Goal: Task Accomplishment & Management: Use online tool/utility

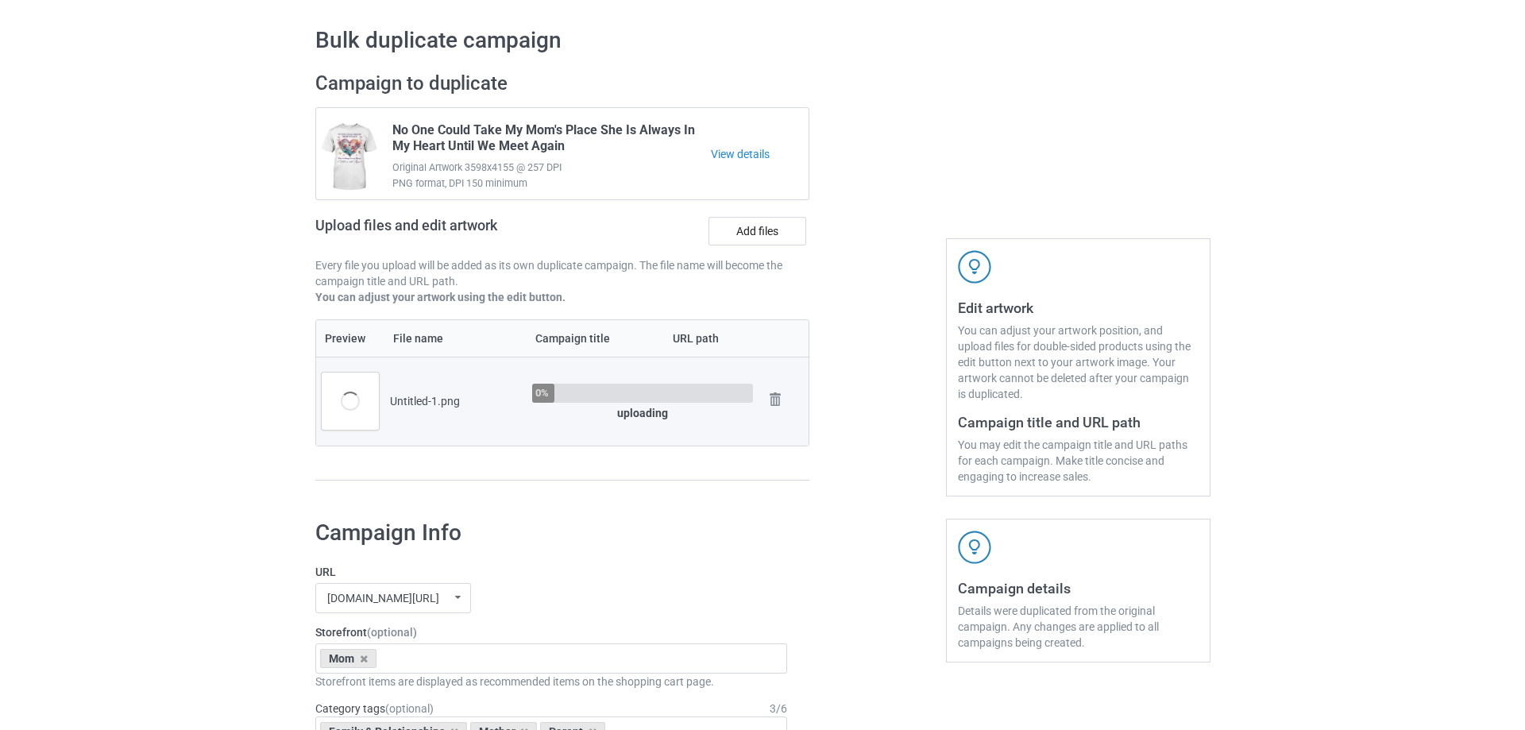
scroll to position [79, 0]
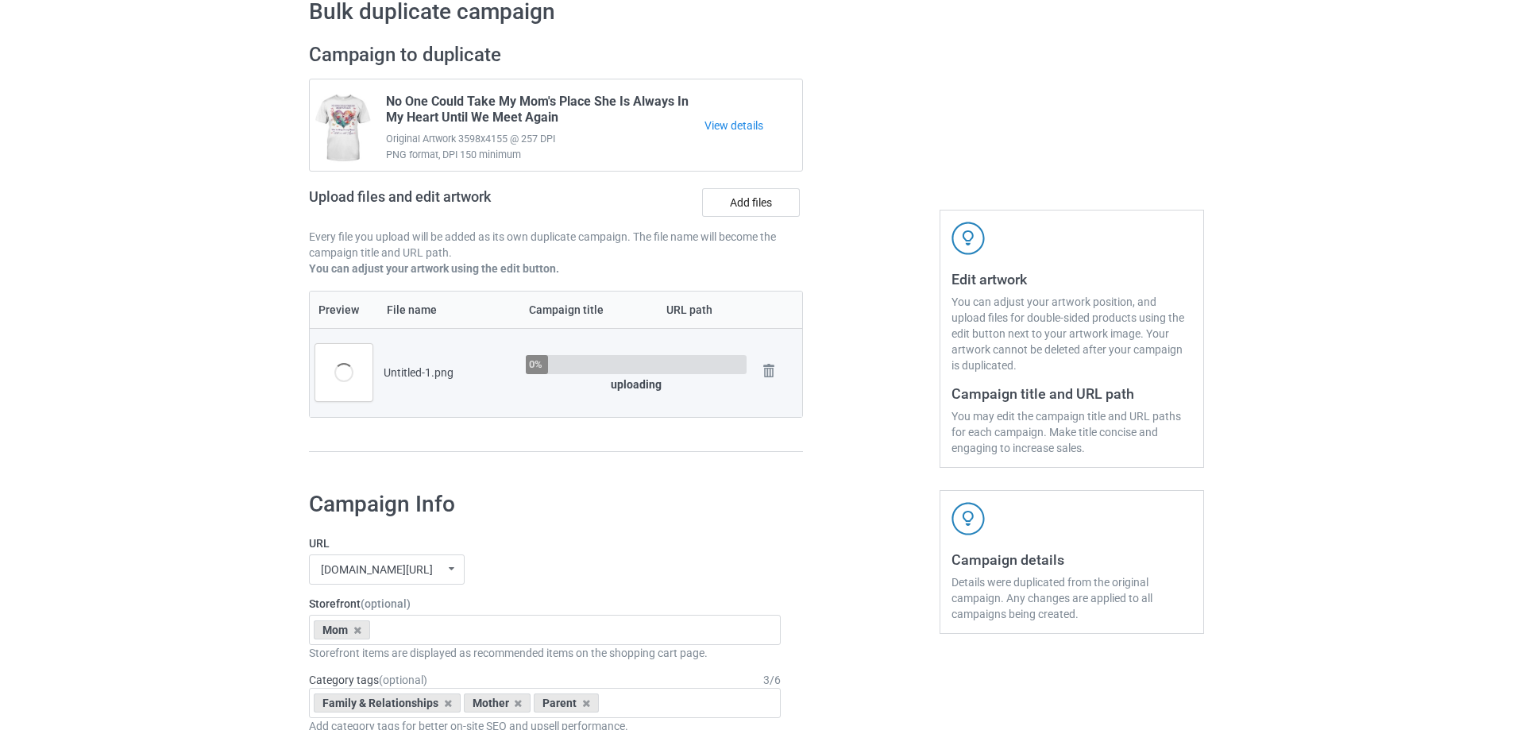
click at [883, 476] on div at bounding box center [871, 255] width 114 height 447
click at [867, 466] on div at bounding box center [871, 255] width 114 height 447
drag, startPoint x: 404, startPoint y: 377, endPoint x: 460, endPoint y: 378, distance: 56.4
click at [460, 378] on div "Untitled-1.png" at bounding box center [449, 373] width 131 height 16
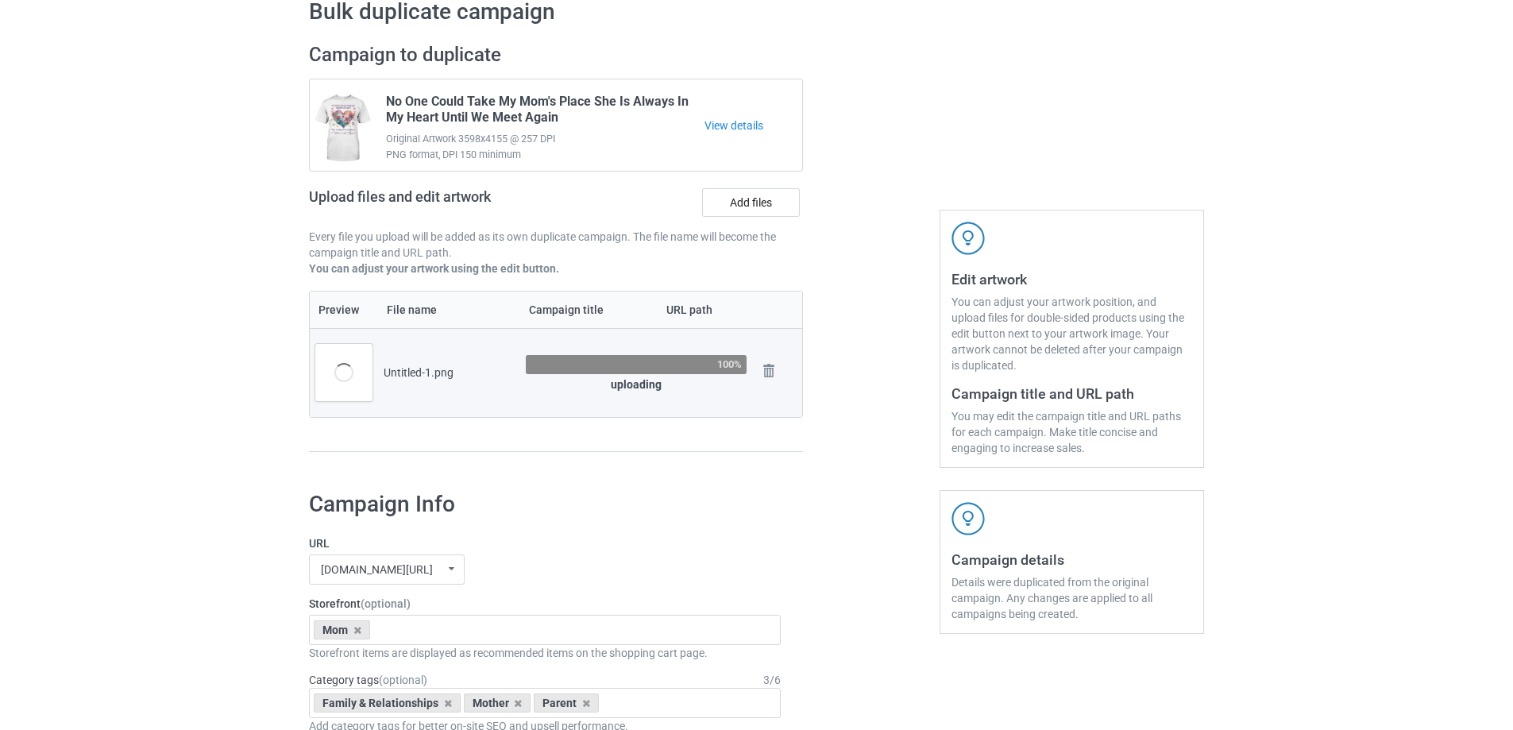
click at [460, 378] on div "Untitled-1.png" at bounding box center [449, 373] width 131 height 16
click at [471, 373] on div "Untitled-1.png" at bounding box center [449, 373] width 131 height 16
click at [473, 355] on td "Untitled-1.png" at bounding box center [449, 372] width 142 height 89
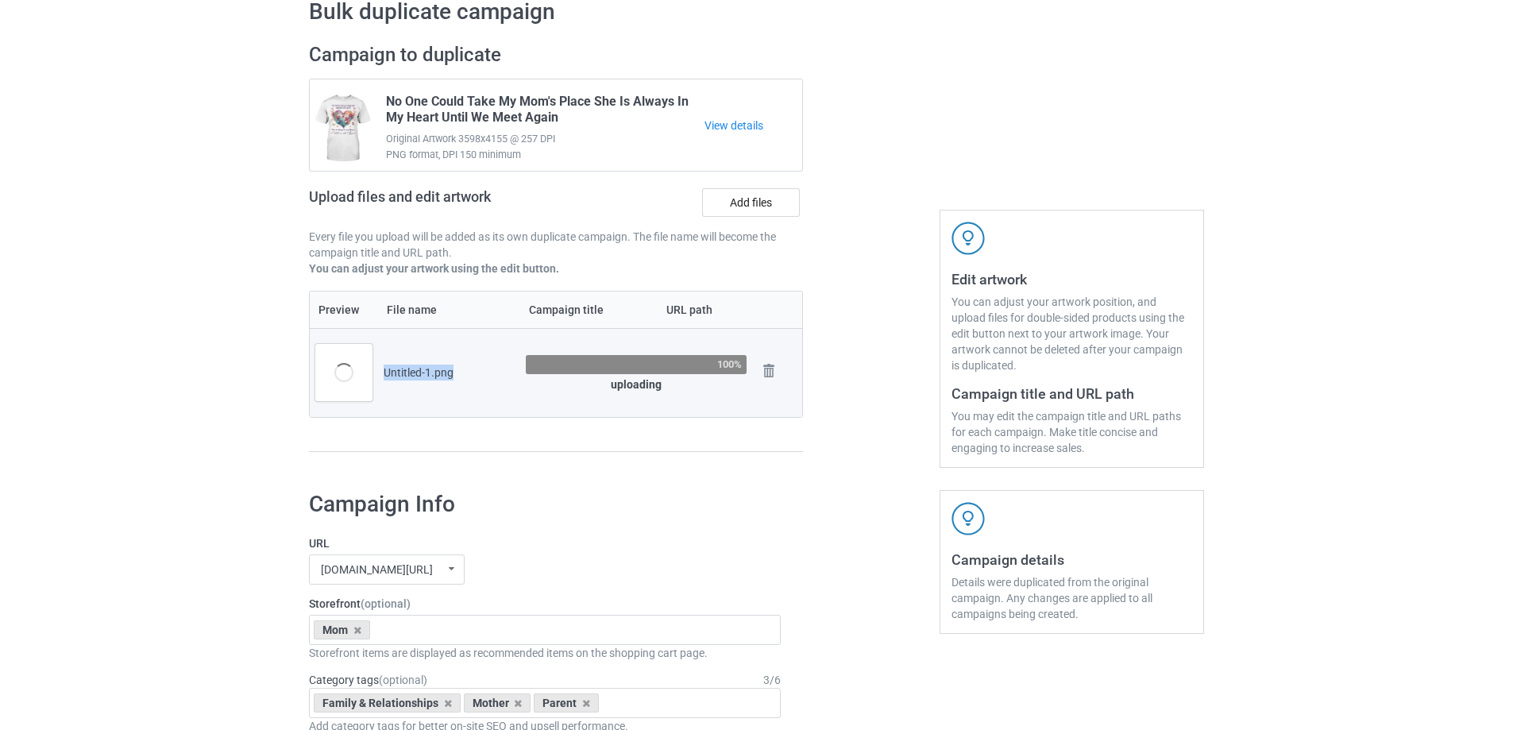
click at [473, 356] on td "Untitled-1.png" at bounding box center [449, 372] width 142 height 89
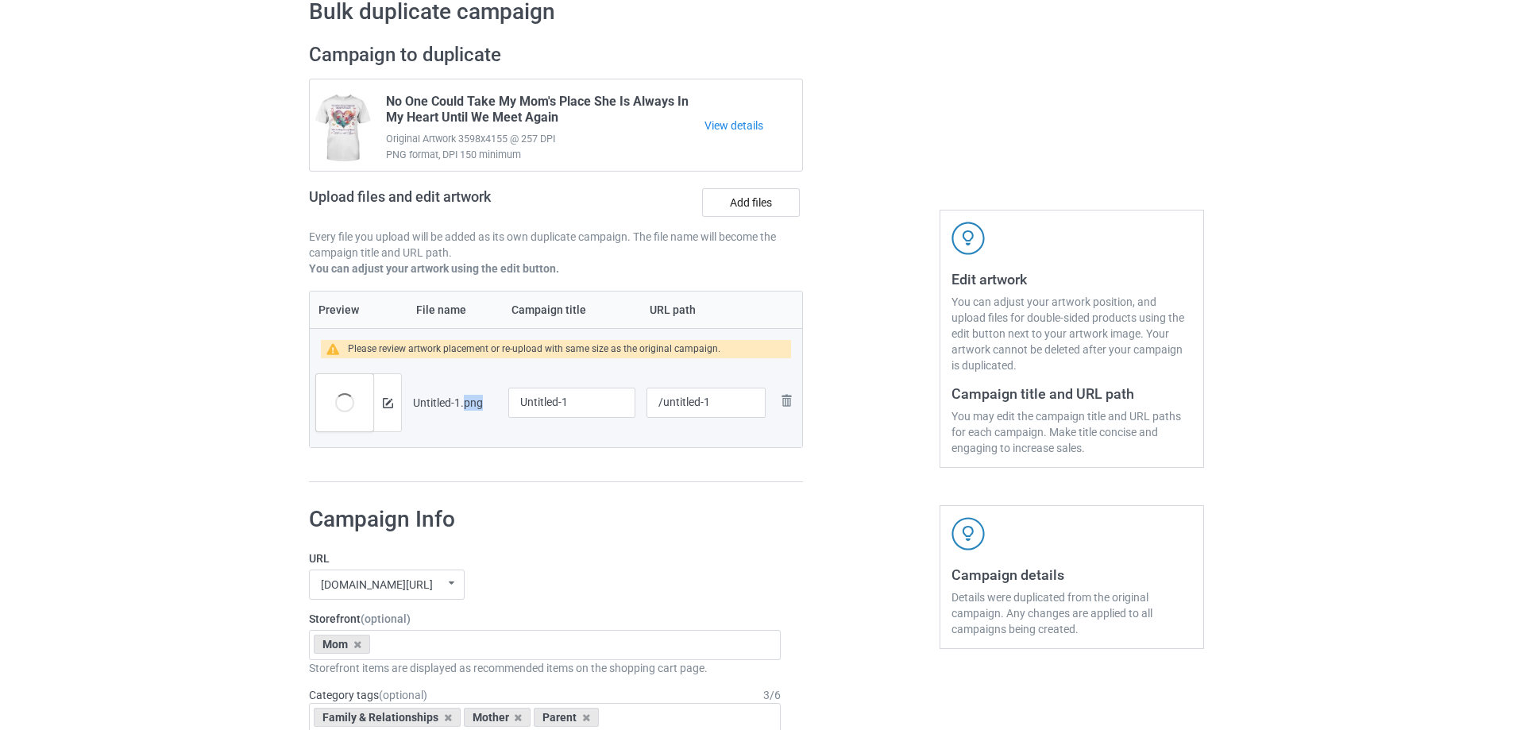
click at [473, 368] on td "Untitled-1.png" at bounding box center [455, 402] width 95 height 89
click at [435, 397] on div "Untitled-1.png" at bounding box center [455, 403] width 84 height 16
click at [388, 415] on div at bounding box center [387, 402] width 28 height 57
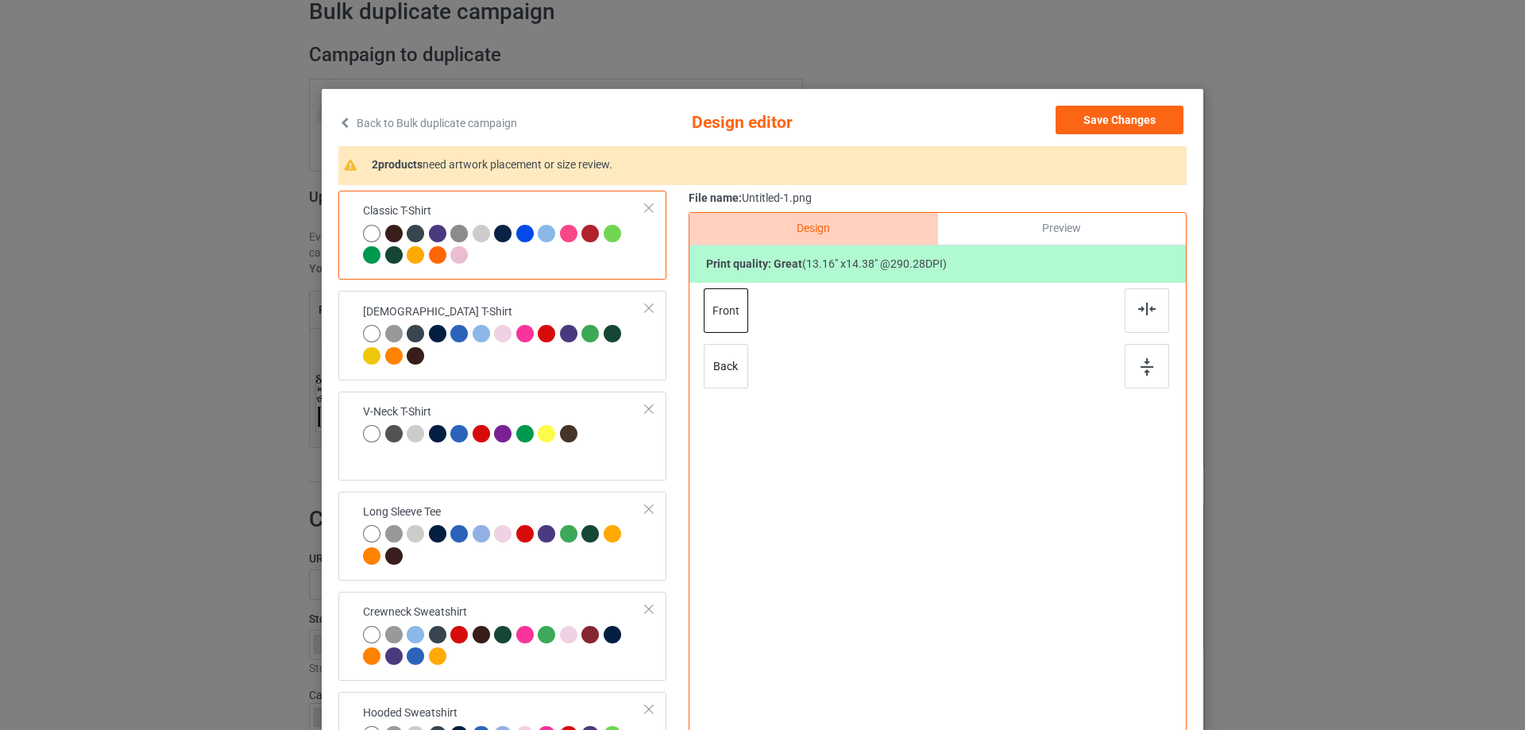
click at [674, 389] on div "Classic T-Shirt [DEMOGRAPHIC_DATA] T-Shirt V-Neck T-Shirt Long Sleeve Tee Crewn…" at bounding box center [762, 501] width 848 height 620
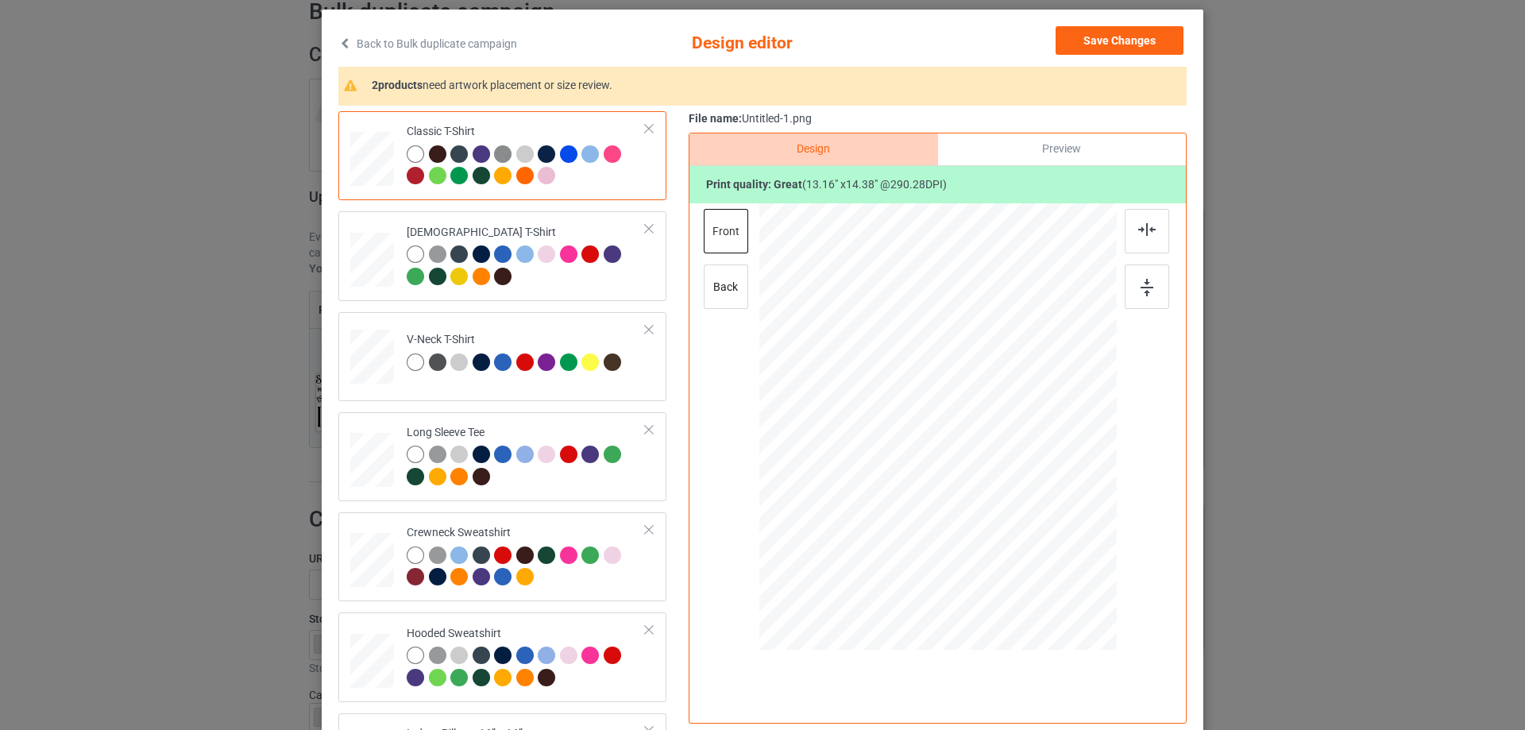
click at [1018, 149] on div "Preview" at bounding box center [1062, 149] width 248 height 32
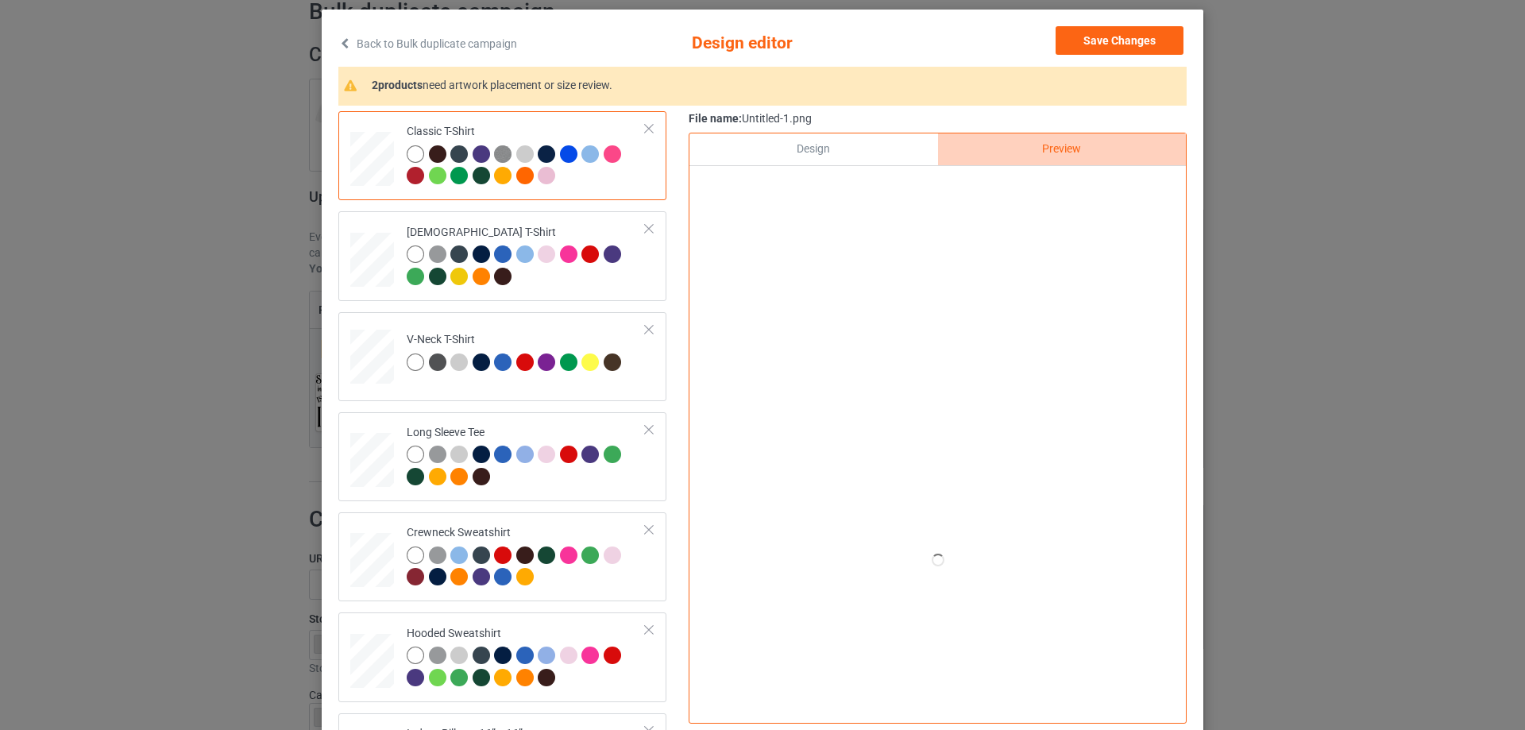
click at [810, 148] on div "Design" at bounding box center [814, 149] width 248 height 32
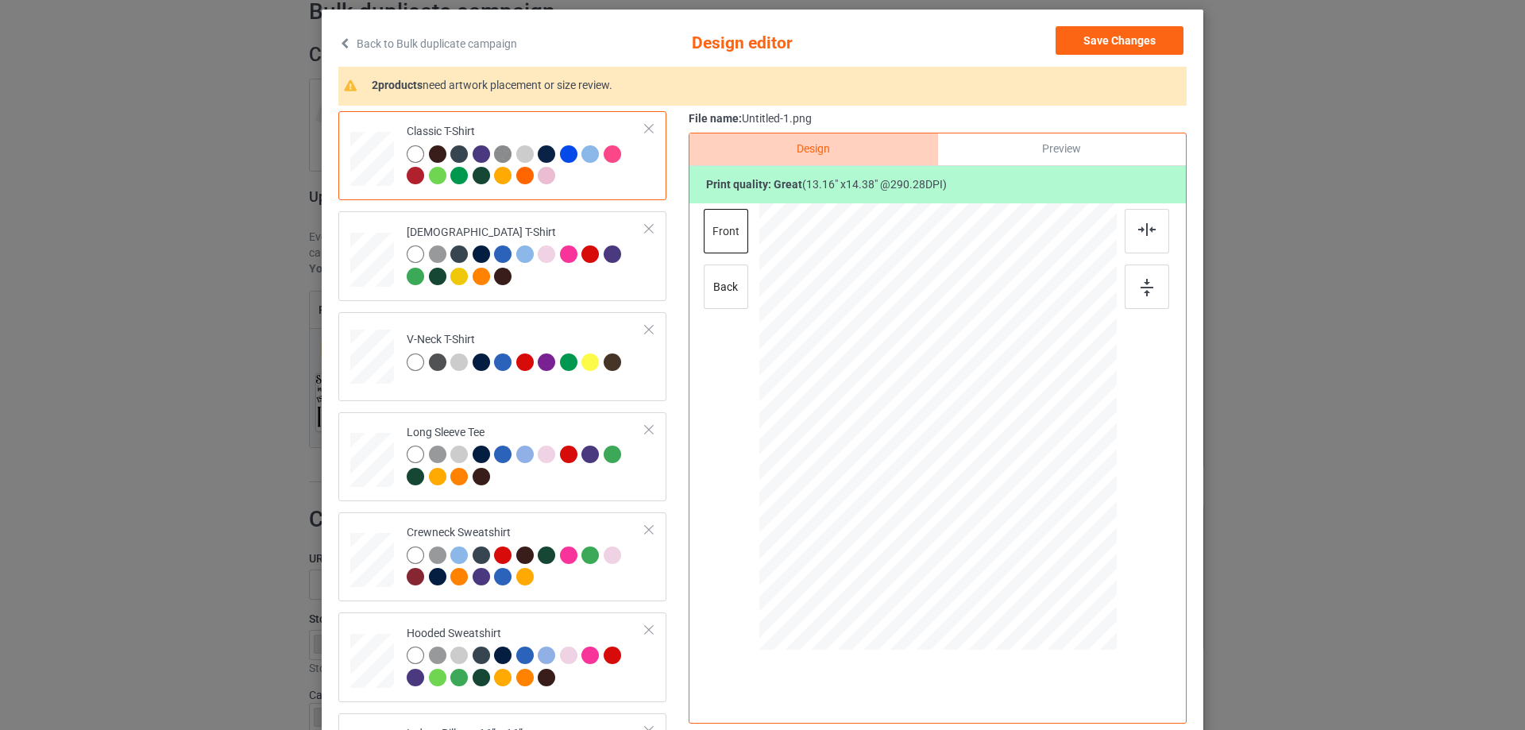
click at [1007, 133] on div "Preview" at bounding box center [1062, 149] width 248 height 32
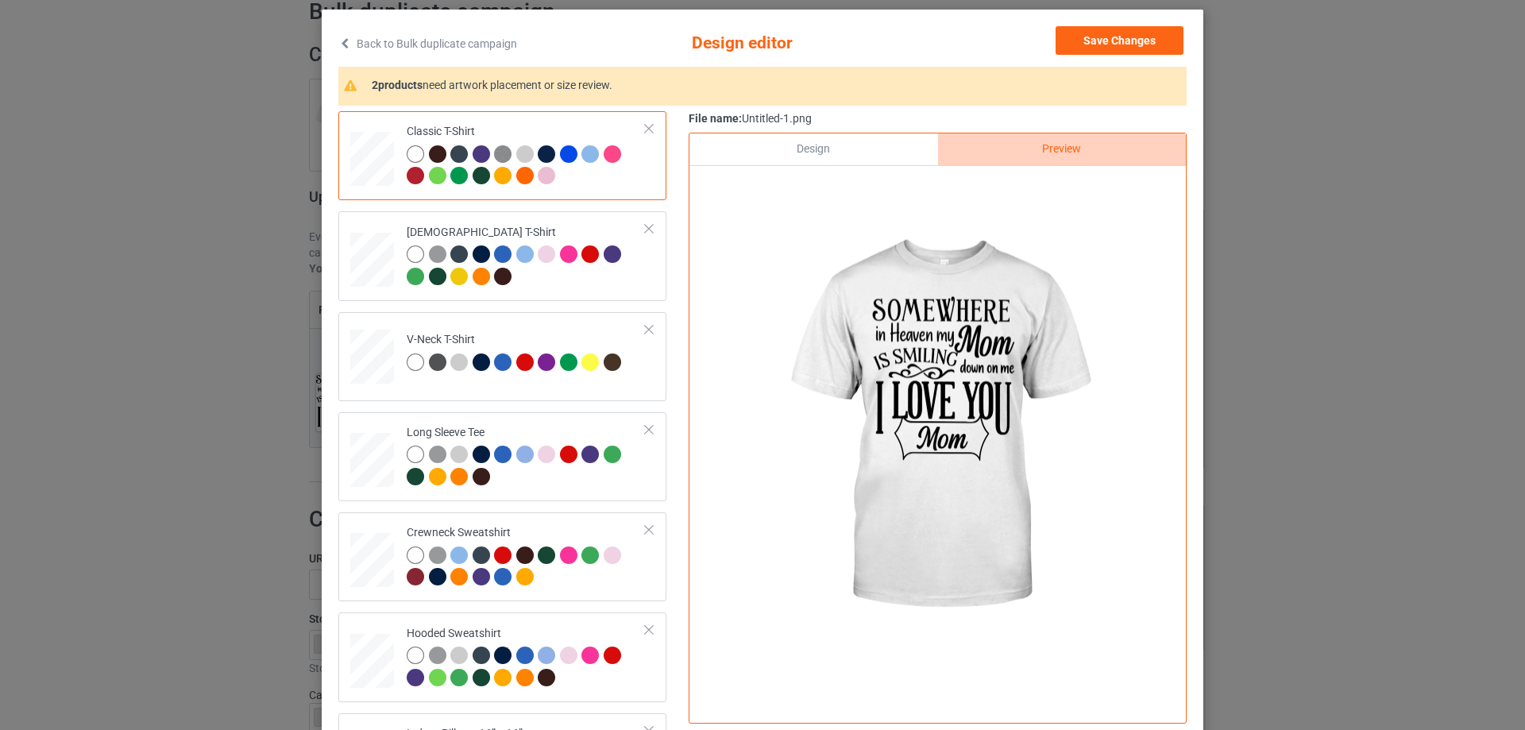
click at [845, 151] on div "Design" at bounding box center [814, 149] width 248 height 32
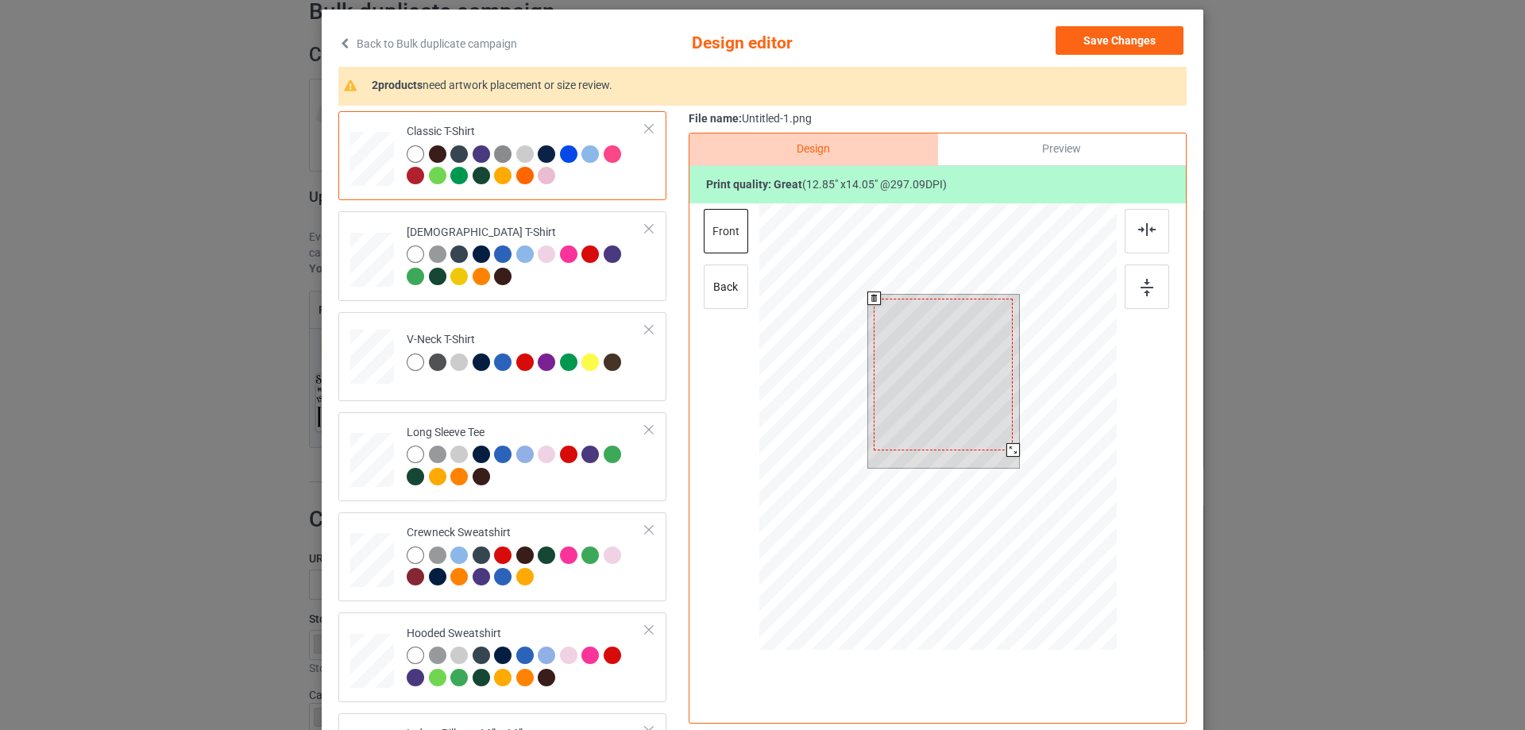
click at [1007, 446] on div at bounding box center [1014, 450] width 14 height 14
click at [959, 422] on div at bounding box center [943, 373] width 139 height 152
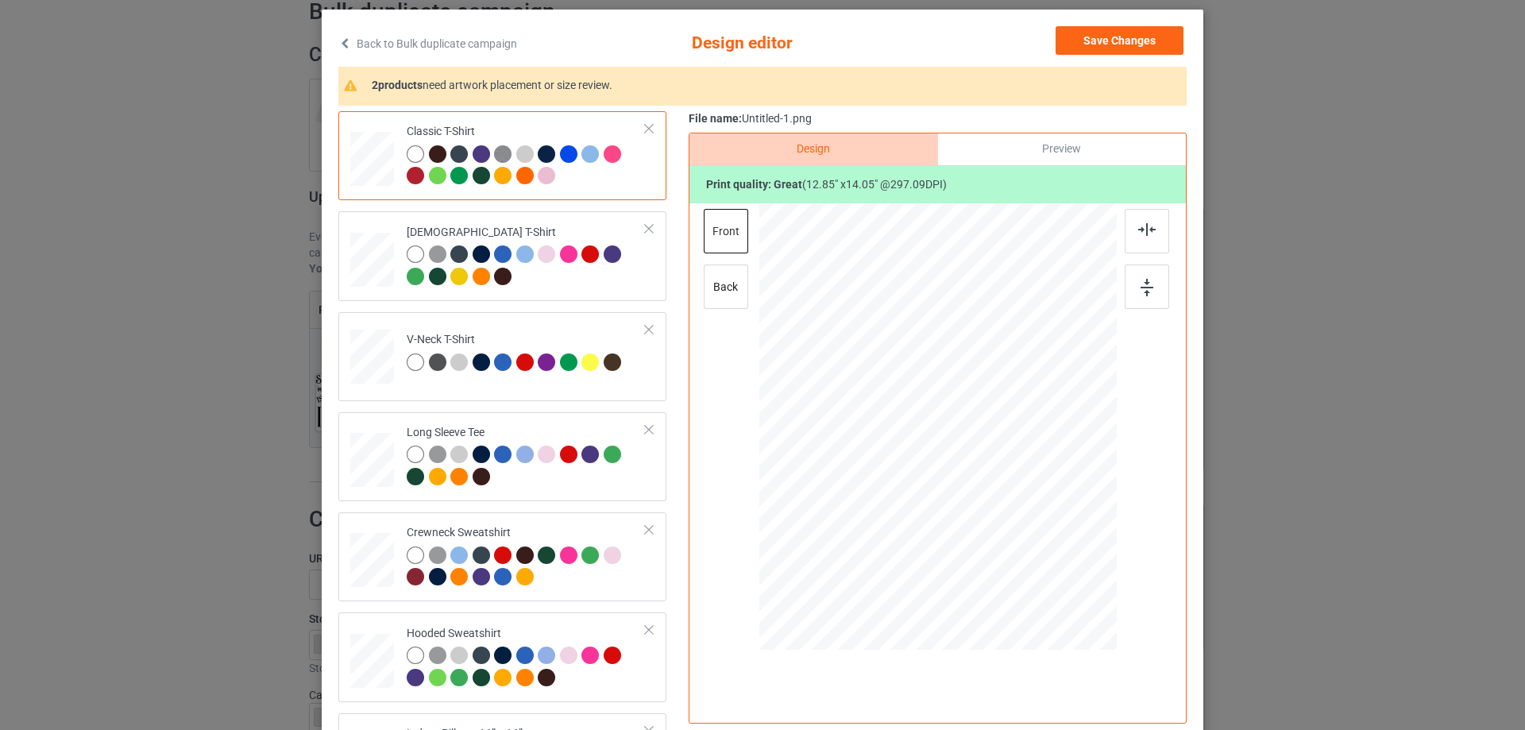
click at [1045, 136] on div "Preview" at bounding box center [1062, 149] width 248 height 32
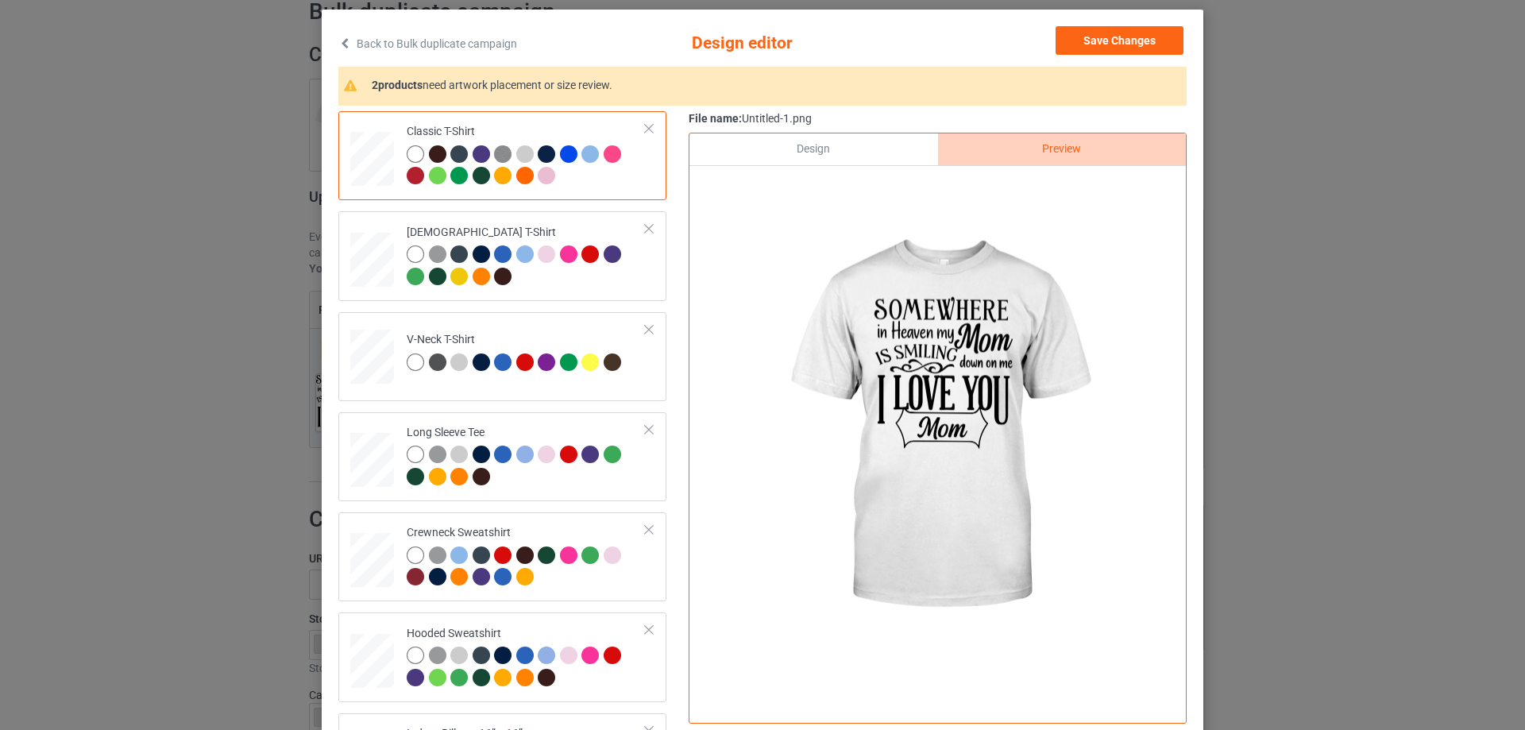
click at [867, 156] on div "Design" at bounding box center [814, 149] width 248 height 32
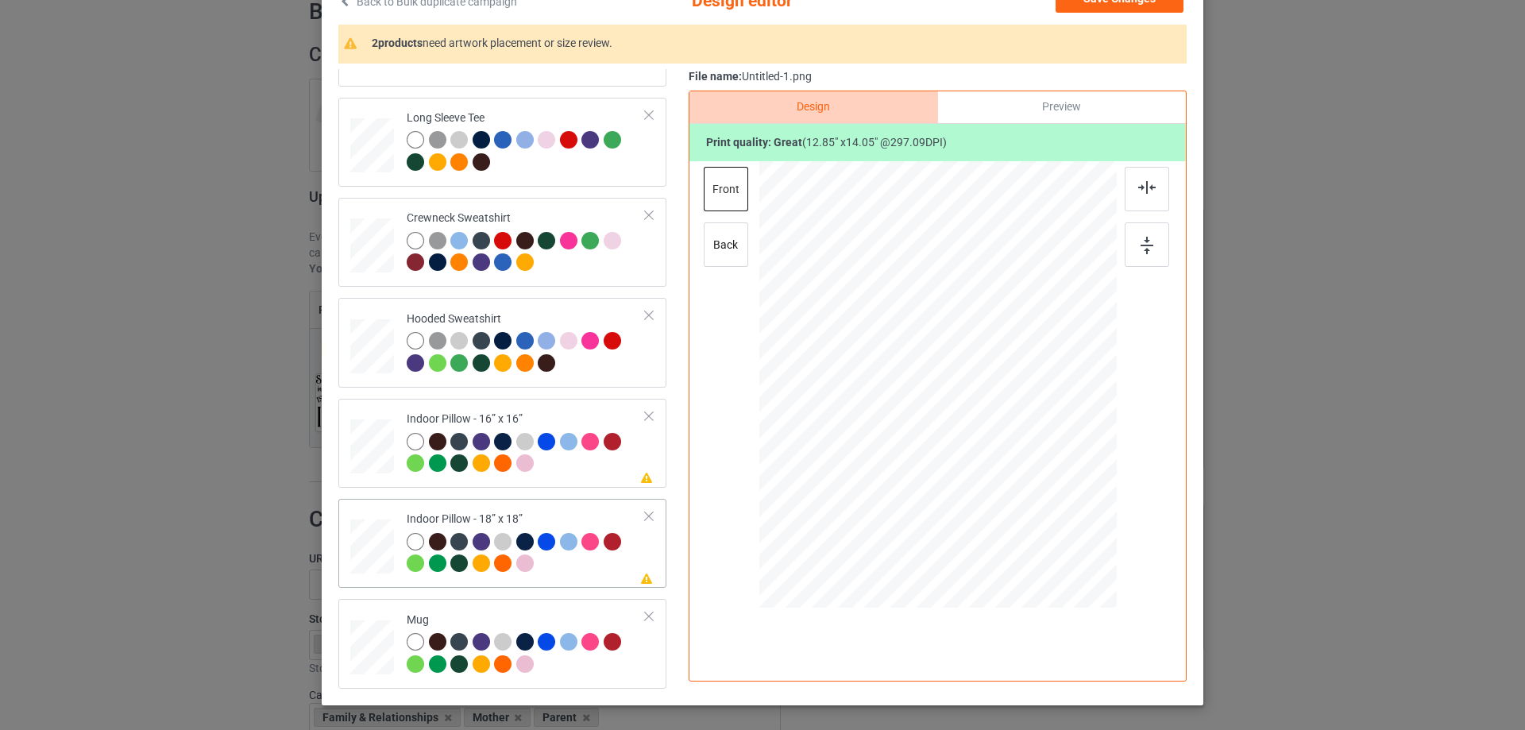
scroll to position [187, 0]
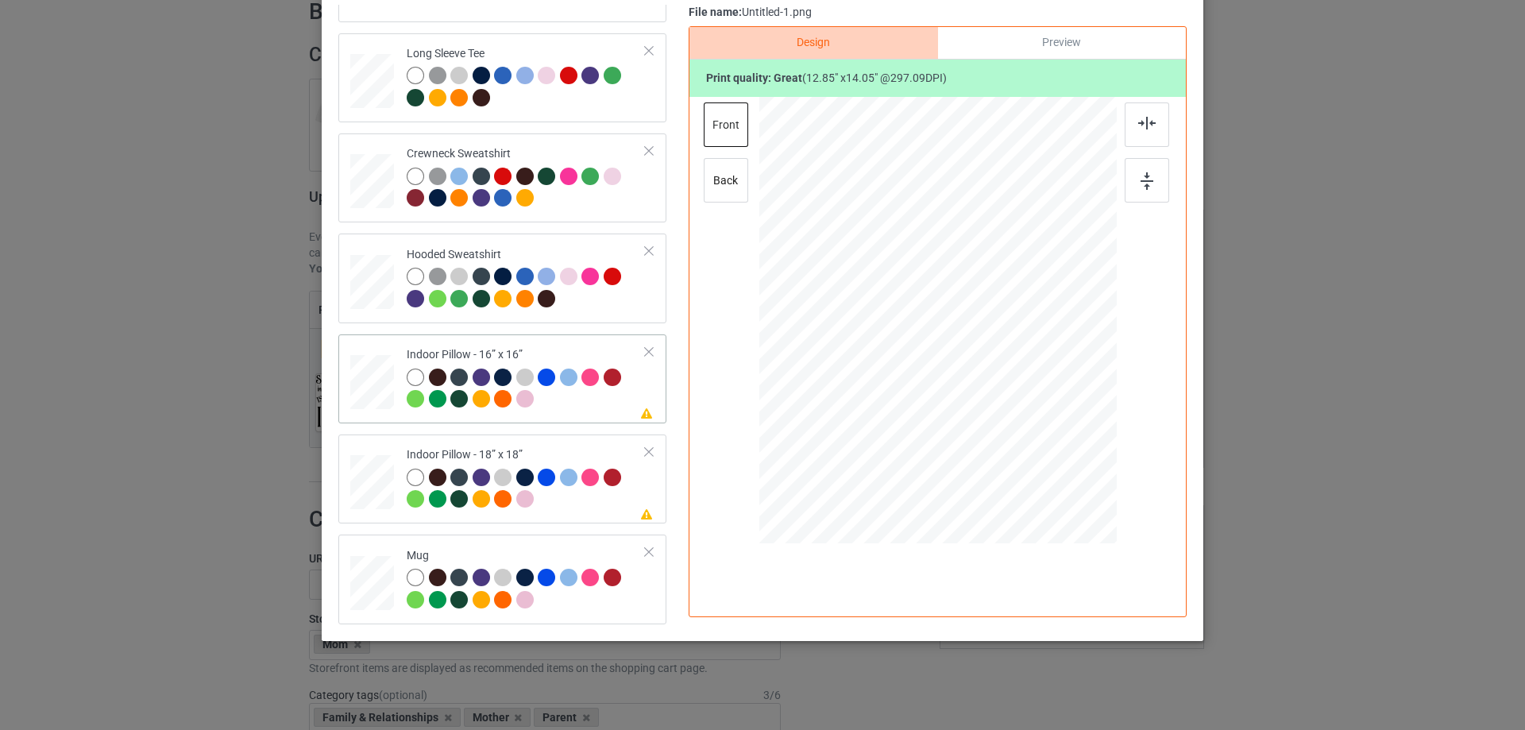
click at [382, 376] on div at bounding box center [372, 383] width 44 height 44
click at [1055, 38] on div "Preview" at bounding box center [1062, 43] width 248 height 32
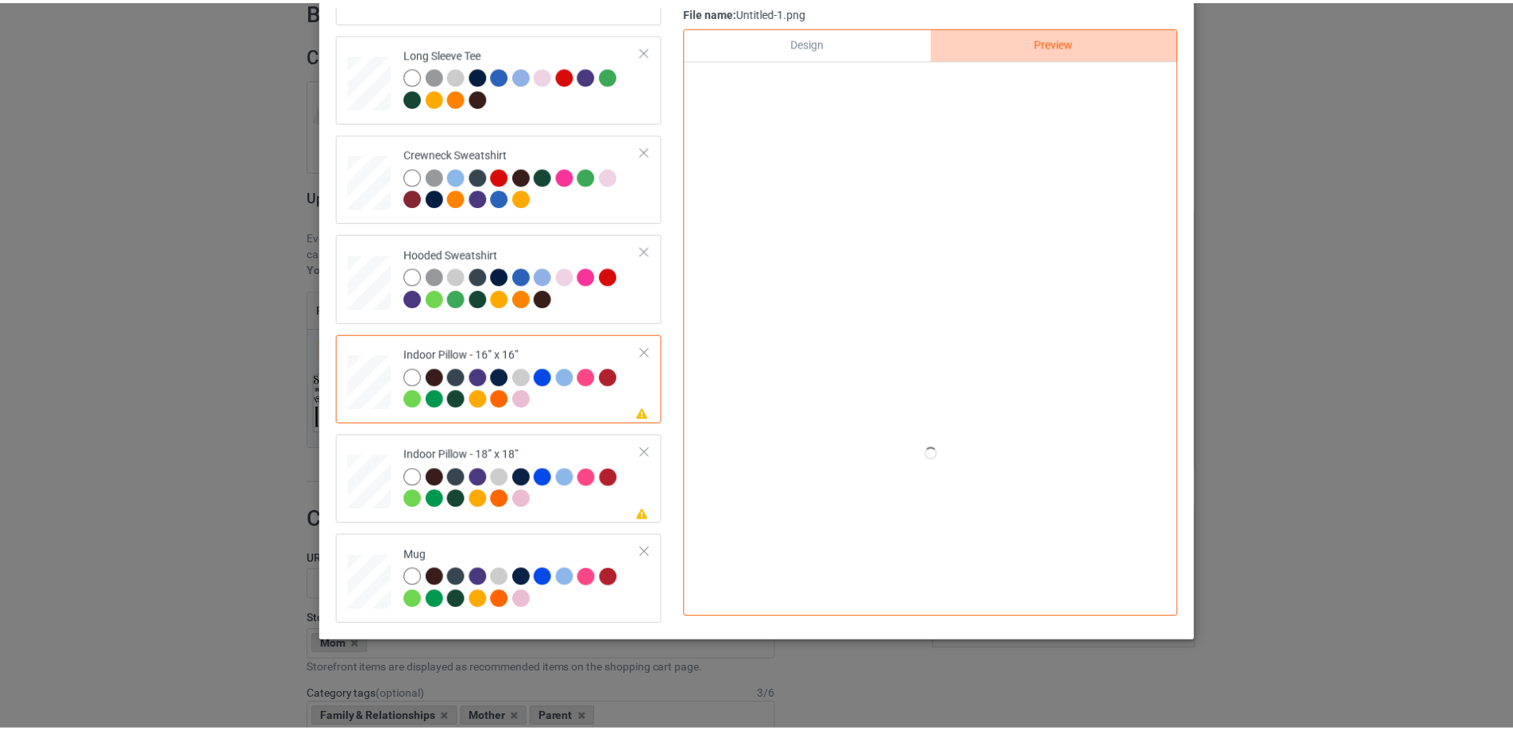
scroll to position [107, 0]
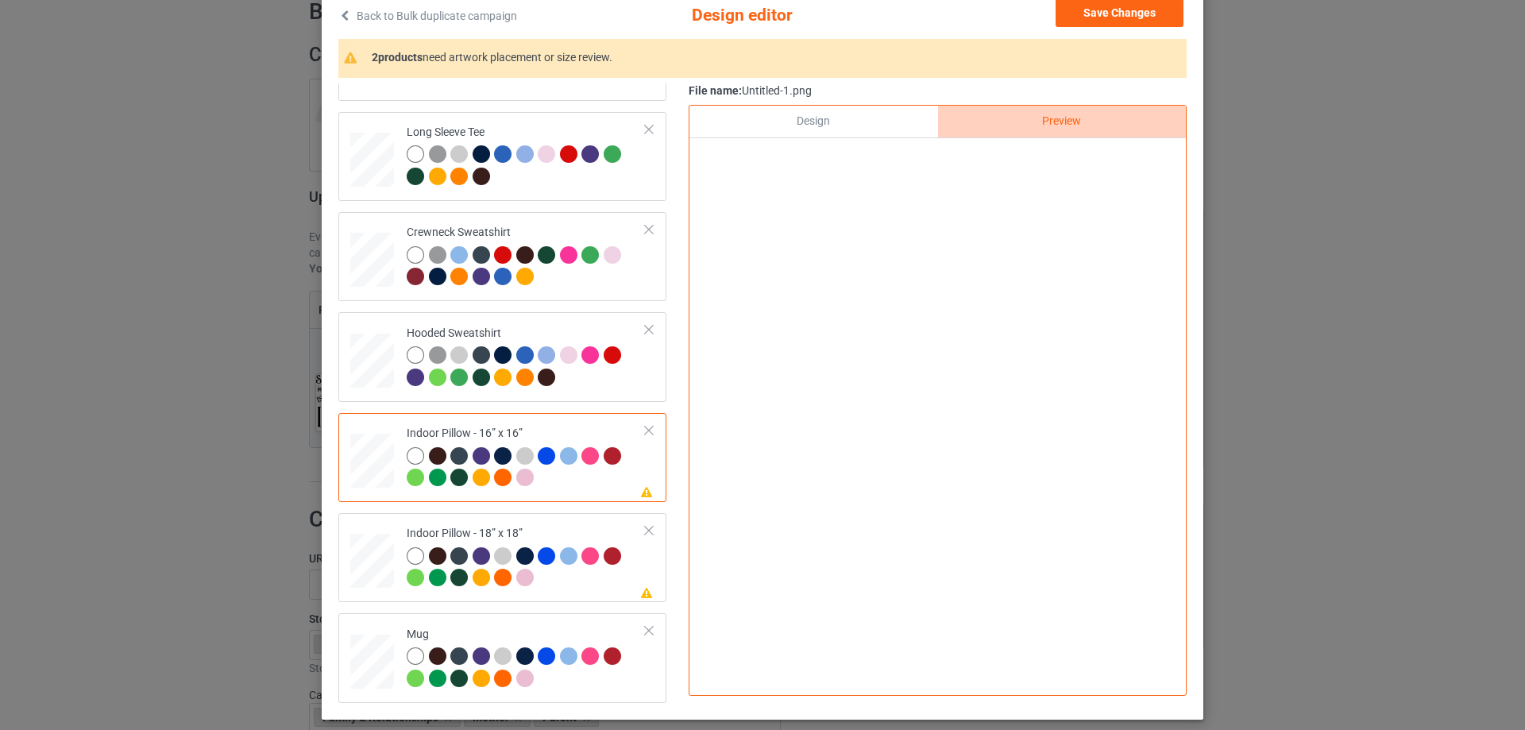
click at [860, 121] on div "Design" at bounding box center [814, 122] width 248 height 32
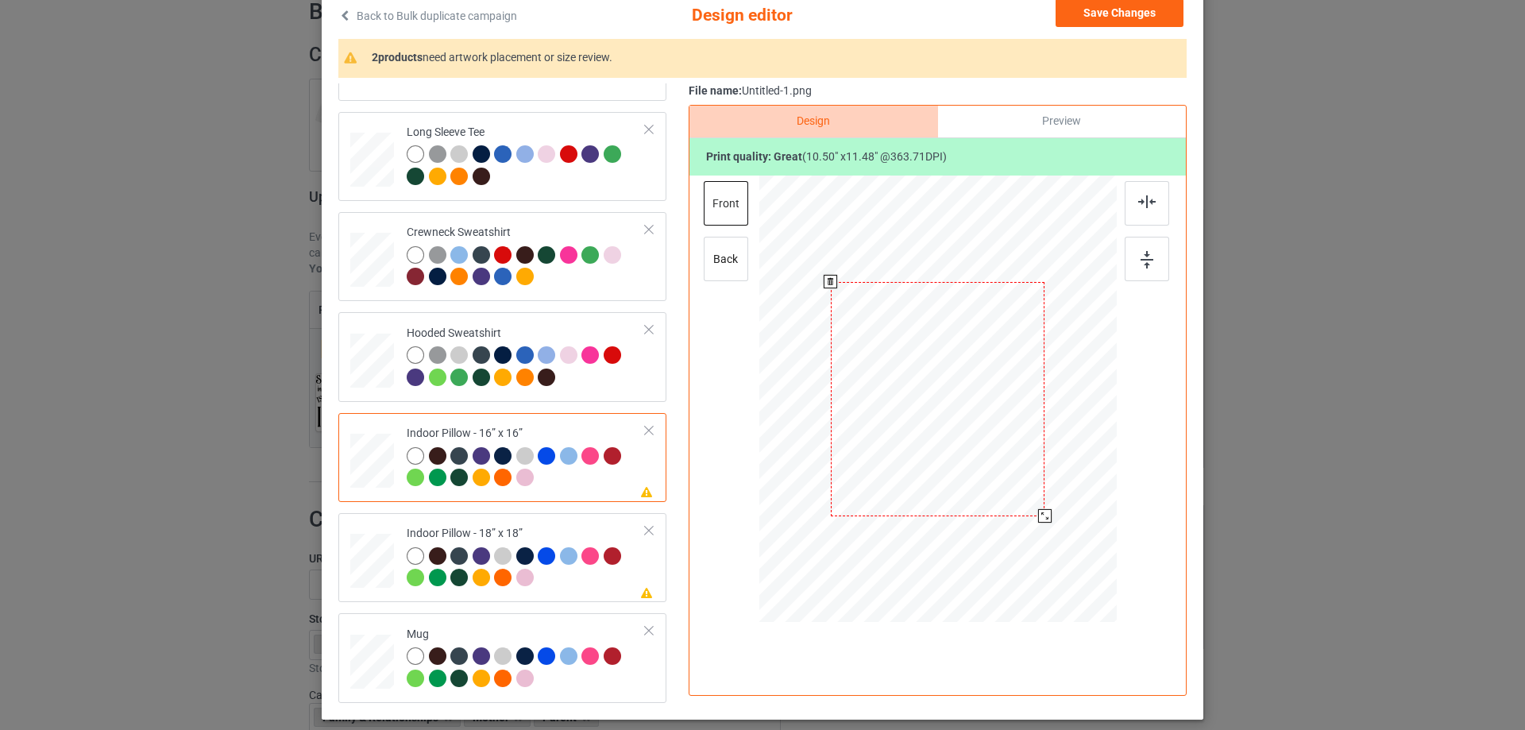
click at [980, 386] on div at bounding box center [938, 399] width 214 height 234
click at [1143, 207] on img at bounding box center [1146, 201] width 17 height 13
click at [547, 535] on div "Indoor Pillow - 18” x 18”" at bounding box center [526, 556] width 239 height 60
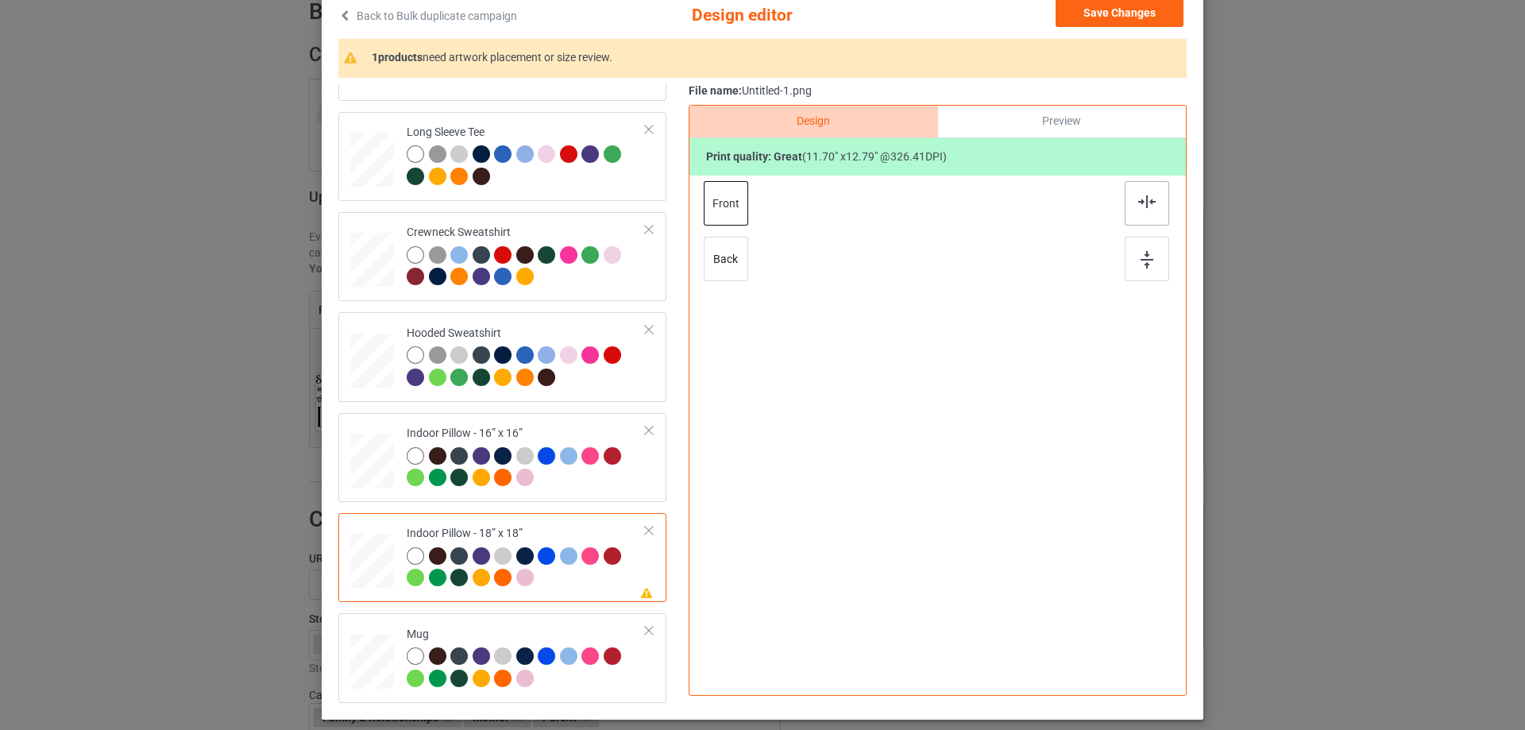
click at [1138, 206] on img at bounding box center [1146, 201] width 17 height 13
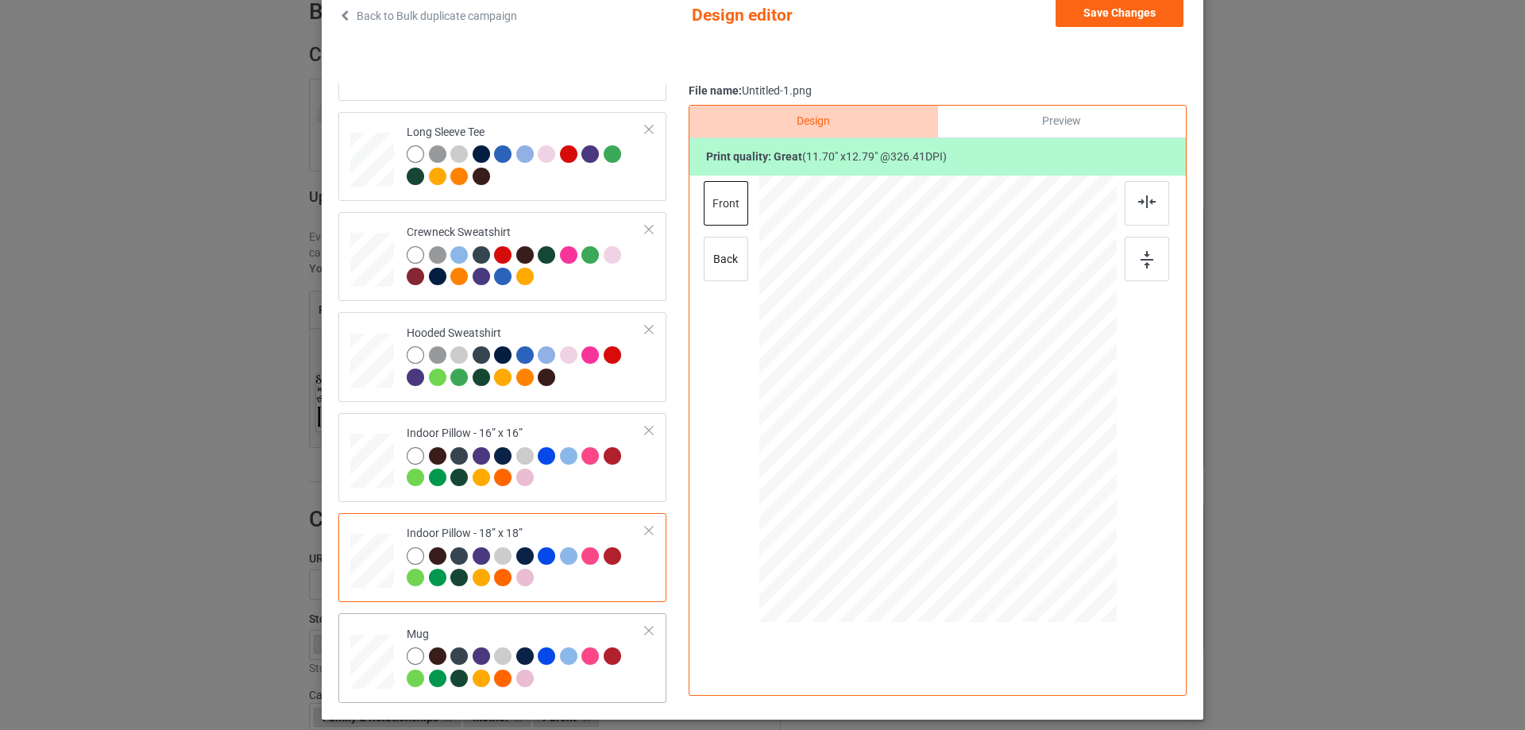
click at [497, 624] on td "Mug" at bounding box center [526, 658] width 257 height 76
click at [1095, 118] on div "Preview" at bounding box center [1062, 122] width 248 height 32
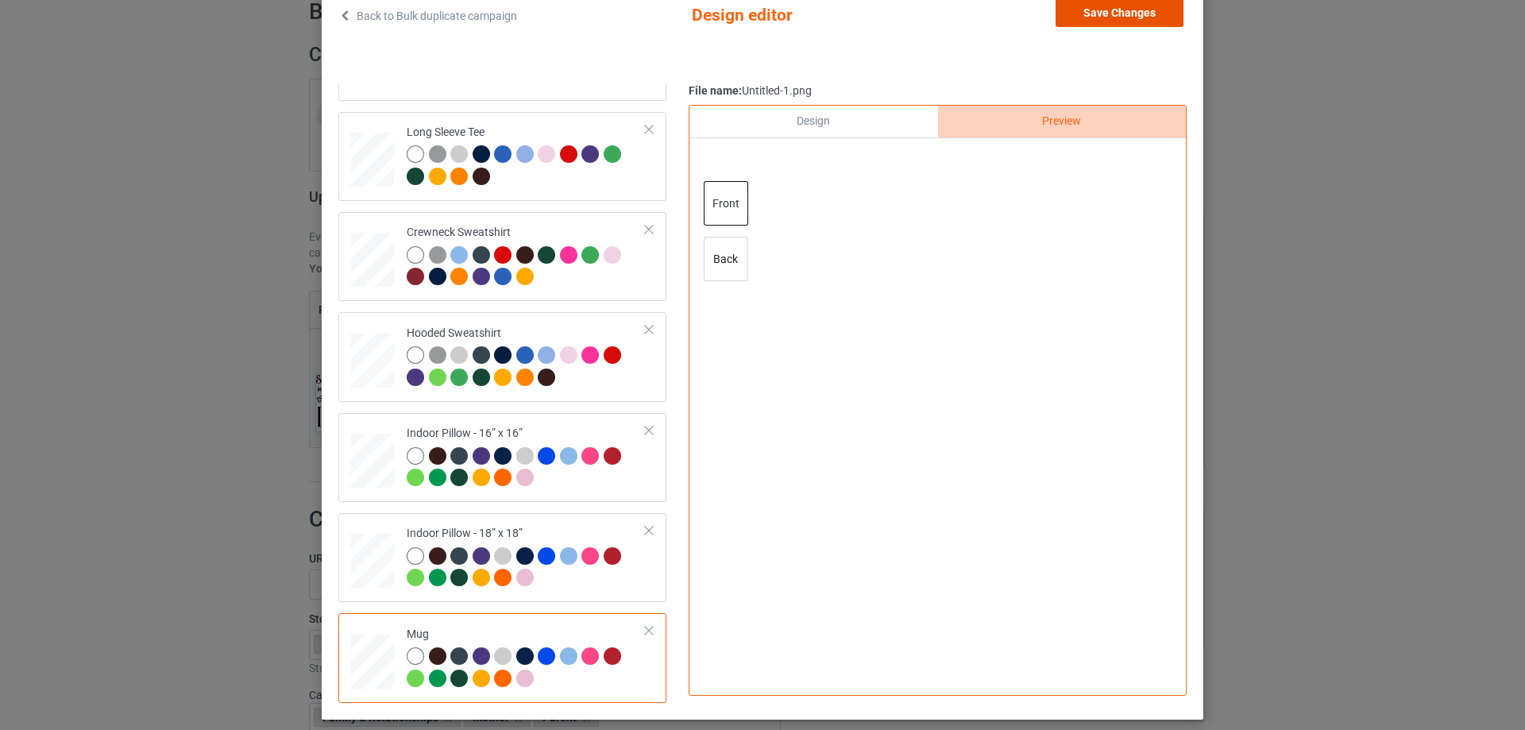
click at [1118, 11] on button "Save Changes" at bounding box center [1120, 12] width 128 height 29
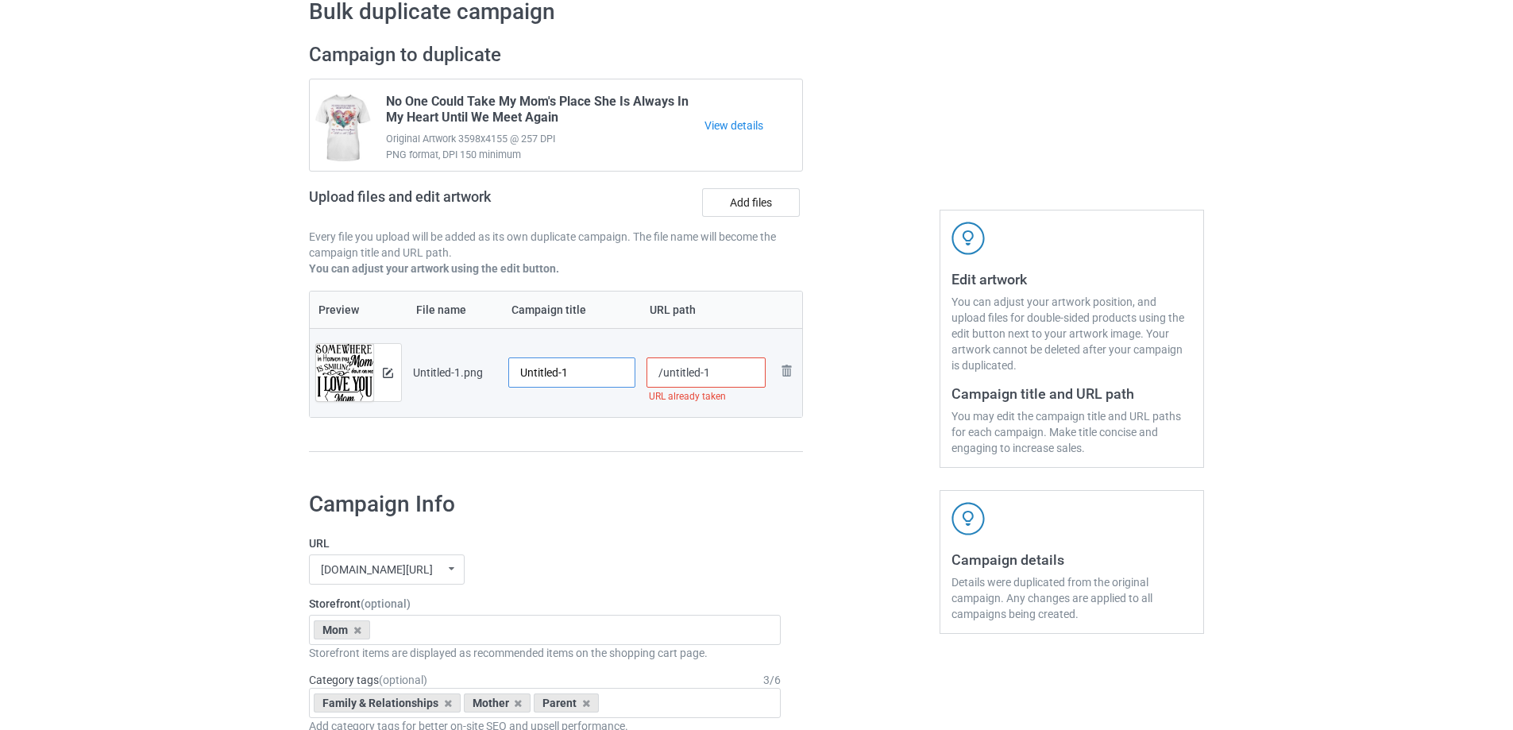
click at [594, 373] on input "Untitled-1" at bounding box center [571, 372] width 127 height 30
paste input "Somewhere In Heaven My Mom Is Smiling Down On Me I Love You Mom"
type input "Somewhere In Heaven My Mom Is Smiling Down On Me I Love You Mom"
click at [594, 427] on div "Preview File name Campaign title URL path Preview and edit artwork Untitled-1.p…" at bounding box center [556, 372] width 494 height 162
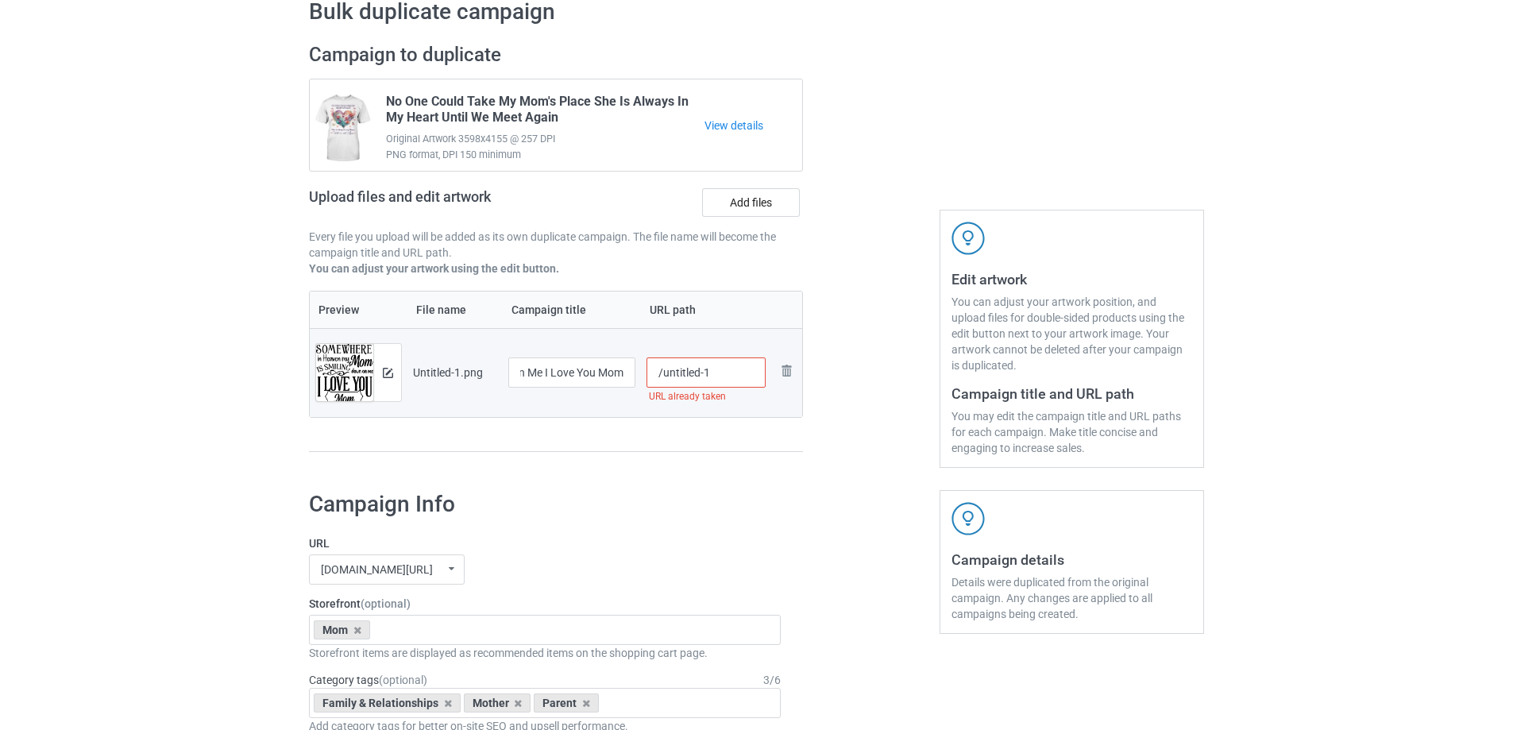
scroll to position [0, 0]
drag, startPoint x: 663, startPoint y: 375, endPoint x: 767, endPoint y: 368, distance: 103.5
click at [767, 368] on td "/untitled-1 URL already taken" at bounding box center [706, 372] width 131 height 89
drag, startPoint x: 689, startPoint y: 371, endPoint x: 707, endPoint y: 378, distance: 19.6
click at [706, 378] on input "/msih2" at bounding box center [707, 372] width 120 height 30
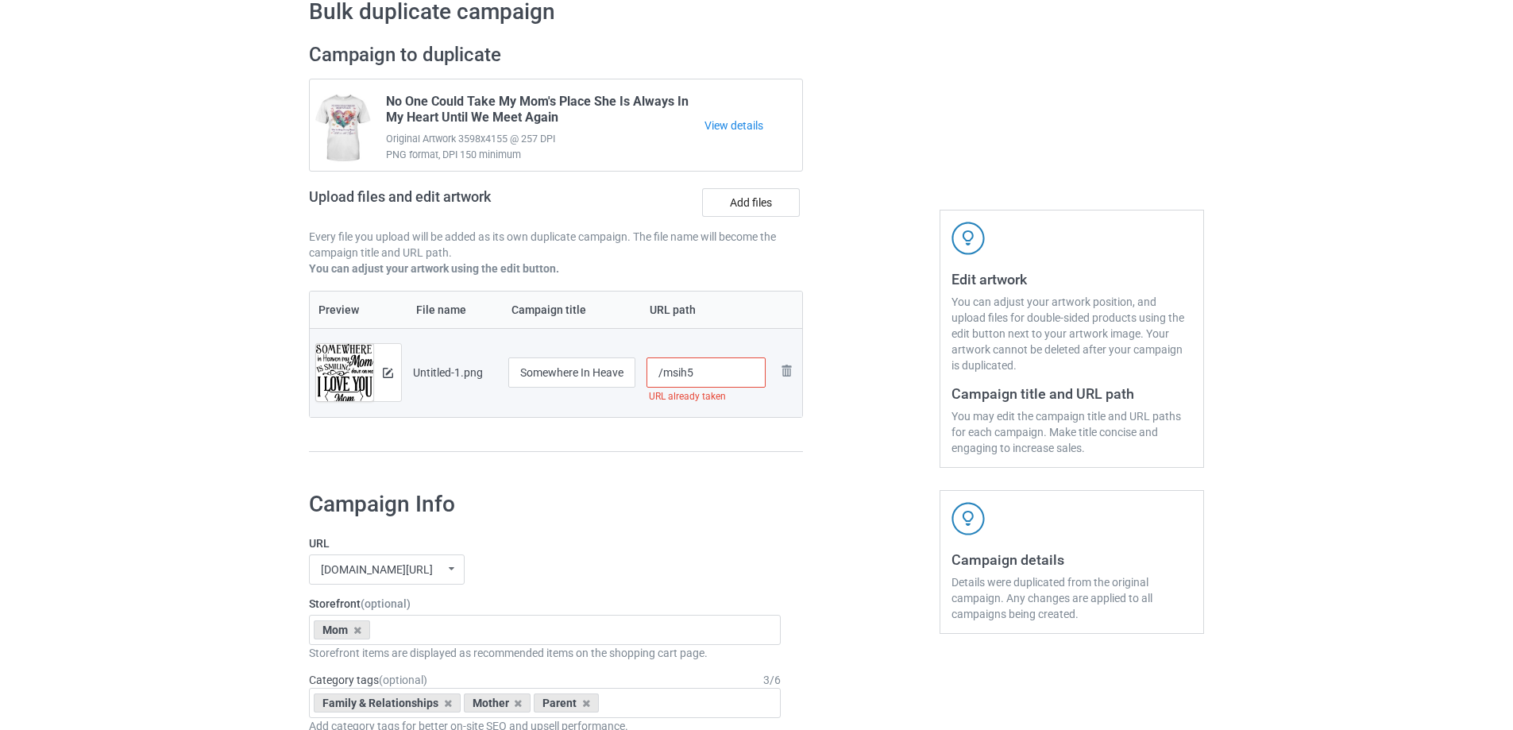
drag, startPoint x: 686, startPoint y: 373, endPoint x: 698, endPoint y: 373, distance: 11.9
click at [698, 373] on input "/msih5" at bounding box center [707, 372] width 120 height 30
drag, startPoint x: 689, startPoint y: 369, endPoint x: 732, endPoint y: 373, distance: 43.1
click at [732, 373] on input "/msih9" at bounding box center [707, 372] width 120 height 30
drag, startPoint x: 687, startPoint y: 373, endPoint x: 714, endPoint y: 376, distance: 27.2
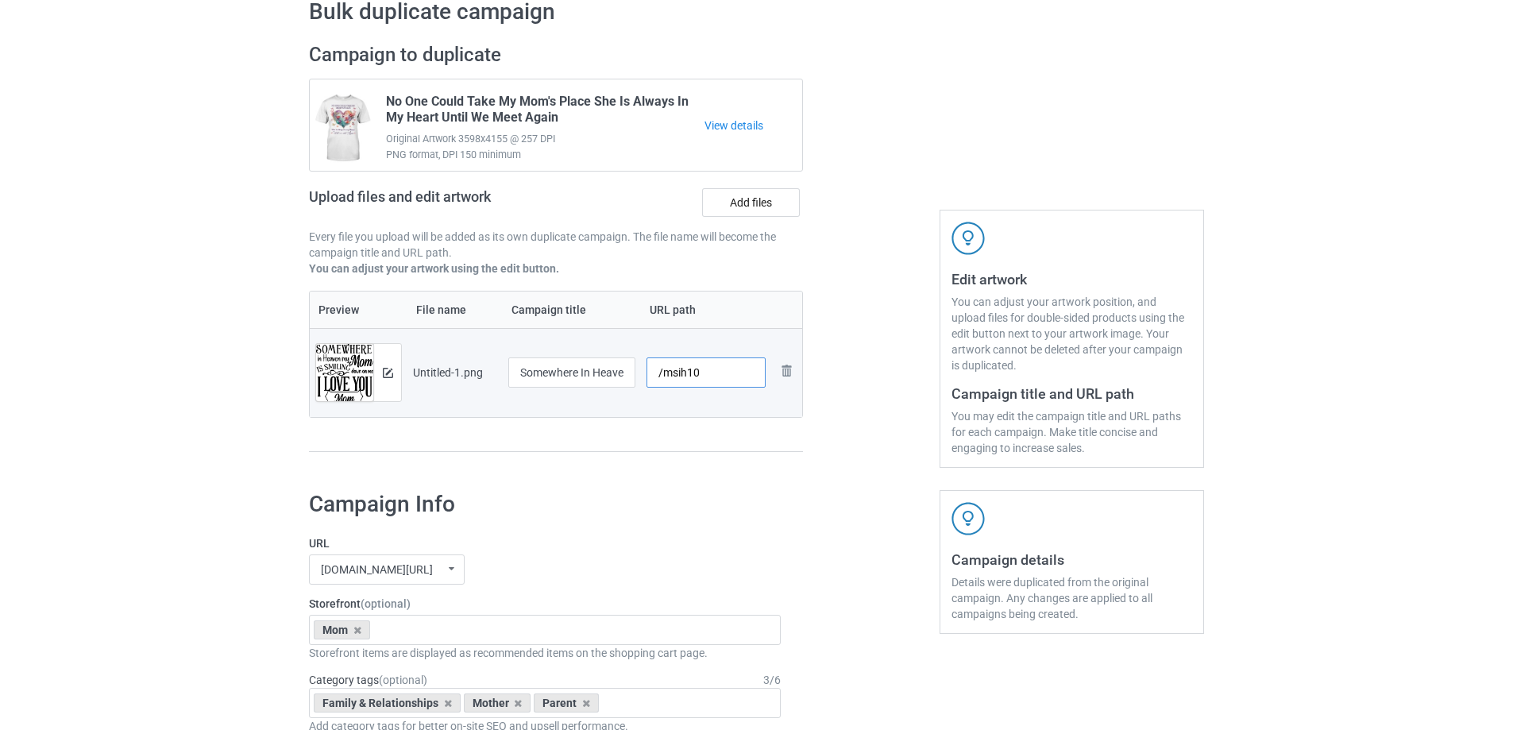
click at [714, 376] on input "/msih10" at bounding box center [707, 372] width 120 height 30
type input "/msih10"
click at [852, 430] on div at bounding box center [871, 255] width 114 height 447
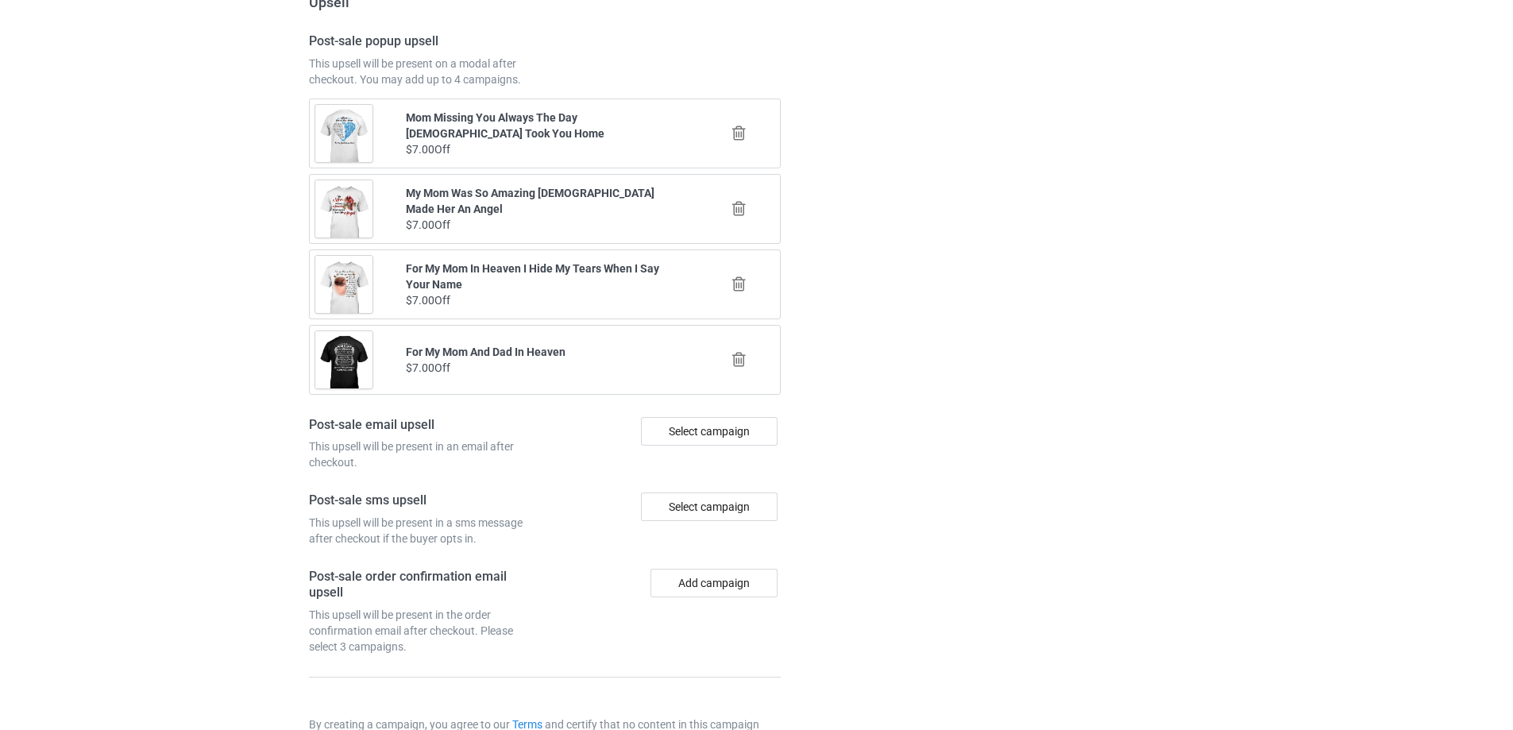
scroll to position [1849, 0]
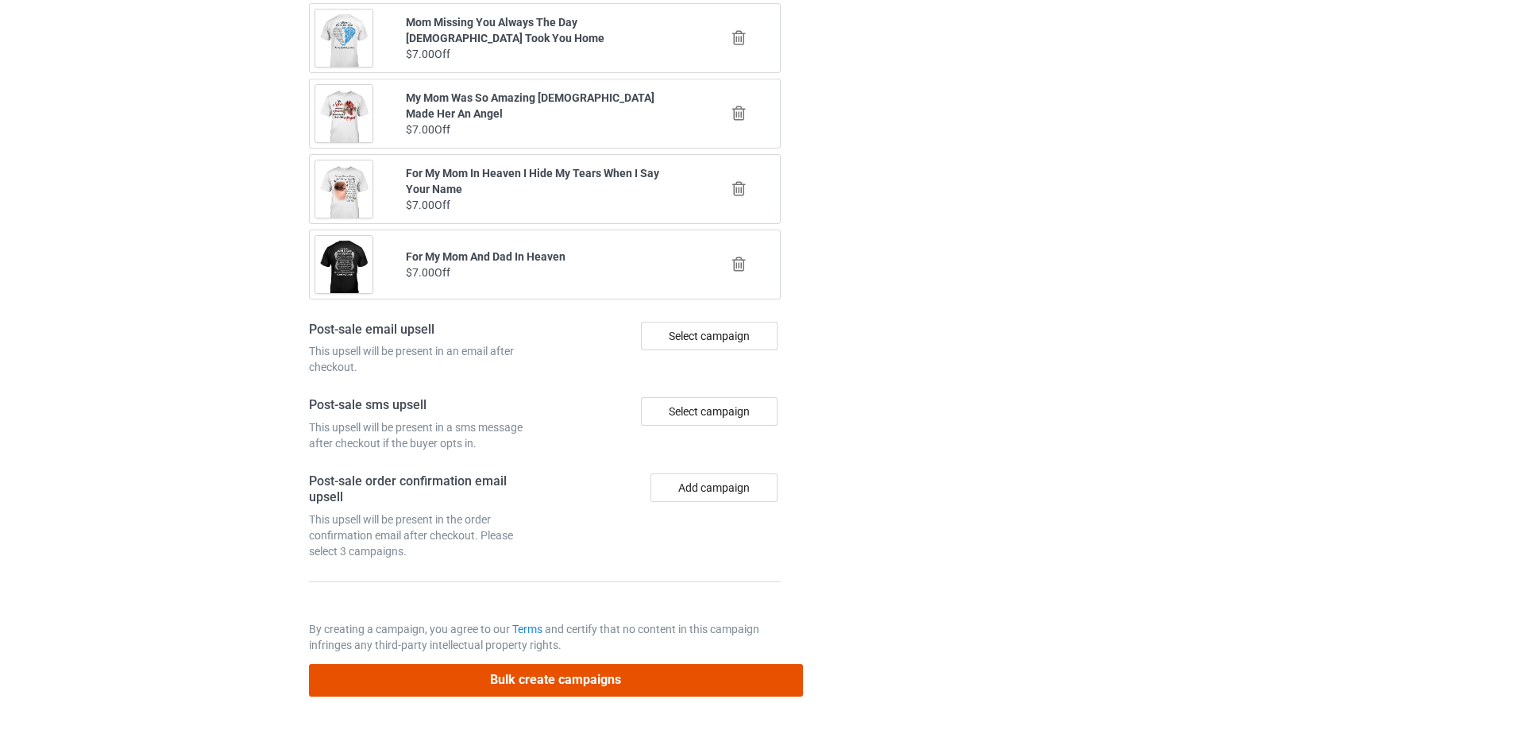
click at [612, 676] on button "Bulk create campaigns" at bounding box center [556, 680] width 494 height 33
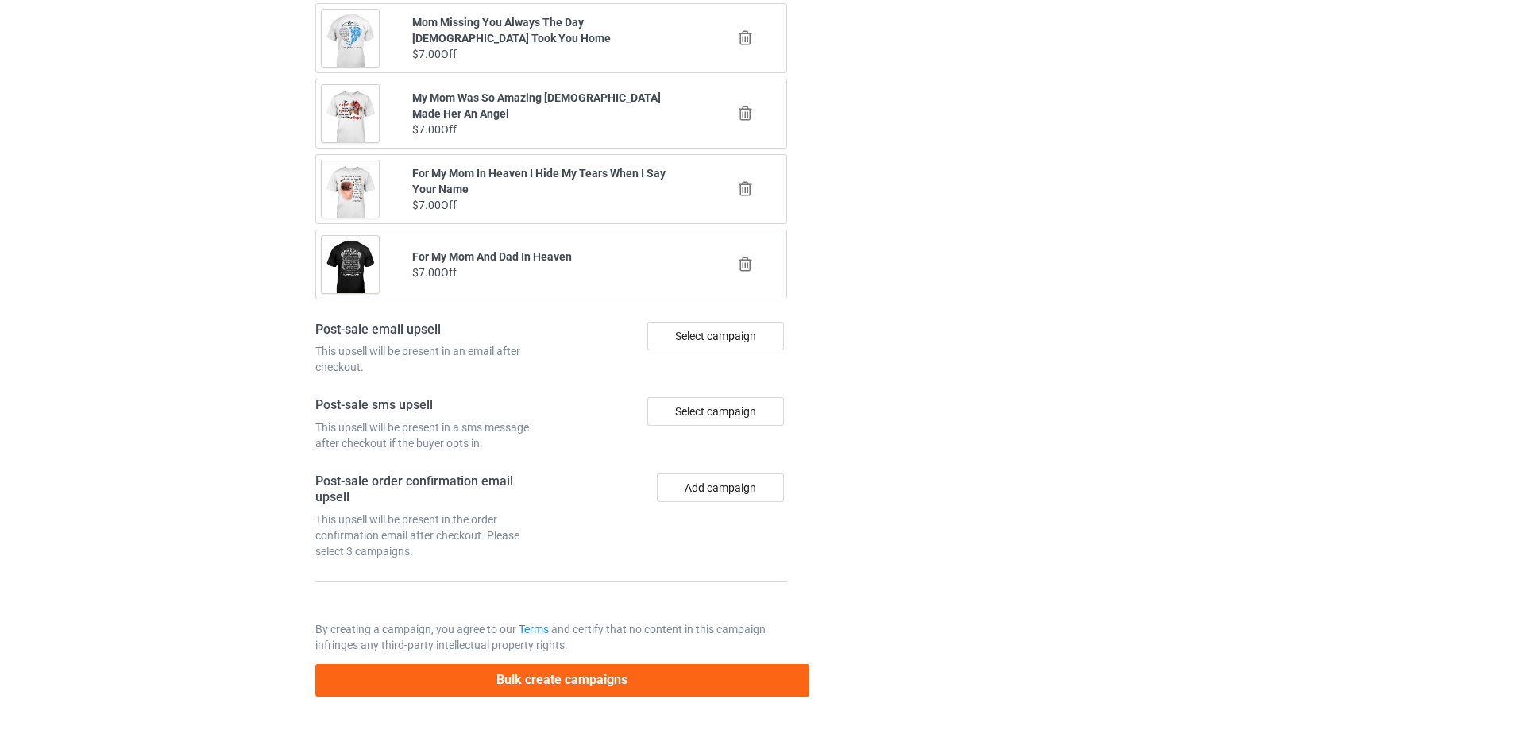
scroll to position [0, 0]
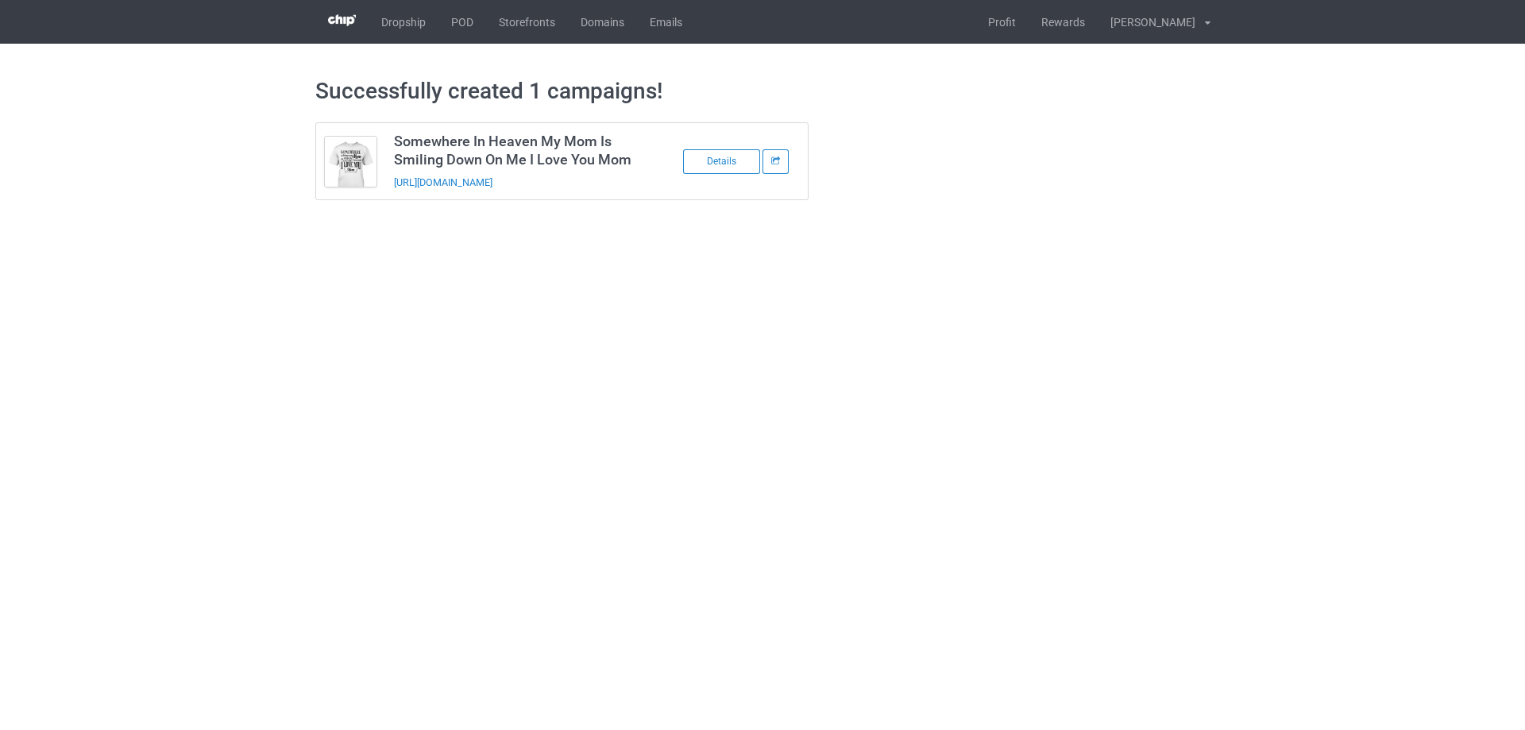
drag, startPoint x: 628, startPoint y: 187, endPoint x: 389, endPoint y: 191, distance: 238.4
click at [389, 191] on td "Somewhere In Heaven My Mom Is Smiling Down On Me I Love You Mom [URL][DOMAIN_NA…" at bounding box center [519, 161] width 269 height 76
copy link "[URL][DOMAIN_NAME]"
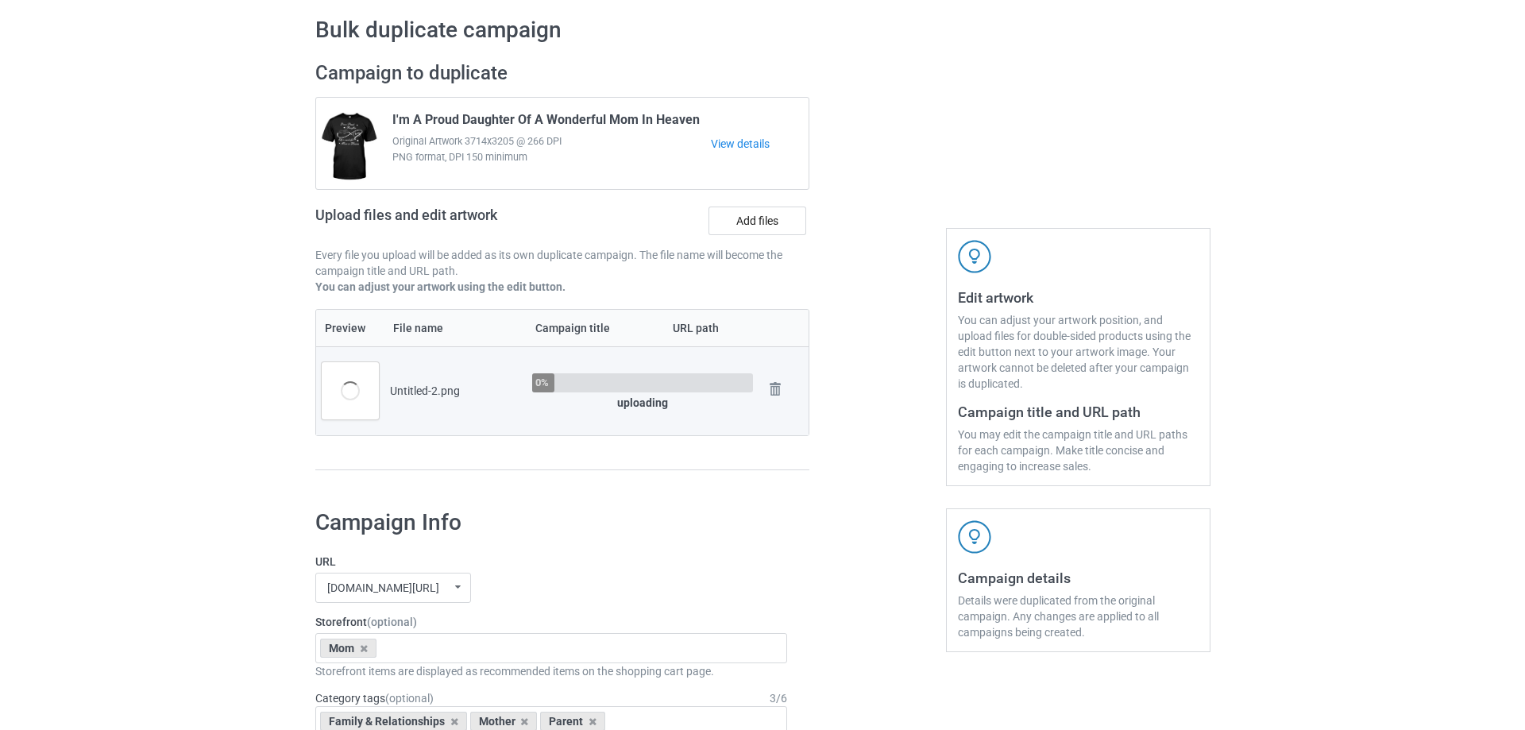
scroll to position [159, 0]
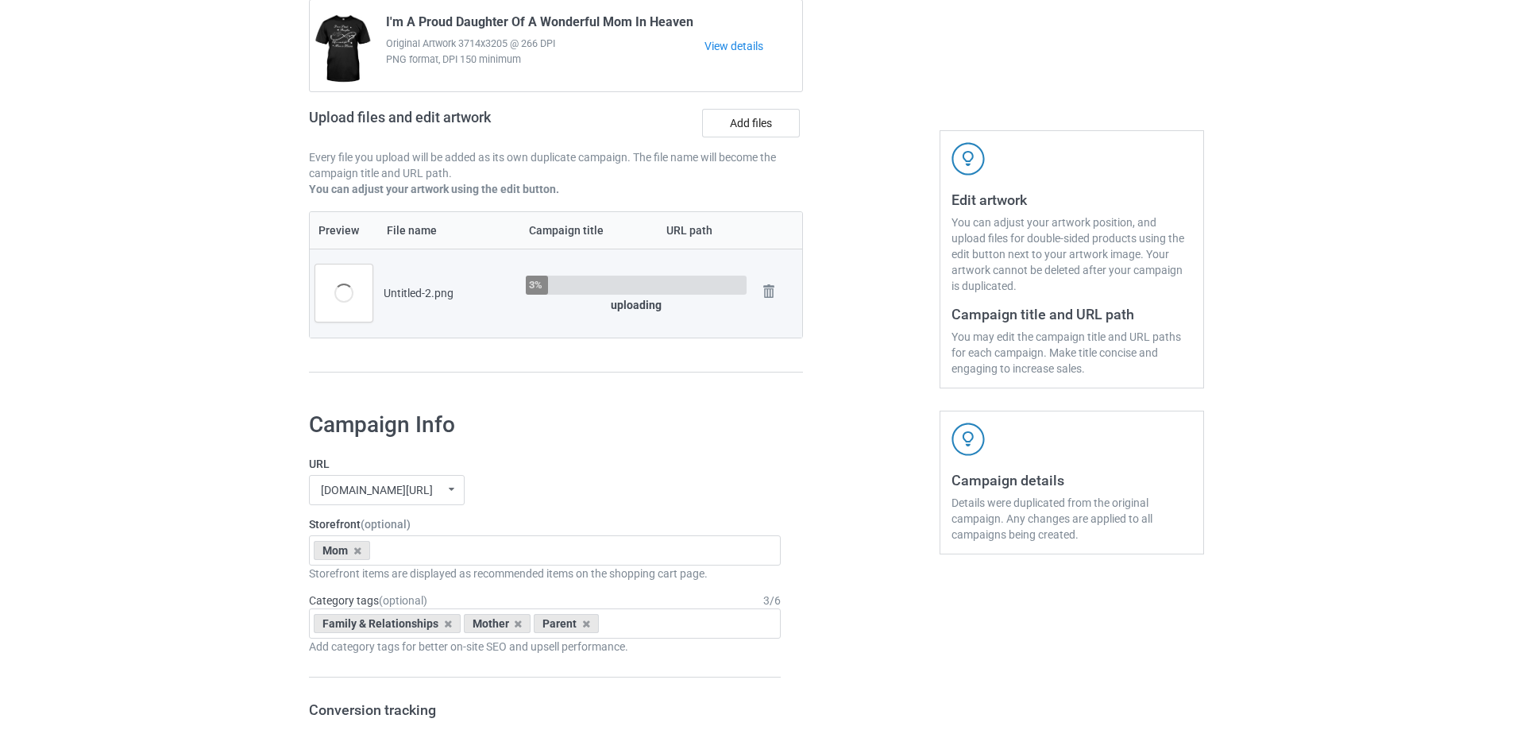
click at [875, 383] on div at bounding box center [871, 175] width 114 height 447
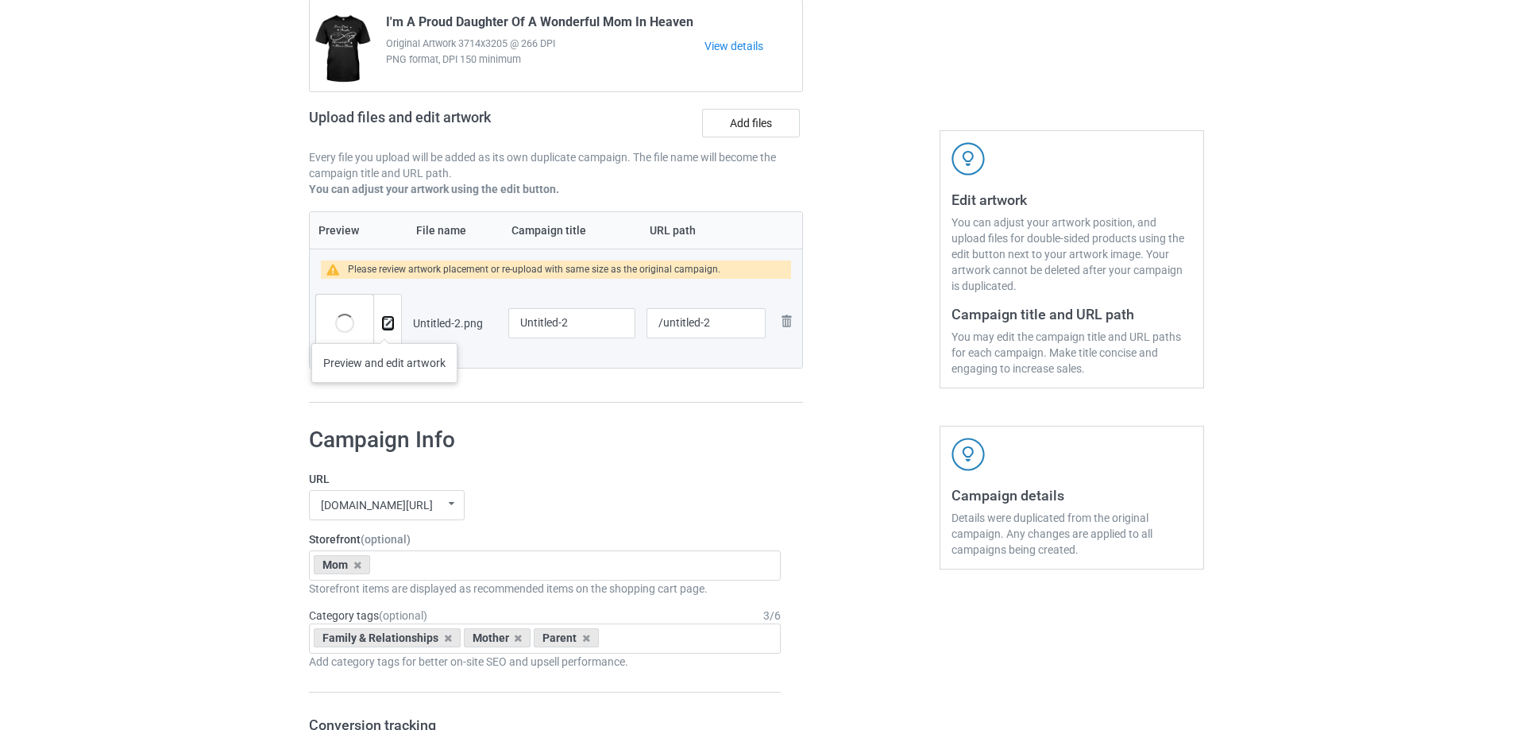
click at [384, 327] on img at bounding box center [388, 324] width 10 height 10
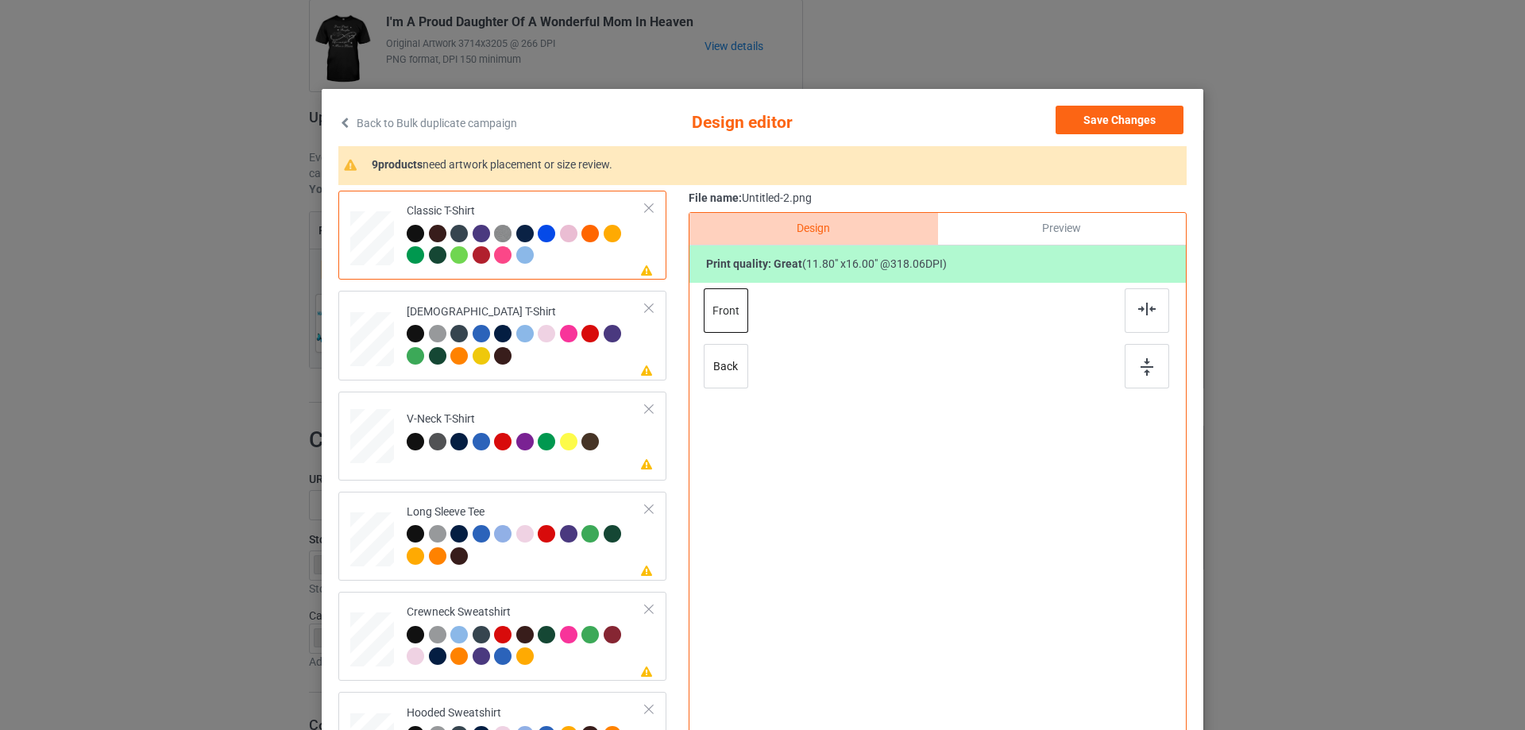
click at [679, 412] on div "Please review artwork placement Classic T-Shirt Please review artwork placement…" at bounding box center [762, 501] width 848 height 620
click at [1131, 315] on div at bounding box center [1147, 310] width 44 height 44
click at [565, 369] on div at bounding box center [526, 347] width 239 height 44
click at [1126, 305] on div at bounding box center [1147, 310] width 44 height 44
click at [643, 473] on div "Please review artwork placement V-Neck T-Shirt" at bounding box center [502, 436] width 328 height 89
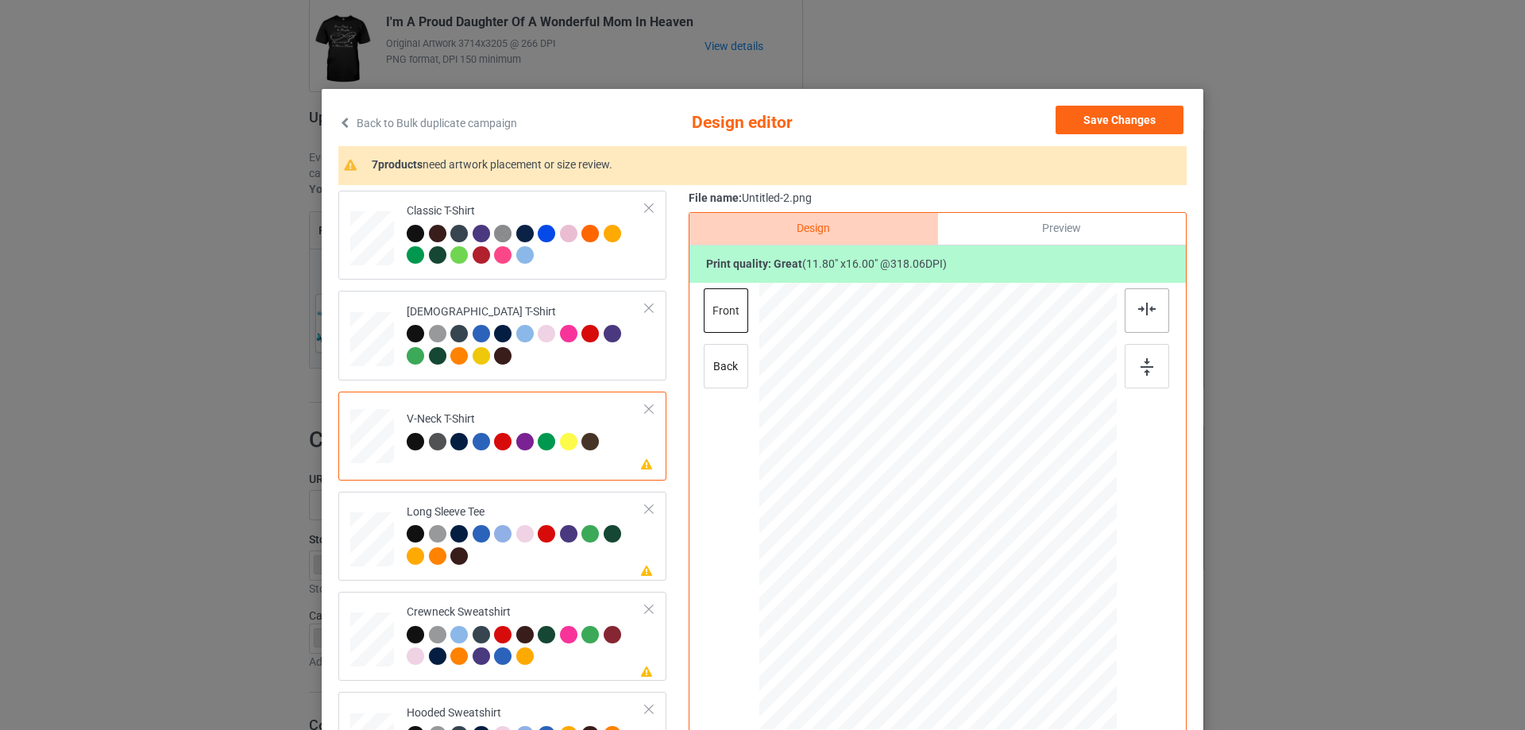
click at [1132, 330] on div at bounding box center [1147, 310] width 44 height 44
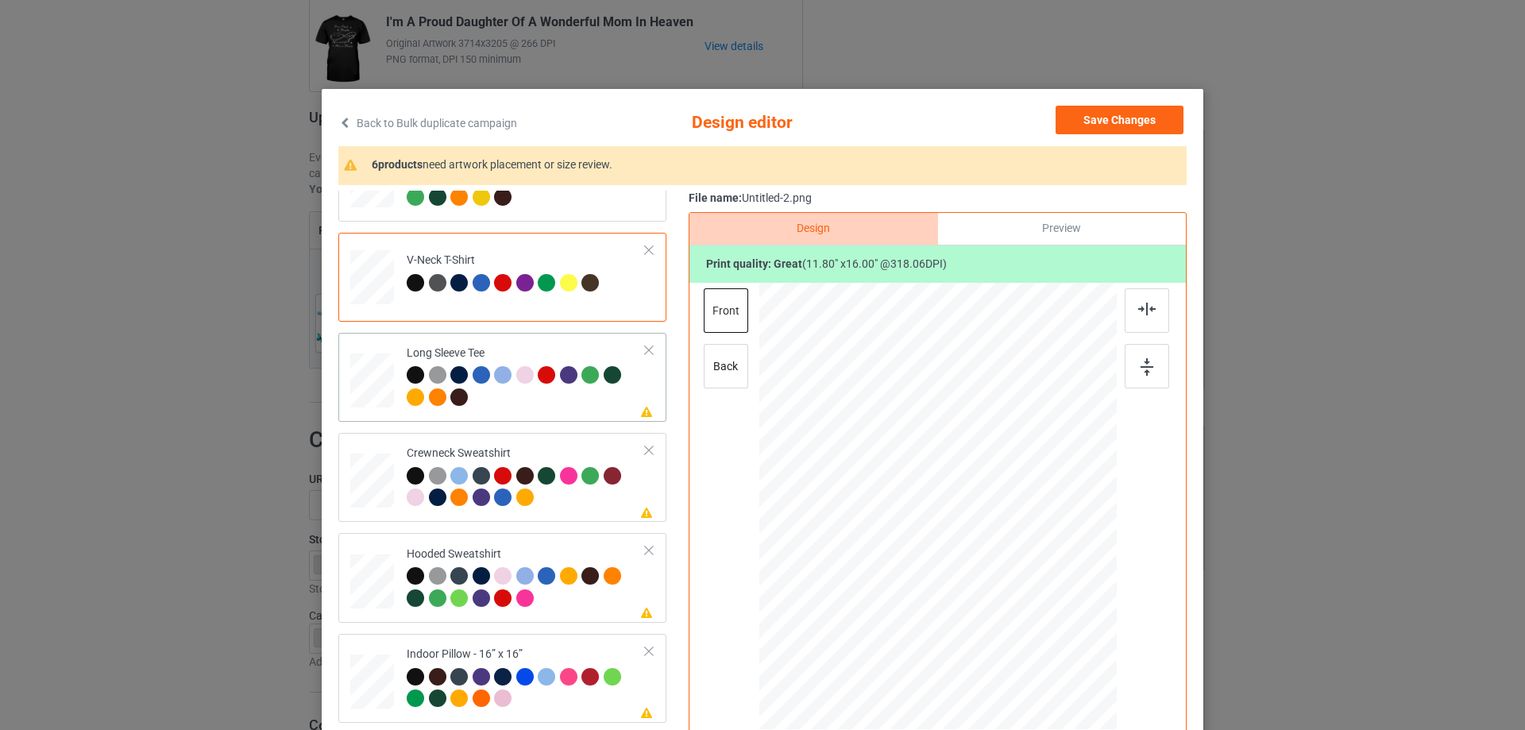
click at [601, 404] on div at bounding box center [526, 388] width 239 height 44
click at [1133, 313] on div at bounding box center [1147, 310] width 44 height 44
click at [584, 508] on div at bounding box center [526, 489] width 239 height 44
click at [1139, 312] on img at bounding box center [1146, 309] width 17 height 13
drag, startPoint x: 534, startPoint y: 551, endPoint x: 568, endPoint y: 541, distance: 35.7
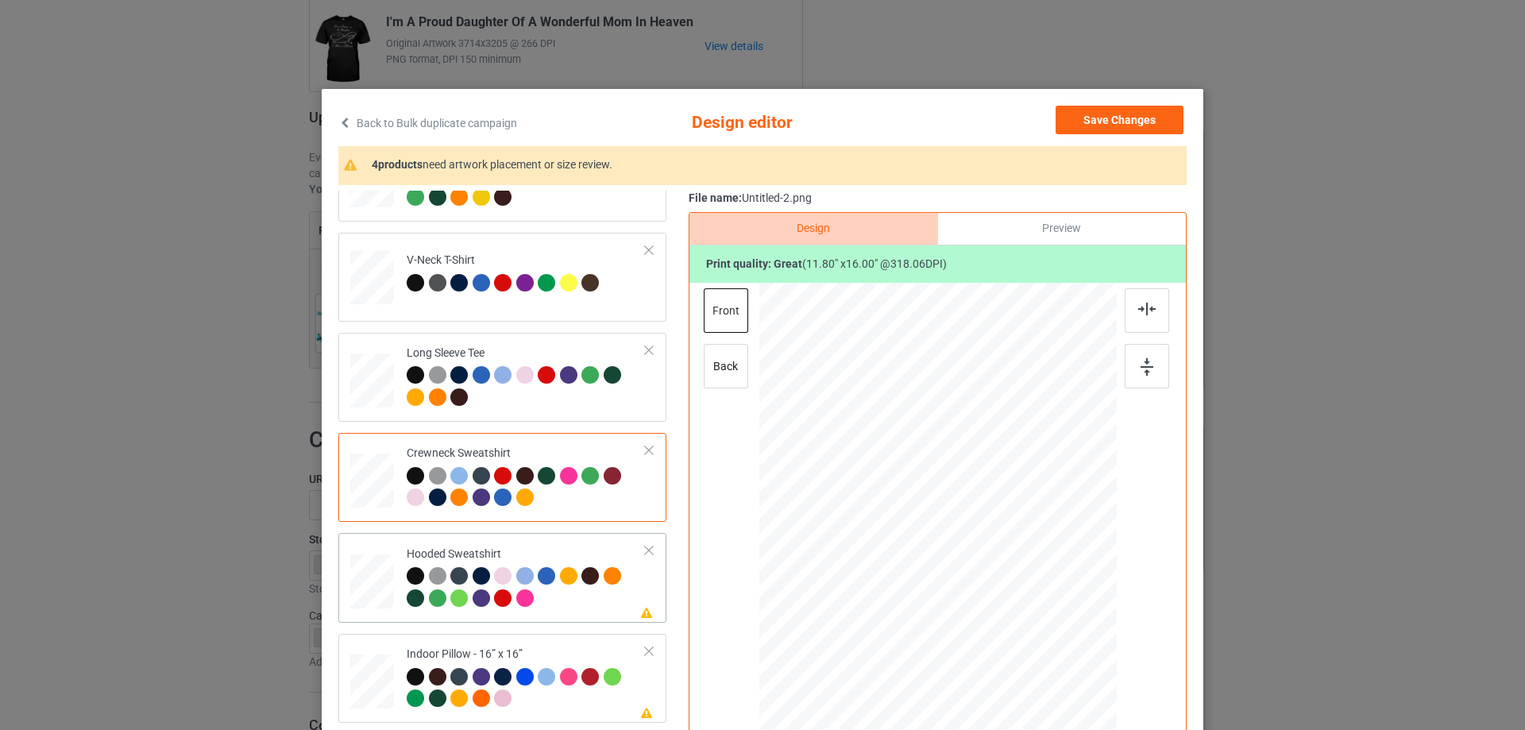
click at [535, 551] on div "Hooded Sweatshirt" at bounding box center [526, 577] width 239 height 60
drag, startPoint x: 1146, startPoint y: 330, endPoint x: 1126, endPoint y: 332, distance: 19.2
click at [1146, 329] on div at bounding box center [1147, 310] width 44 height 44
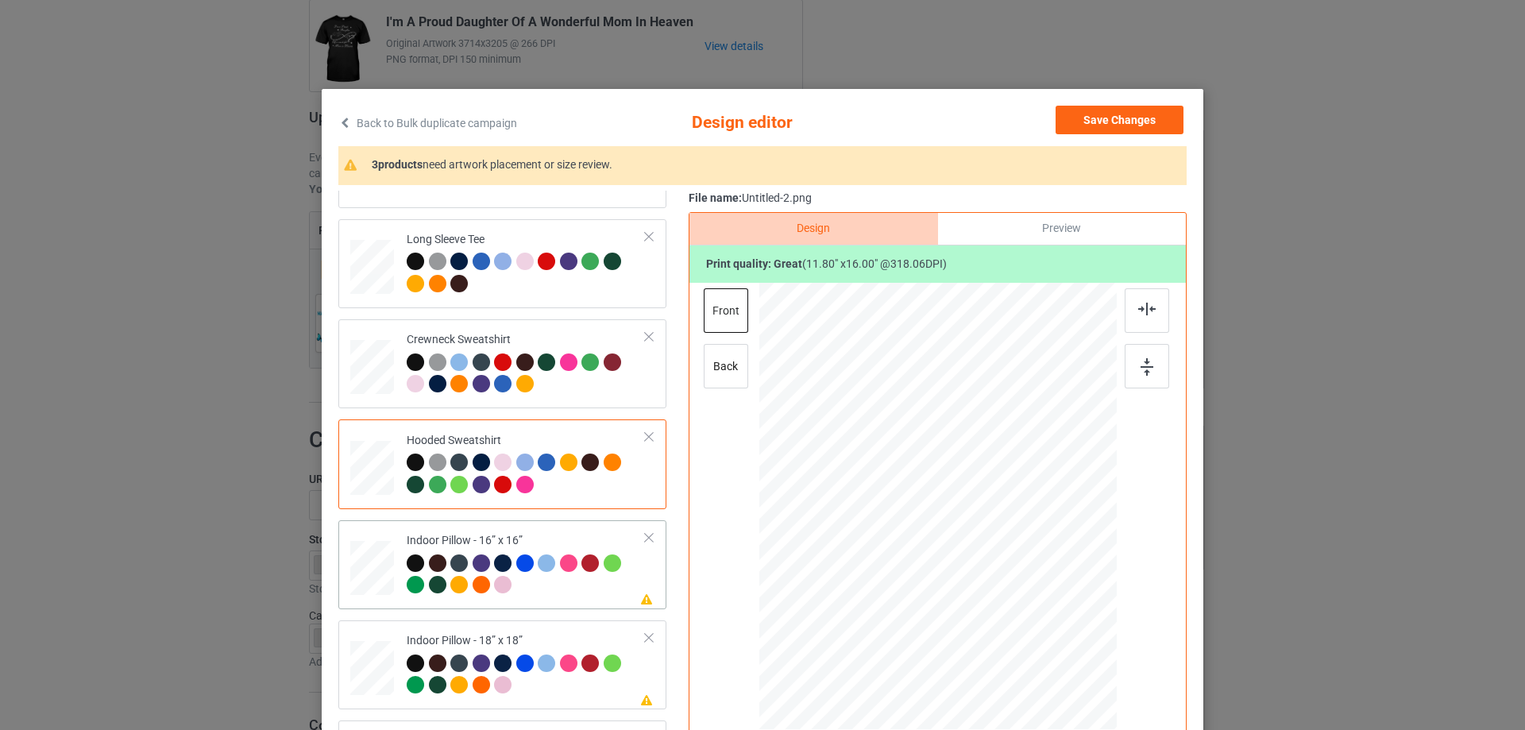
click at [502, 530] on td "Please review artwork placement Indoor Pillow - 16” x 16”" at bounding box center [526, 565] width 257 height 76
drag, startPoint x: 1029, startPoint y: 632, endPoint x: 1026, endPoint y: 620, distance: 12.3
click at [1026, 620] on div at bounding box center [1026, 626] width 14 height 14
click at [1084, 241] on div "Preview" at bounding box center [1062, 229] width 248 height 32
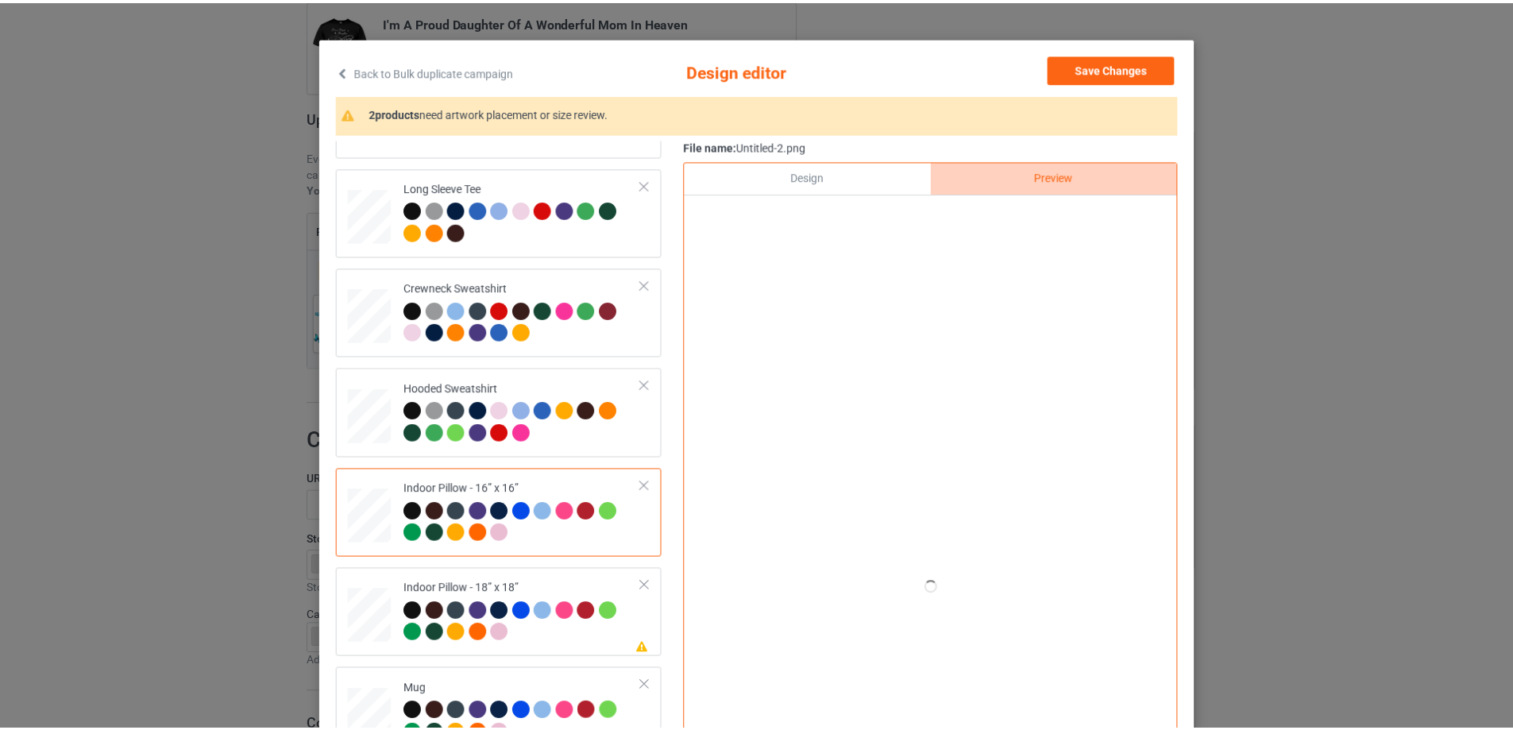
scroll to position [79, 0]
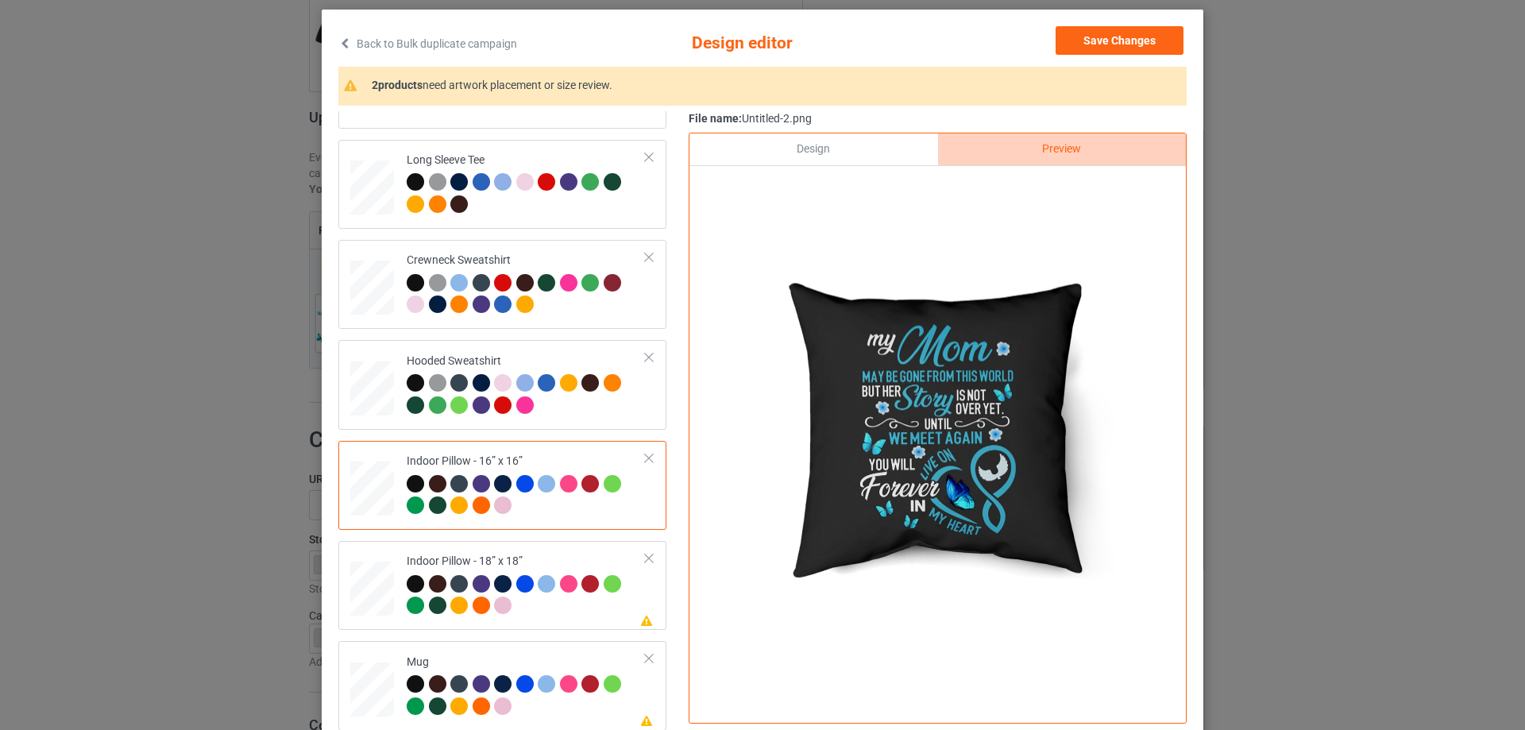
click at [834, 152] on div "Design" at bounding box center [814, 149] width 248 height 32
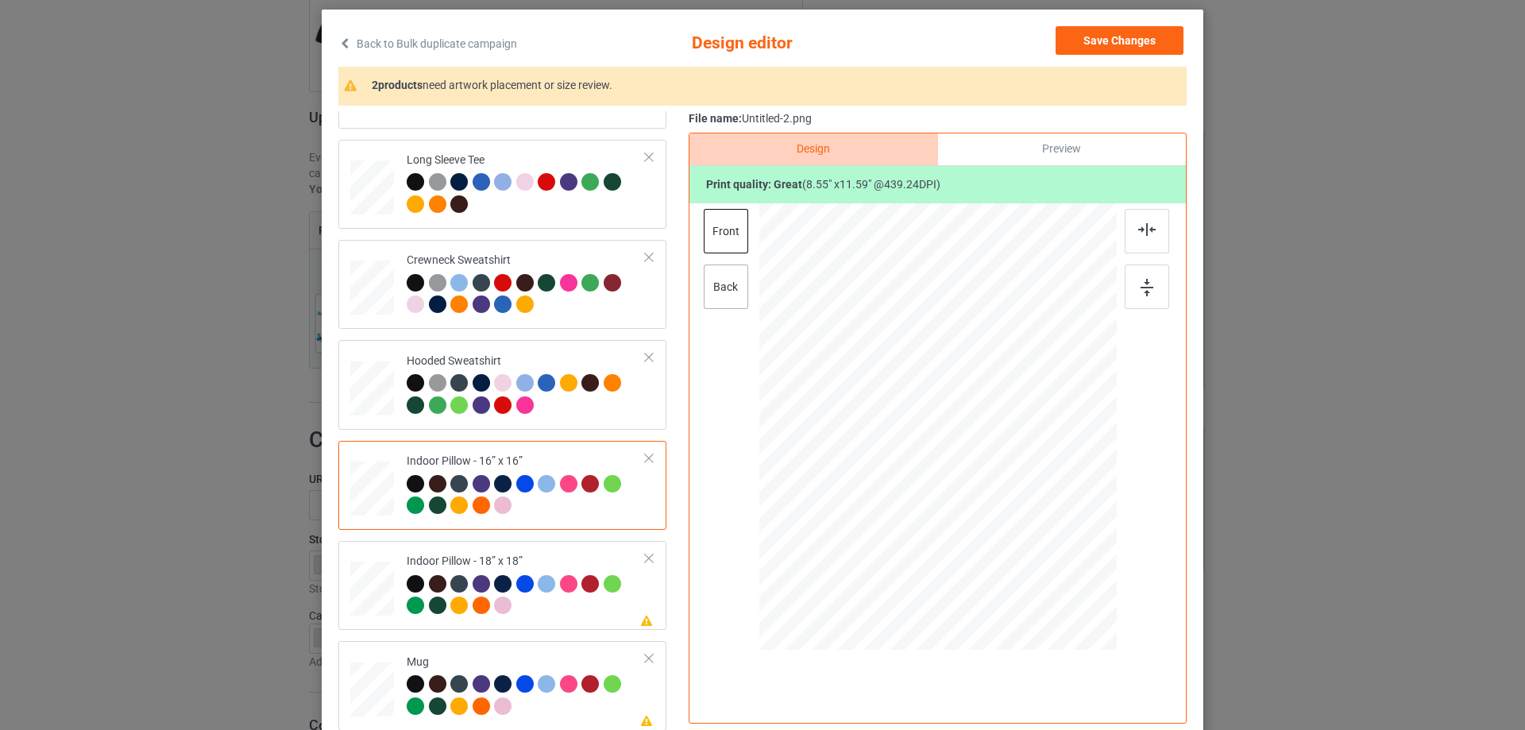
click at [723, 289] on div "back" at bounding box center [726, 287] width 44 height 44
drag, startPoint x: 1036, startPoint y: 568, endPoint x: 1018, endPoint y: 543, distance: 30.7
click at [1019, 543] on div at bounding box center [1026, 546] width 14 height 14
click at [464, 548] on td "Please review artwork placement Indoor Pillow - 18” x 18”" at bounding box center [526, 585] width 257 height 76
drag, startPoint x: 1041, startPoint y: 572, endPoint x: 1027, endPoint y: 547, distance: 29.2
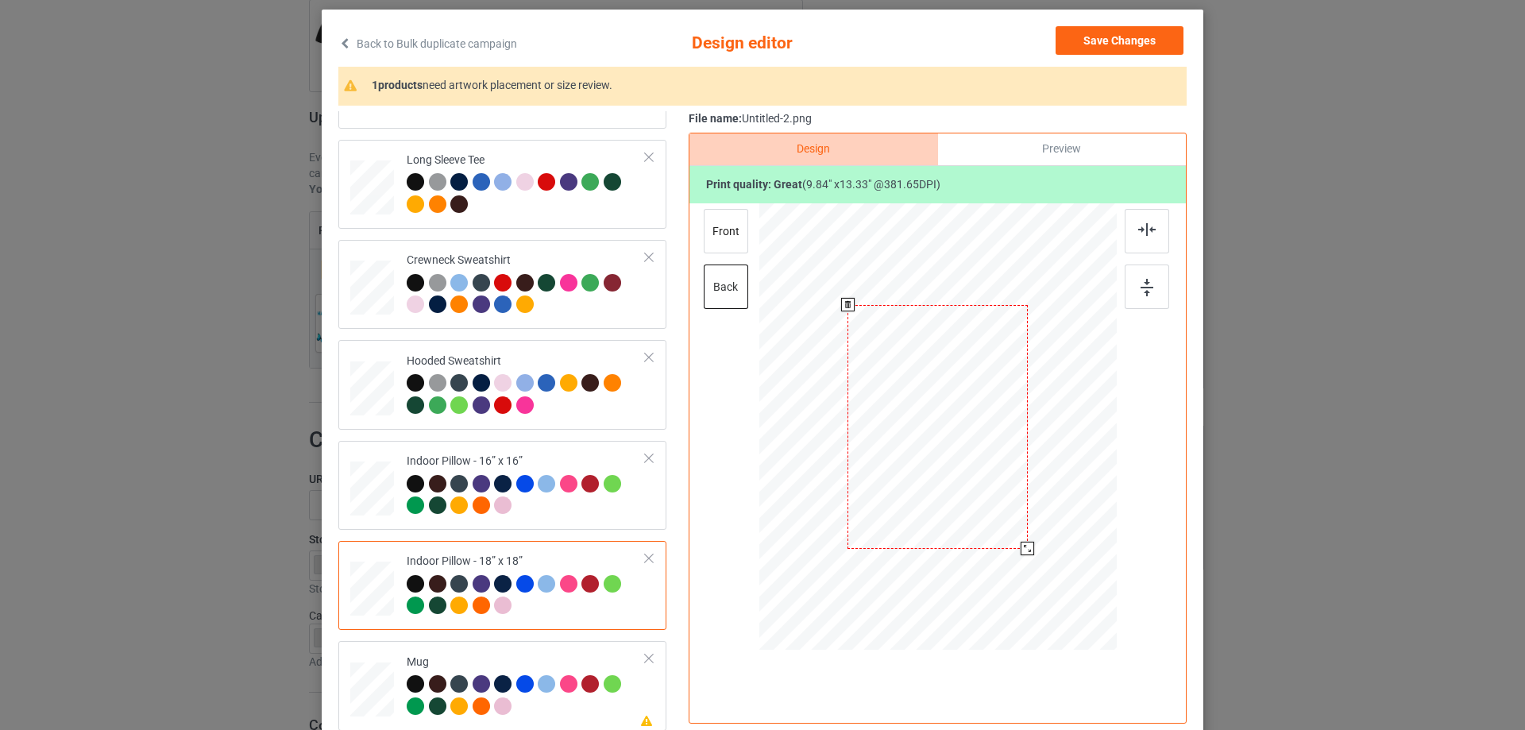
click at [1027, 547] on div at bounding box center [1028, 549] width 14 height 14
click at [728, 234] on div "front" at bounding box center [726, 231] width 44 height 44
drag, startPoint x: 1040, startPoint y: 571, endPoint x: 1022, endPoint y: 550, distance: 28.2
click at [1022, 550] on div at bounding box center [1029, 550] width 14 height 14
click at [435, 644] on div "Please review artwork placement Mug" at bounding box center [502, 685] width 328 height 89
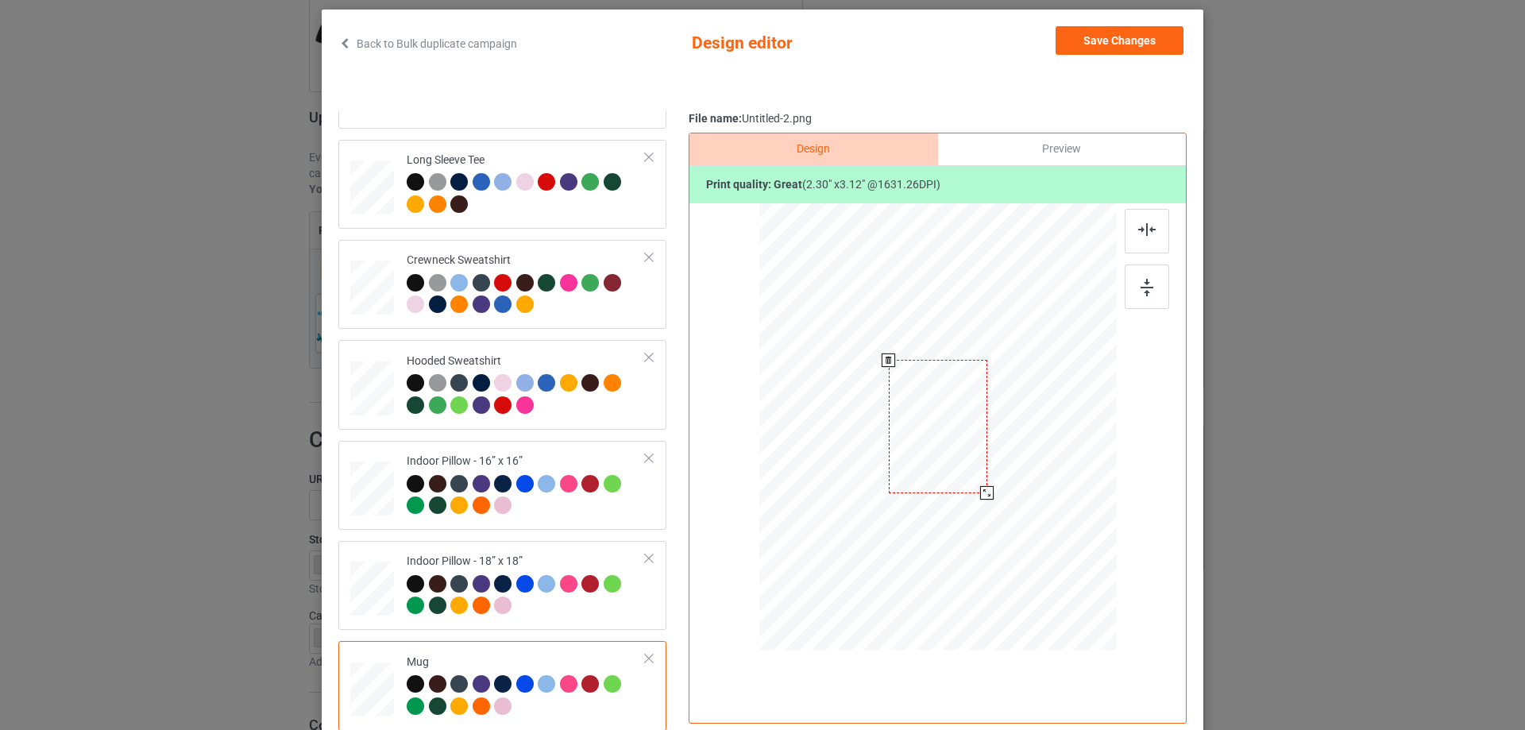
click at [989, 487] on div at bounding box center [937, 426] width 357 height 149
drag, startPoint x: 965, startPoint y: 473, endPoint x: 1064, endPoint y: 473, distance: 99.3
click at [1064, 473] on div at bounding box center [1037, 425] width 99 height 133
click at [1141, 282] on img at bounding box center [1147, 287] width 13 height 17
drag, startPoint x: 1133, startPoint y: 42, endPoint x: 1112, endPoint y: 66, distance: 31.5
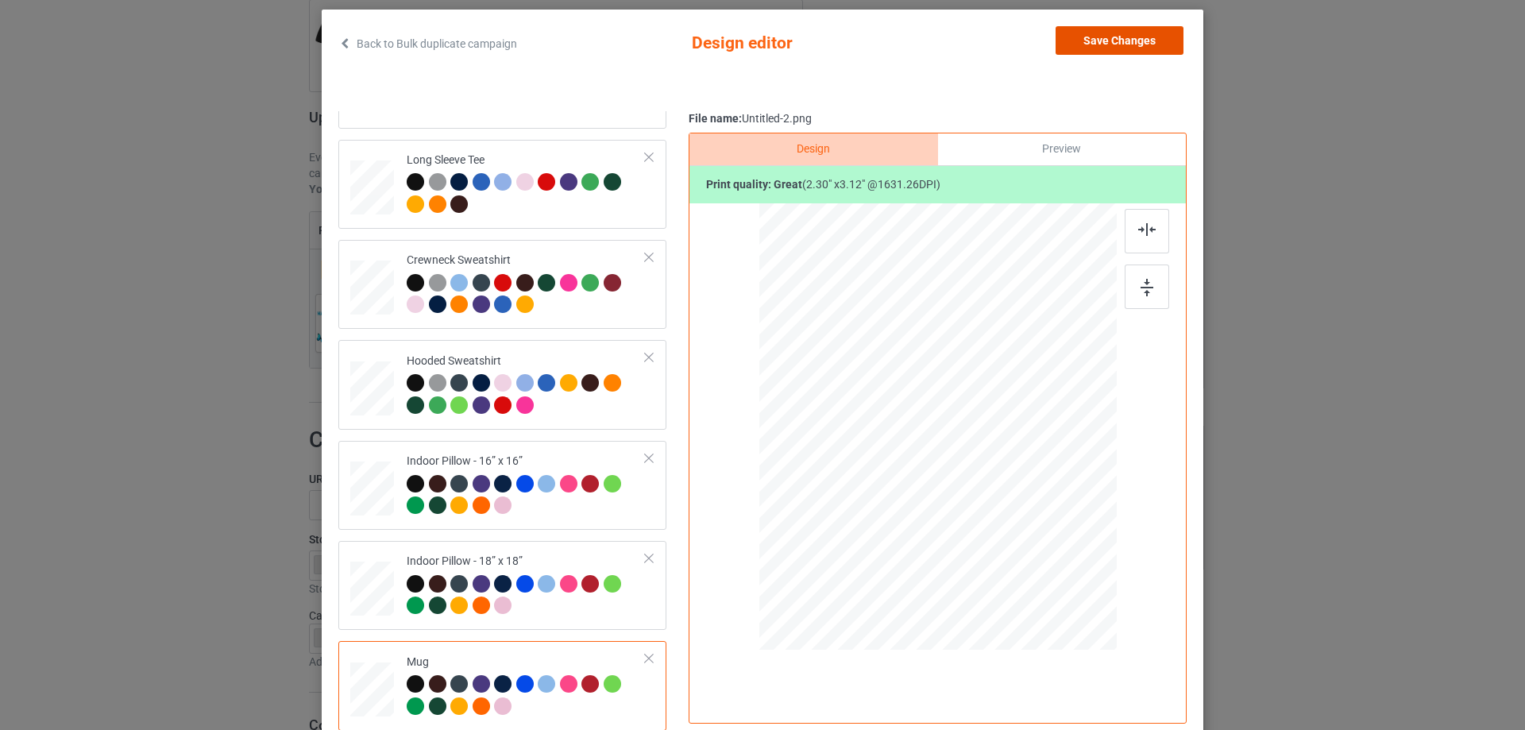
click at [1134, 41] on button "Save Changes" at bounding box center [1120, 40] width 128 height 29
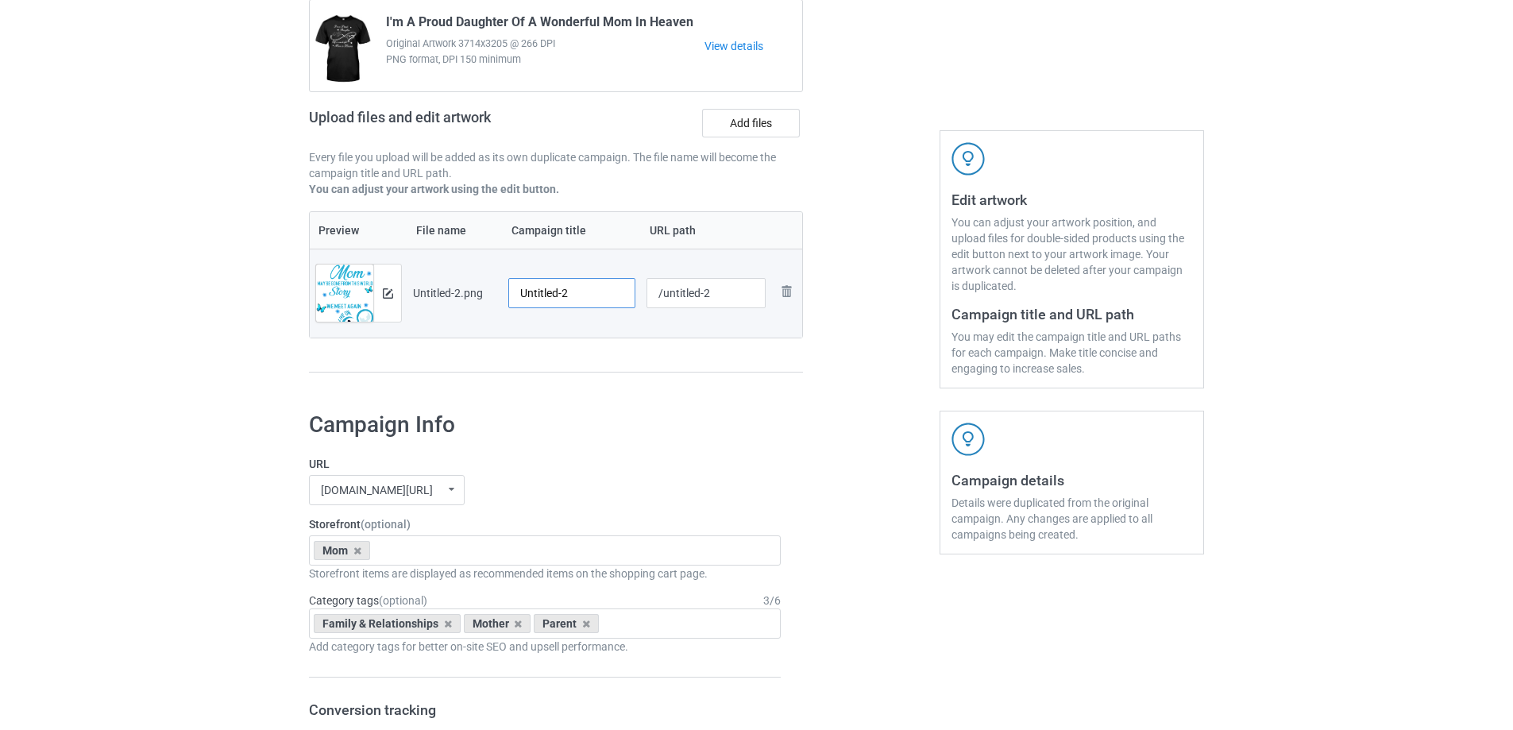
click at [590, 298] on input "Untitled-2" at bounding box center [571, 293] width 127 height 30
paste input "My Mom May Be Gone From This World But Her Story Is Not Over Yet"
type input "My Mom May Be Gone From This World But Her Story Is Not Over Yet"
drag, startPoint x: 606, startPoint y: 354, endPoint x: 654, endPoint y: 305, distance: 68.0
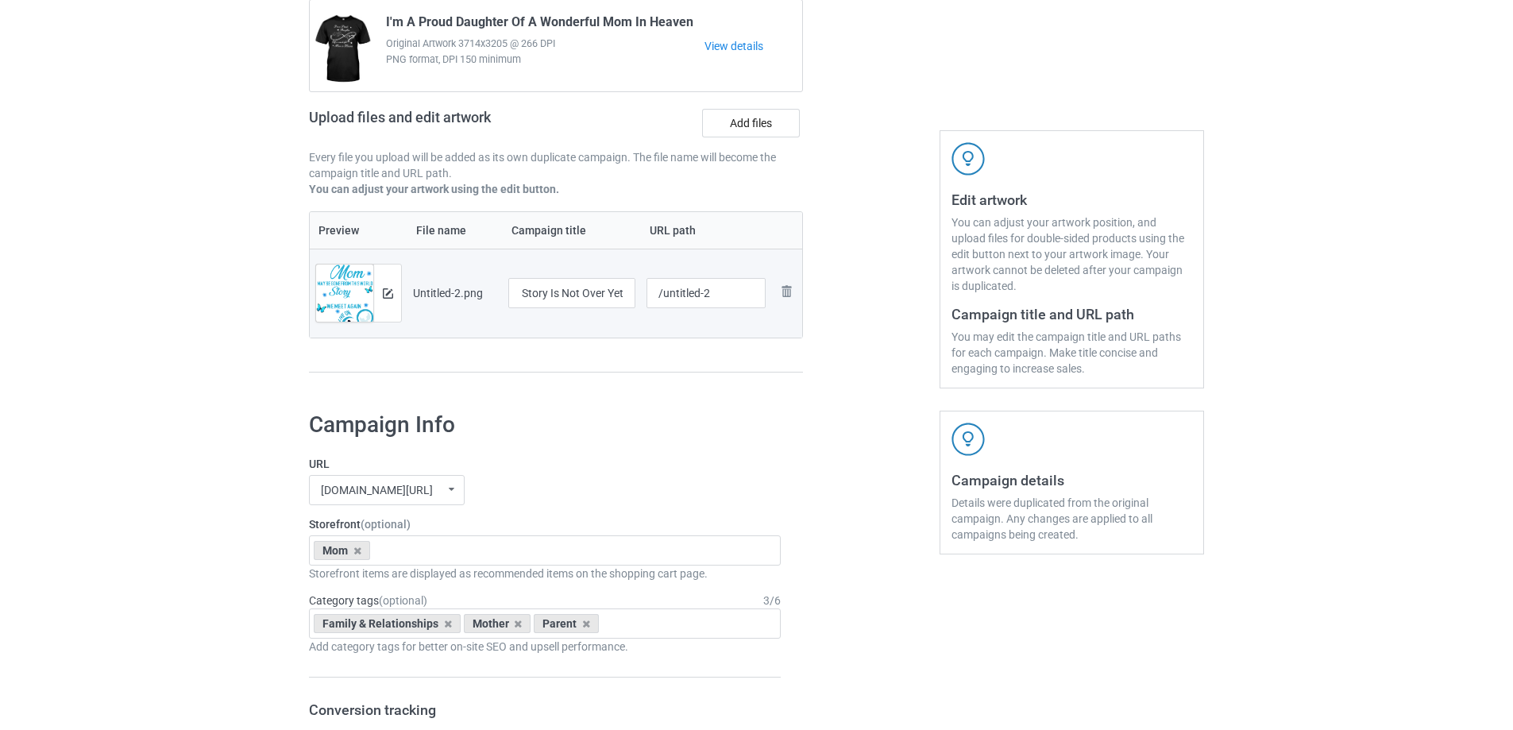
click at [607, 354] on div "Preview File name Campaign title URL path Preview and edit artwork Untitled-2.p…" at bounding box center [556, 292] width 494 height 162
drag, startPoint x: 662, startPoint y: 298, endPoint x: 788, endPoint y: 293, distance: 126.4
click at [788, 293] on tr "Preview and edit artwork Untitled-2.png My Mom May Be Gone From This World But …" at bounding box center [556, 293] width 493 height 89
click at [779, 366] on div "Preview File name Campaign title URL path Preview and edit artwork Untitled-2.p…" at bounding box center [556, 292] width 494 height 162
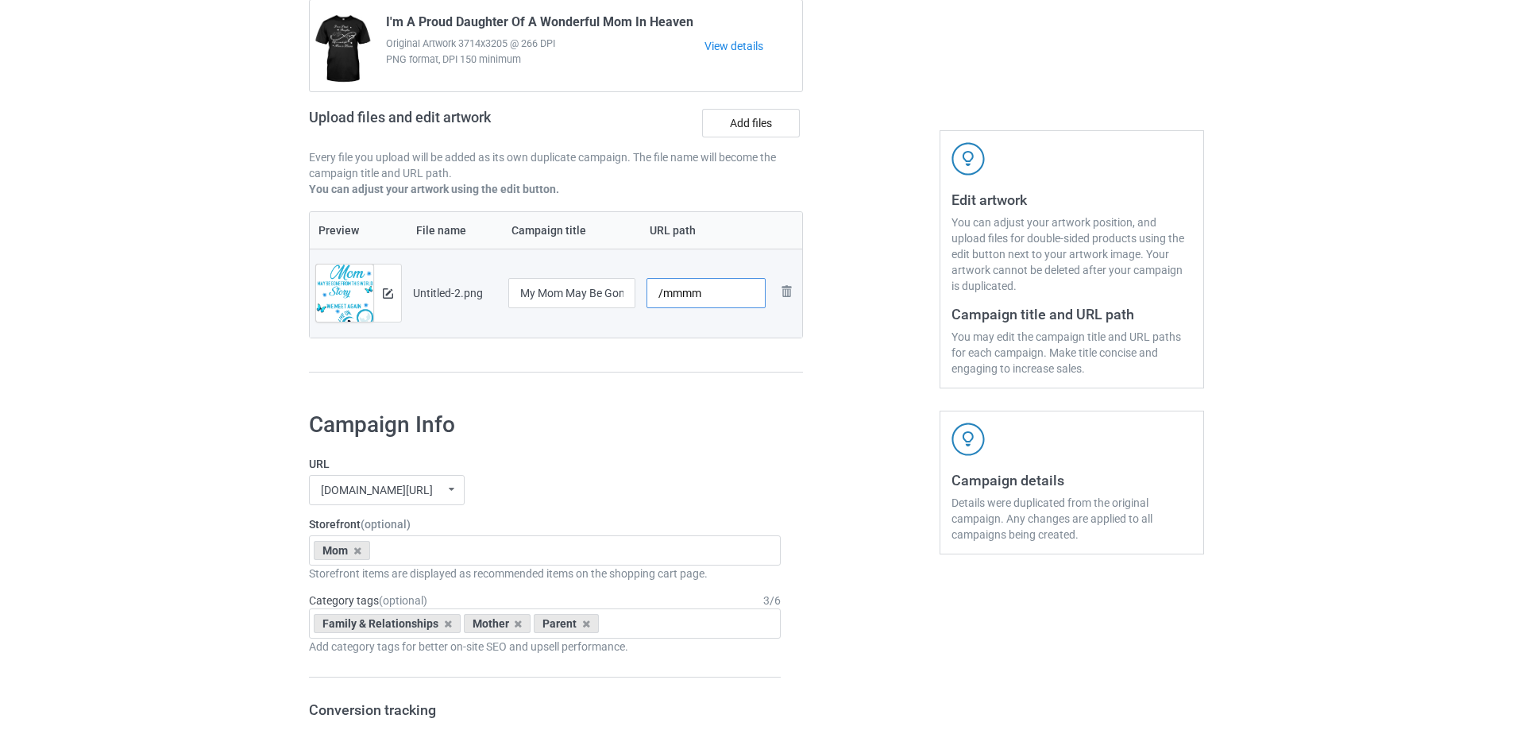
click at [703, 299] on input "/mmmm" at bounding box center [707, 293] width 120 height 30
type input "/mm21"
click at [701, 328] on td "/mm21" at bounding box center [706, 293] width 131 height 89
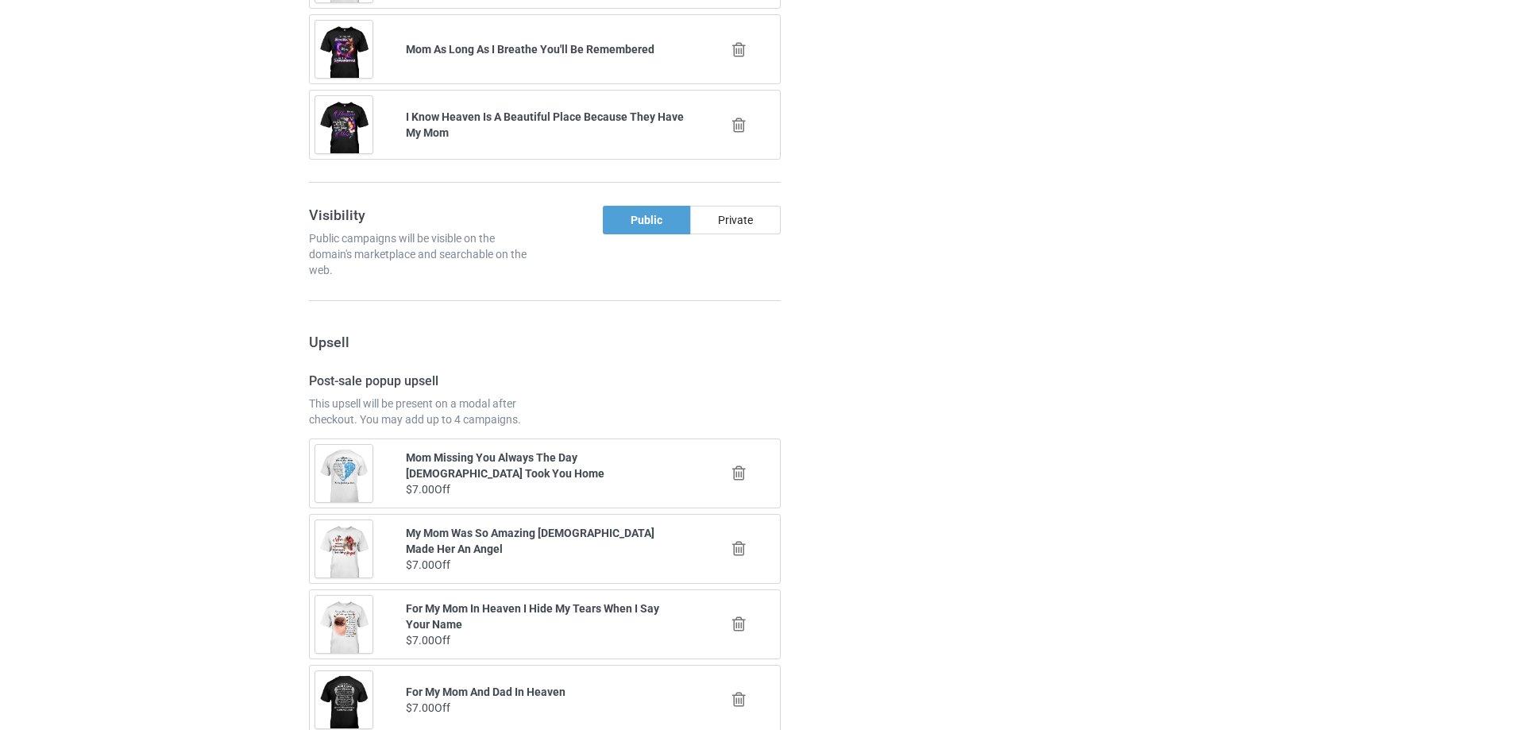
scroll to position [1849, 0]
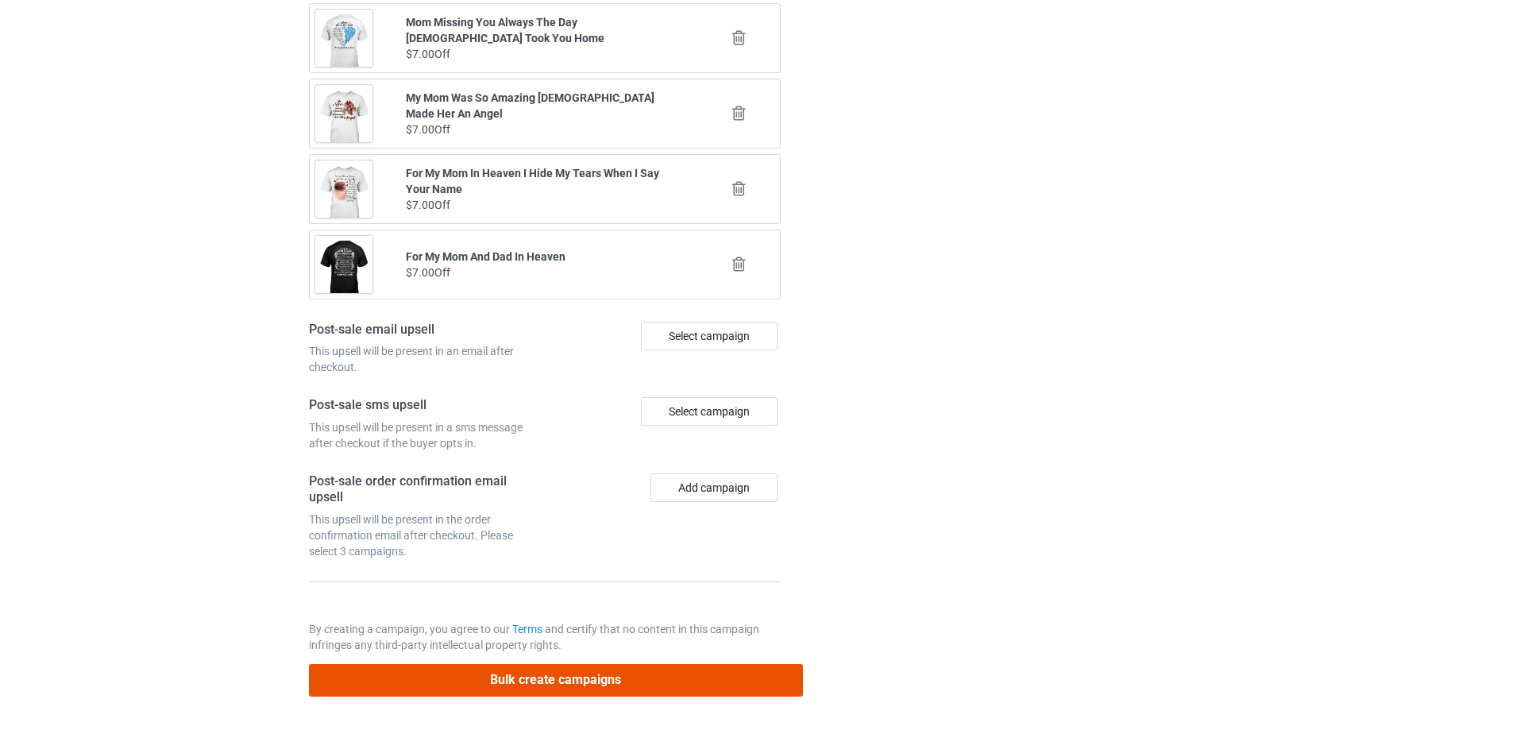
click at [688, 670] on button "Bulk create campaigns" at bounding box center [556, 680] width 494 height 33
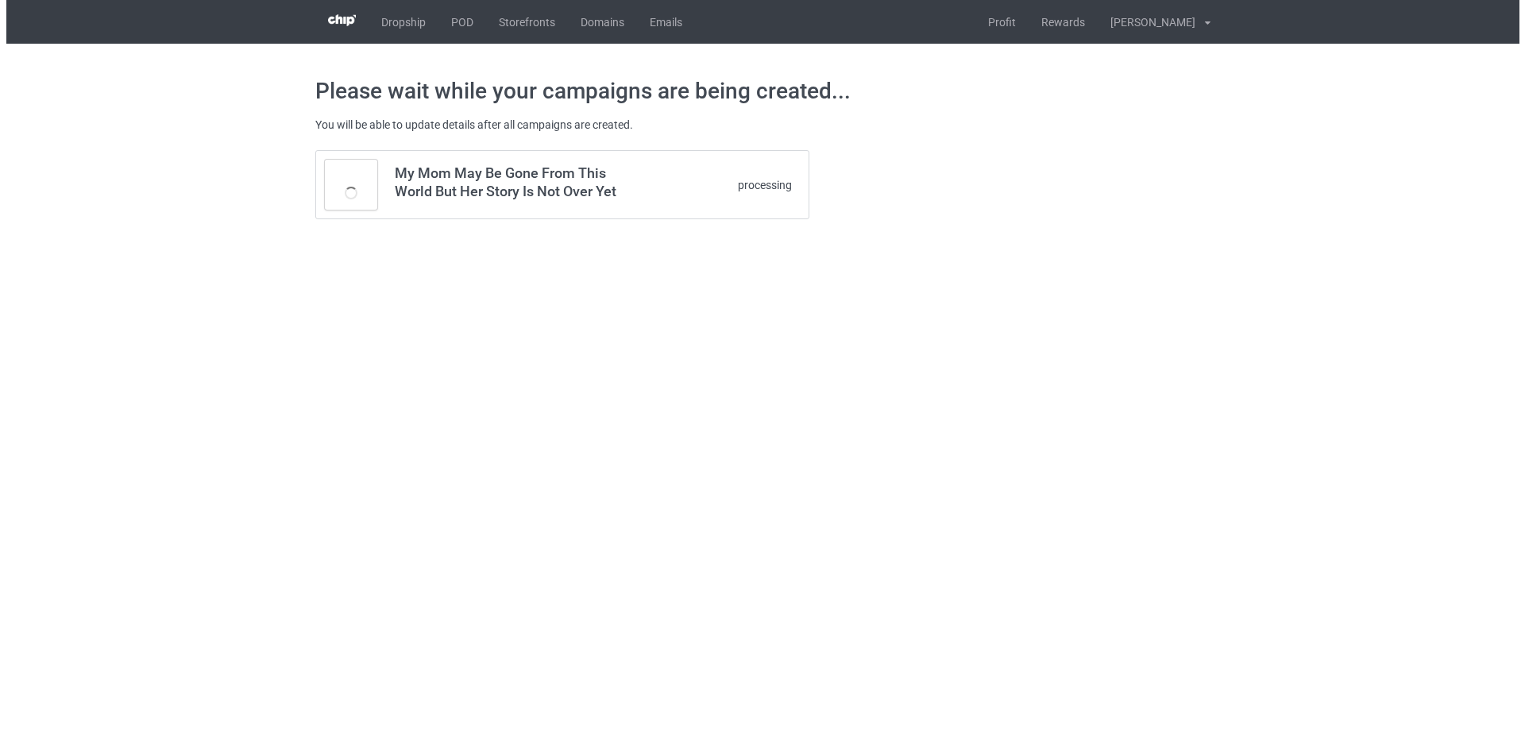
scroll to position [0, 0]
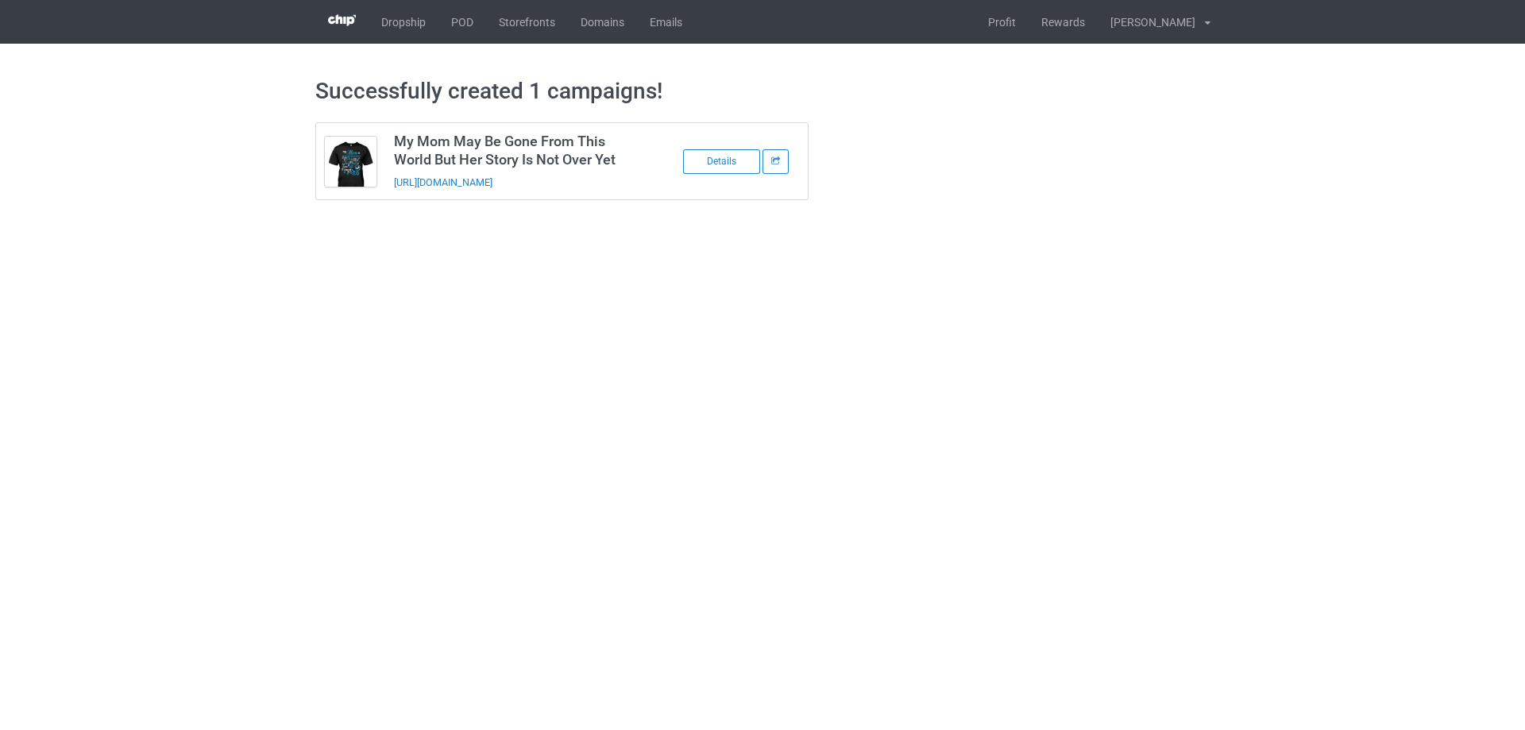
drag, startPoint x: 601, startPoint y: 177, endPoint x: 396, endPoint y: 190, distance: 205.3
click at [396, 190] on div "https://www.sendinglovetoheaven.com/mm21" at bounding box center [505, 182] width 222 height 17
copy link "https://www.sendinglovetoheaven.com/mm21"
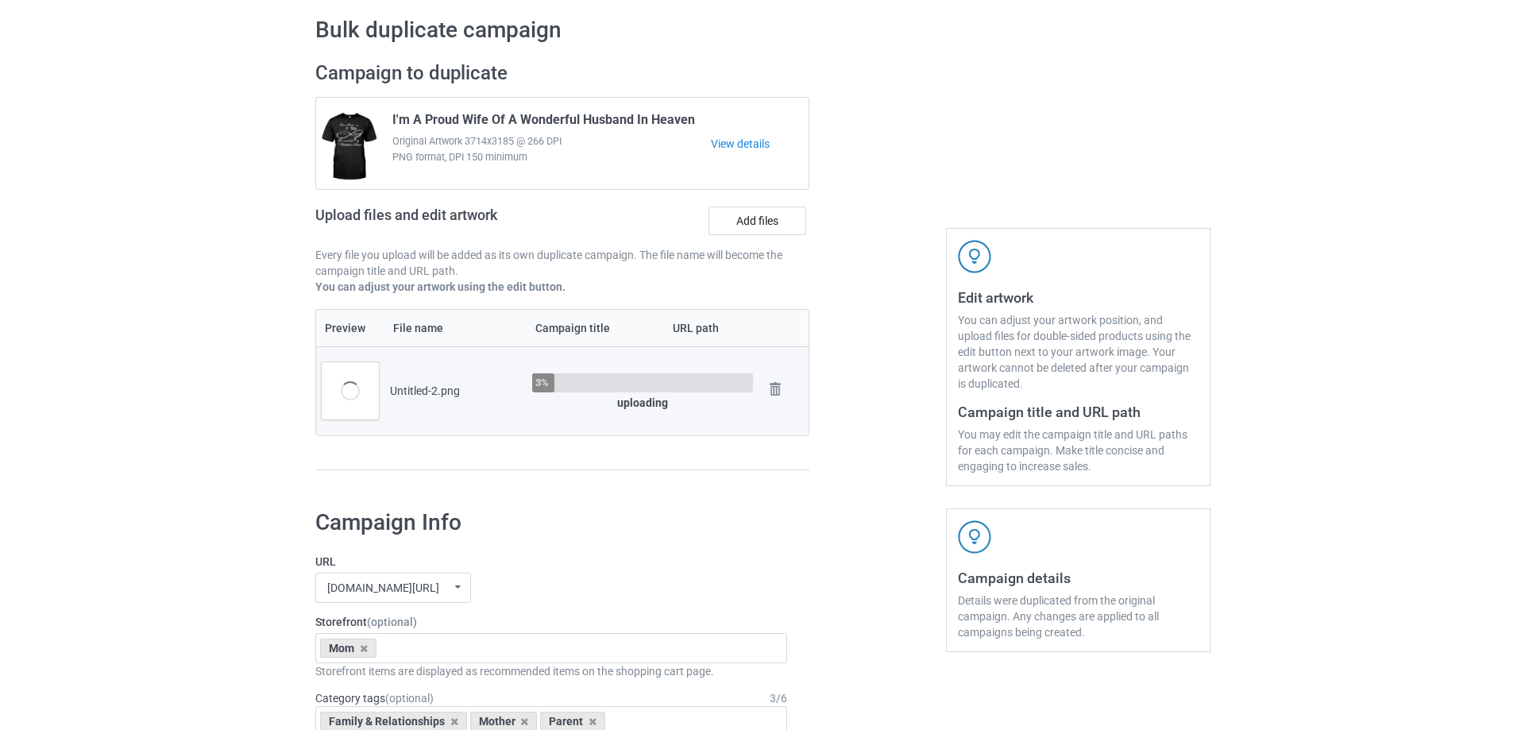
scroll to position [79, 0]
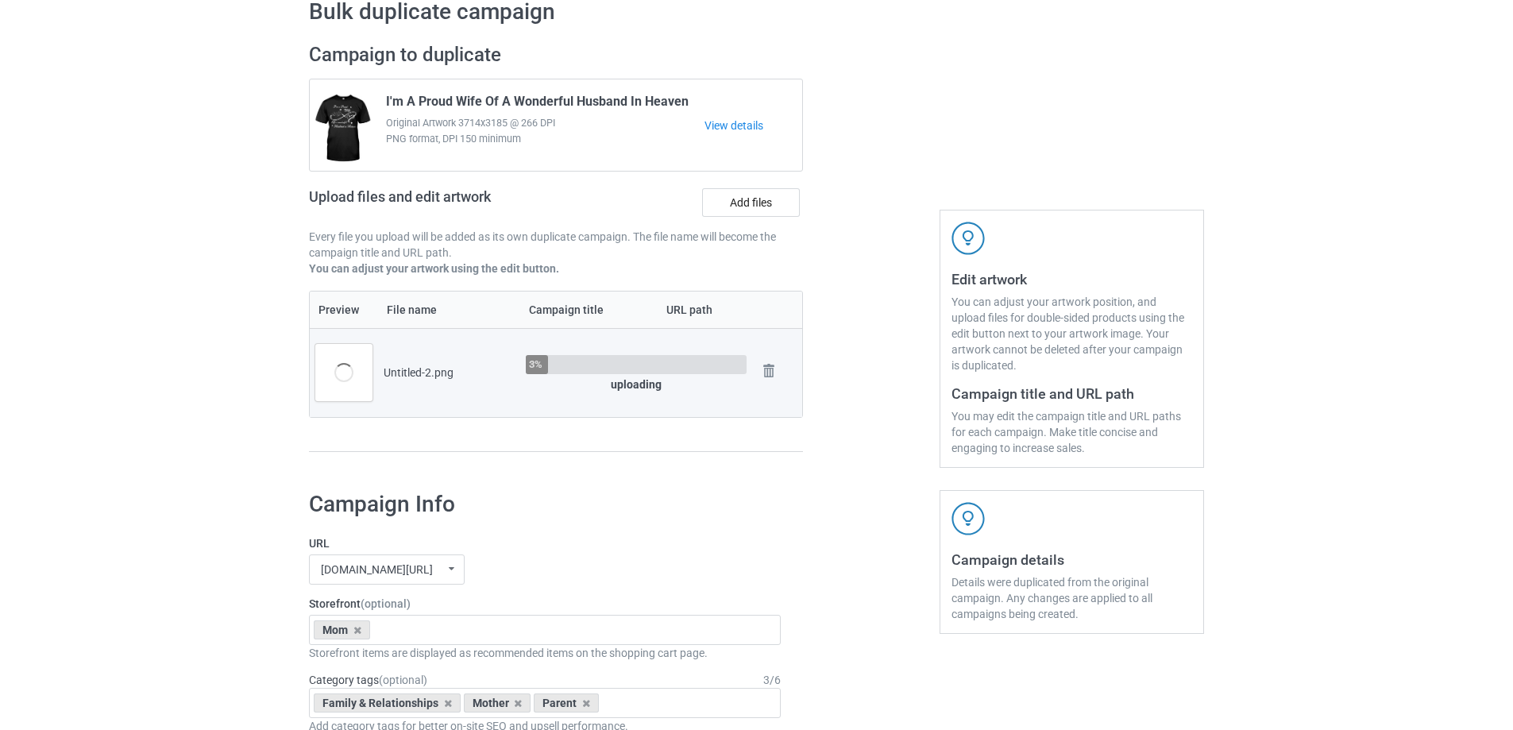
click at [881, 383] on div at bounding box center [871, 255] width 114 height 447
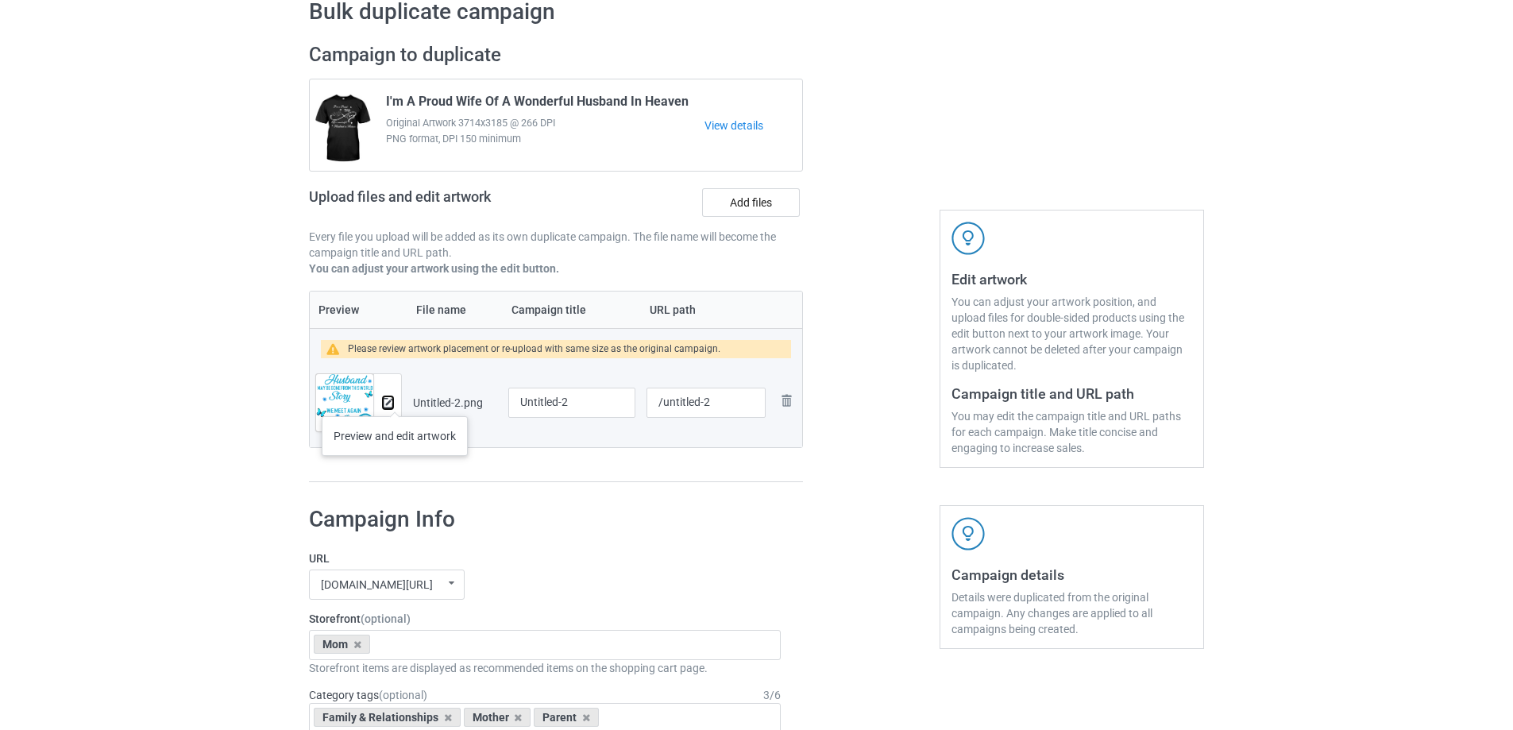
click at [391, 402] on img at bounding box center [388, 403] width 10 height 10
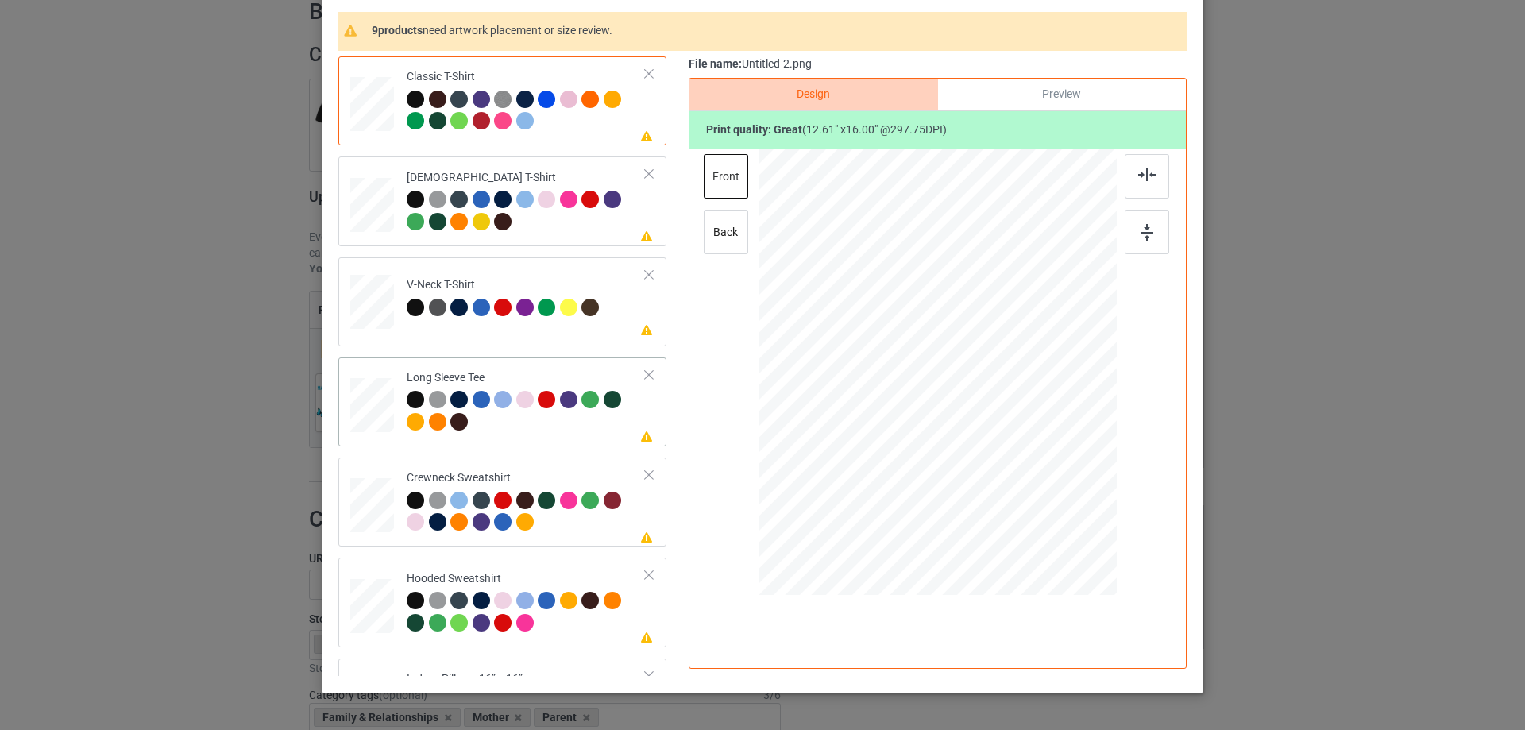
scroll to position [159, 0]
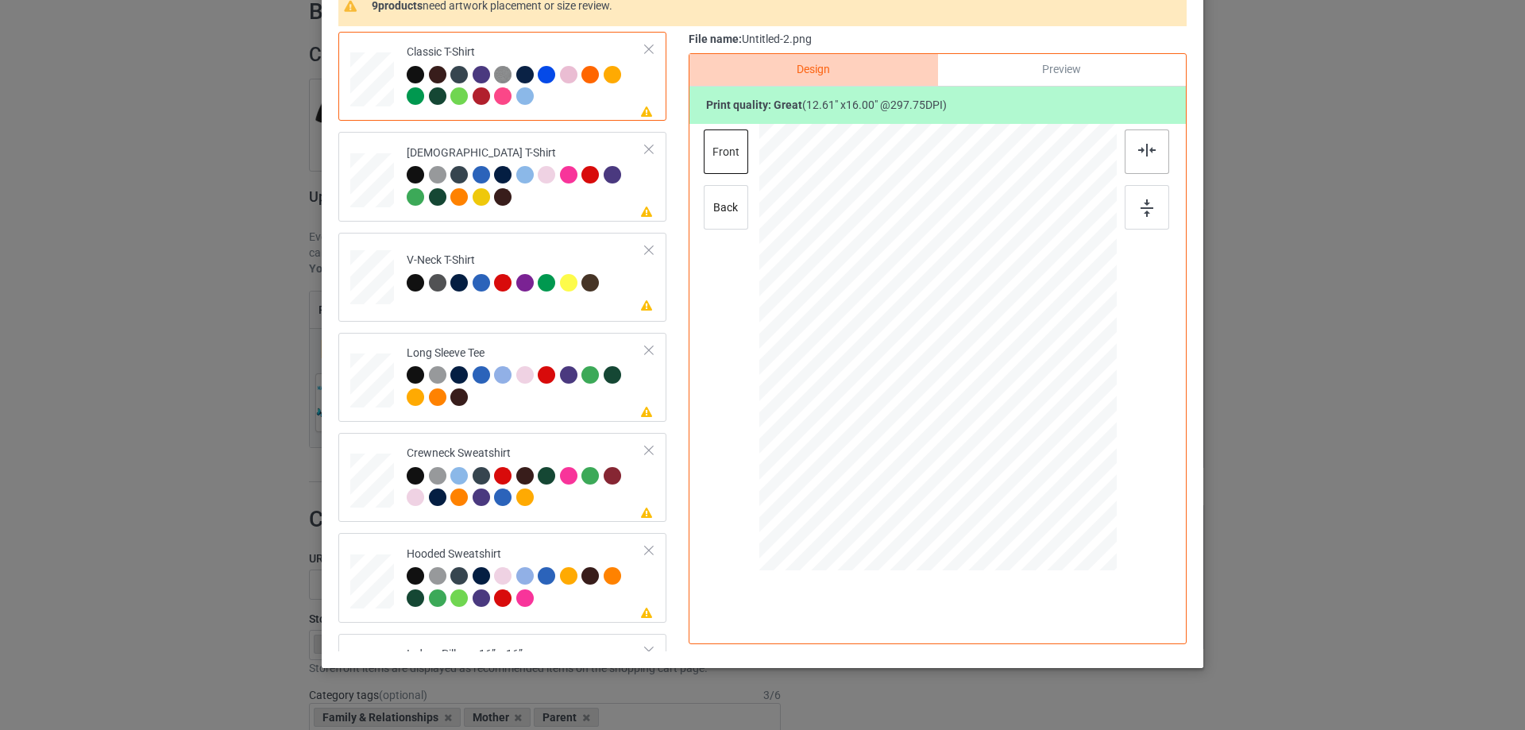
click at [1146, 140] on div at bounding box center [1147, 151] width 44 height 44
click at [612, 203] on div at bounding box center [526, 188] width 239 height 44
click at [1153, 145] on div at bounding box center [1147, 151] width 44 height 44
click at [577, 241] on td "Please review artwork placement V-Neck T-Shirt" at bounding box center [526, 274] width 257 height 70
click at [1138, 151] on img at bounding box center [1146, 150] width 17 height 13
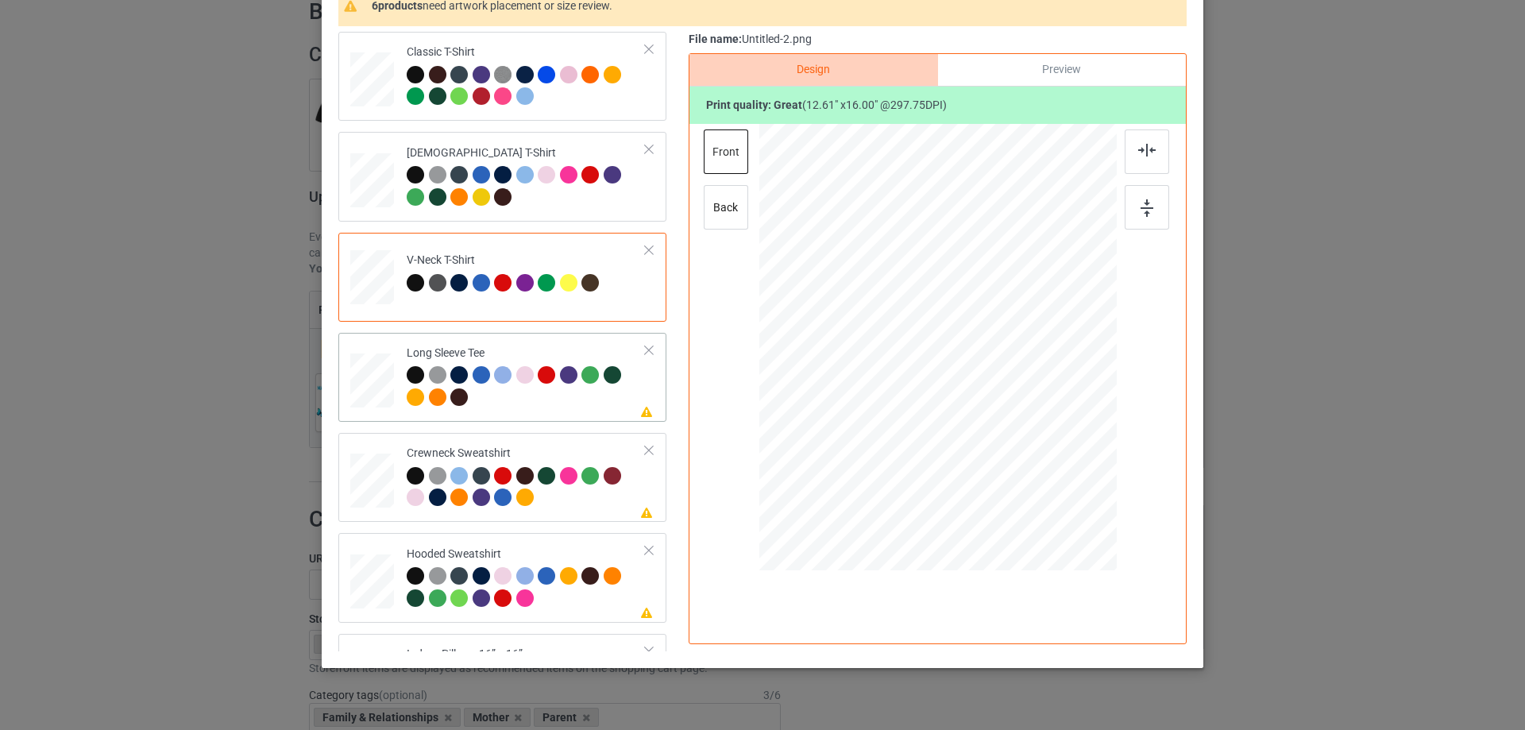
click at [577, 347] on div "Long Sleeve Tee" at bounding box center [526, 376] width 239 height 60
click at [1166, 143] on div at bounding box center [1149, 184] width 48 height 111
click at [1157, 145] on div at bounding box center [1147, 151] width 44 height 44
click at [512, 442] on td "Please review artwork placement Crewneck Sweatshirt" at bounding box center [526, 477] width 257 height 76
click at [1142, 142] on div at bounding box center [1147, 151] width 44 height 44
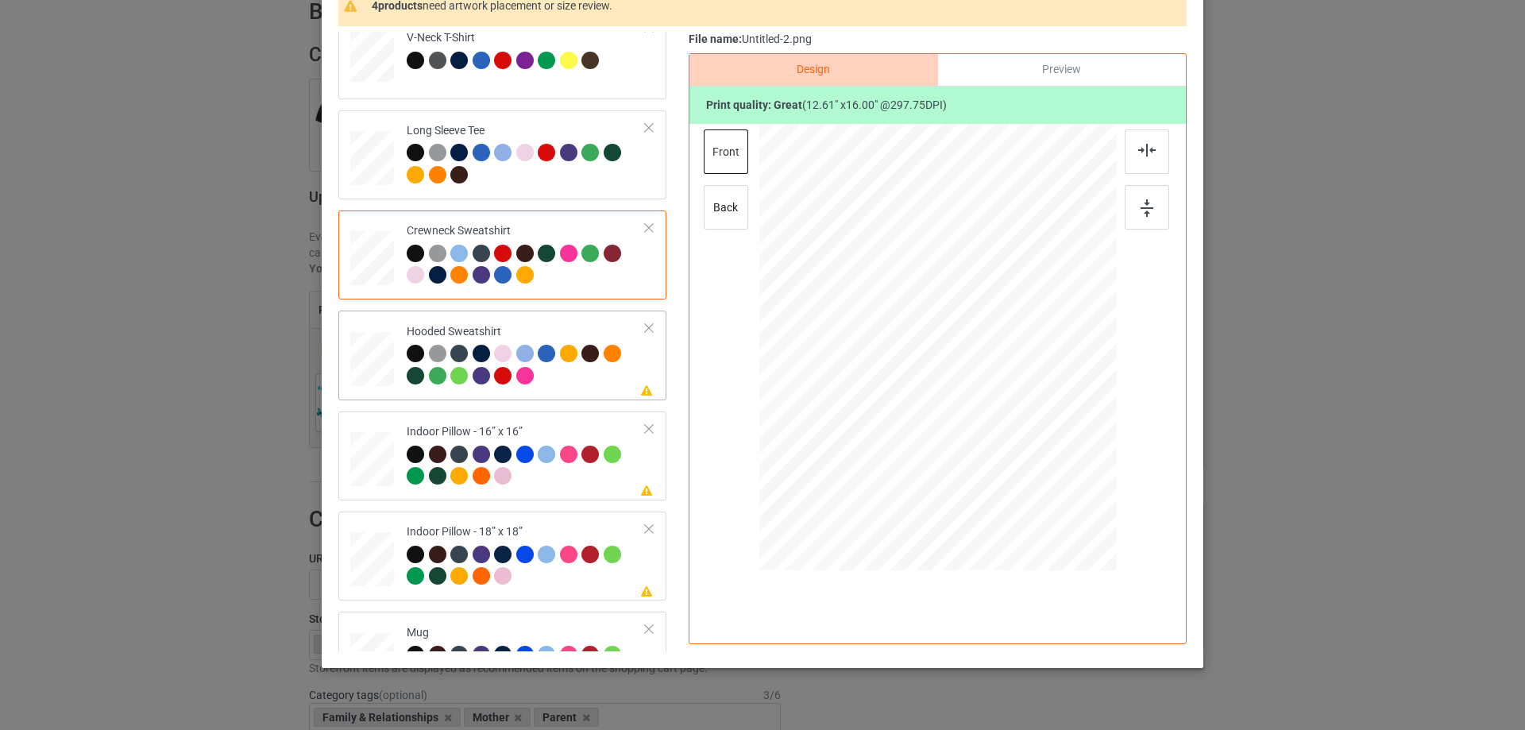
scroll to position [238, 0]
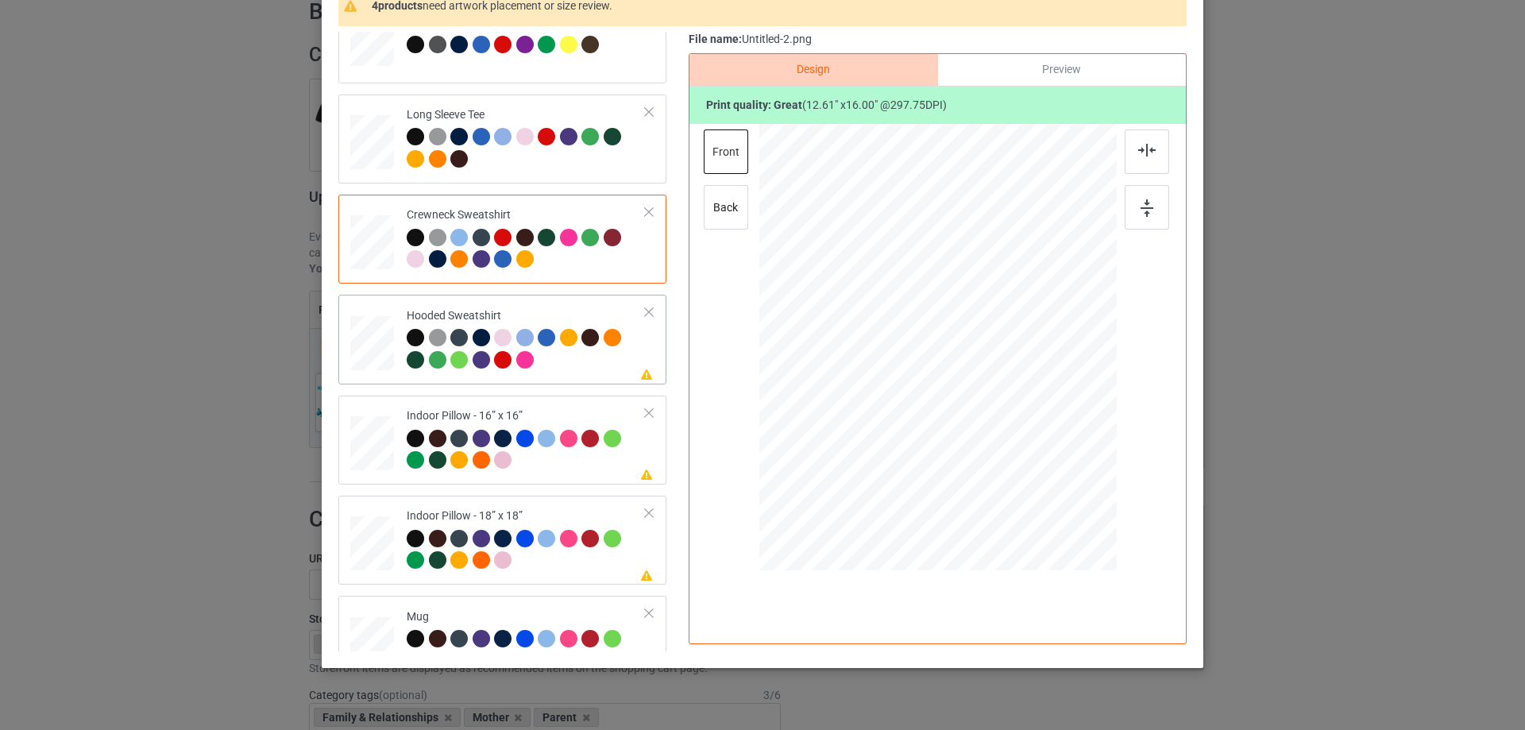
click at [547, 374] on td "Please review artwork placement Hooded Sweatshirt" at bounding box center [526, 339] width 257 height 76
click at [1125, 153] on div at bounding box center [1147, 151] width 44 height 44
click at [526, 414] on div "Indoor Pillow - 16” x 16”" at bounding box center [526, 438] width 239 height 60
click at [1033, 462] on div at bounding box center [937, 347] width 357 height 357
click at [1080, 63] on div "Preview" at bounding box center [1062, 70] width 248 height 32
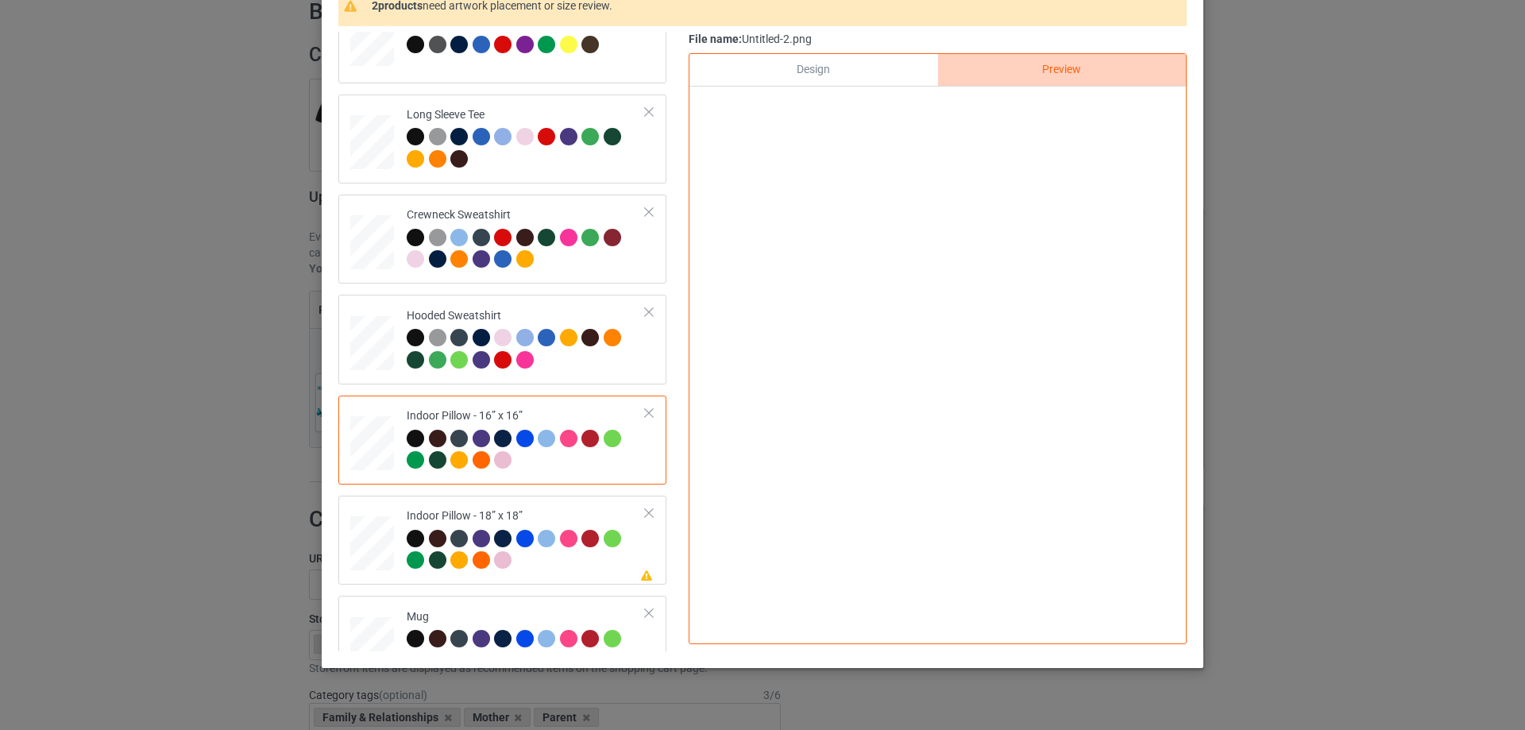
click at [870, 79] on div "Design" at bounding box center [814, 70] width 248 height 32
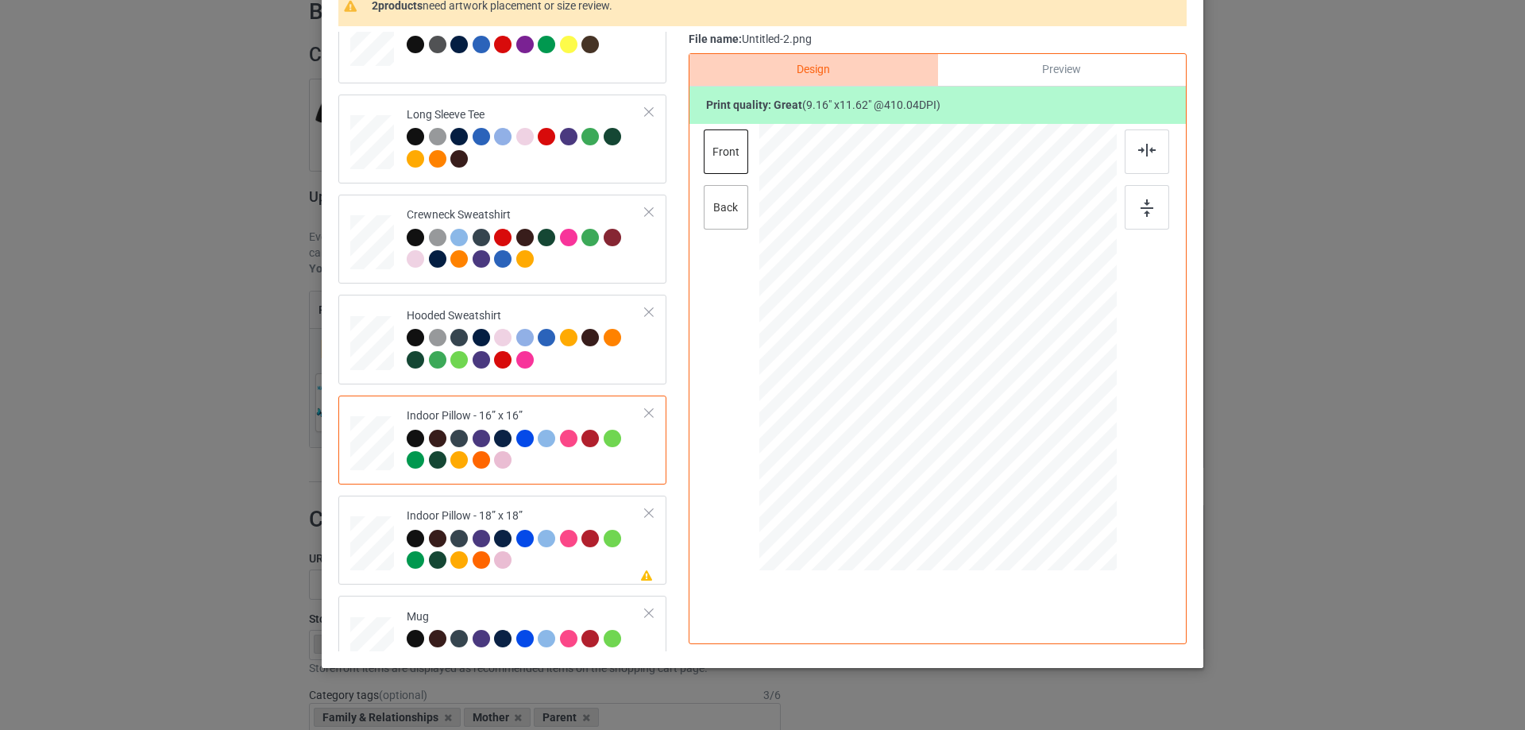
click at [731, 193] on div "back" at bounding box center [726, 207] width 44 height 44
drag, startPoint x: 1041, startPoint y: 486, endPoint x: 1033, endPoint y: 469, distance: 18.8
click at [1033, 469] on div at bounding box center [1034, 469] width 14 height 14
click at [564, 510] on div "Indoor Pillow - 18” x 18”" at bounding box center [526, 538] width 239 height 60
click at [1031, 473] on div at bounding box center [1034, 469] width 14 height 14
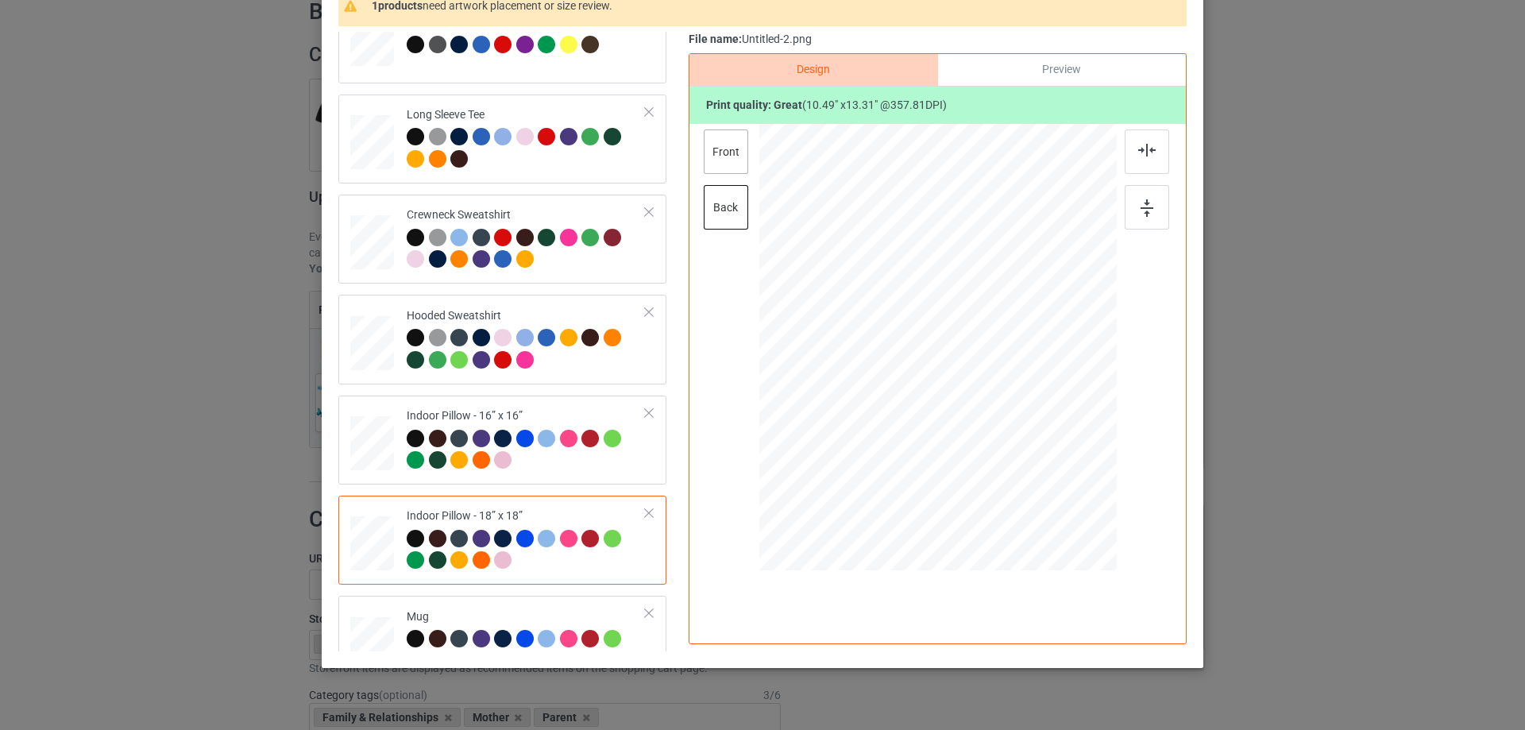
click at [733, 165] on div "front" at bounding box center [726, 151] width 44 height 44
drag, startPoint x: 1039, startPoint y: 483, endPoint x: 1030, endPoint y: 469, distance: 16.8
click at [1030, 469] on div at bounding box center [1035, 470] width 14 height 14
click at [535, 602] on div "Please review artwork placement Mug" at bounding box center [502, 640] width 328 height 89
click at [1024, 462] on div at bounding box center [937, 349] width 357 height 451
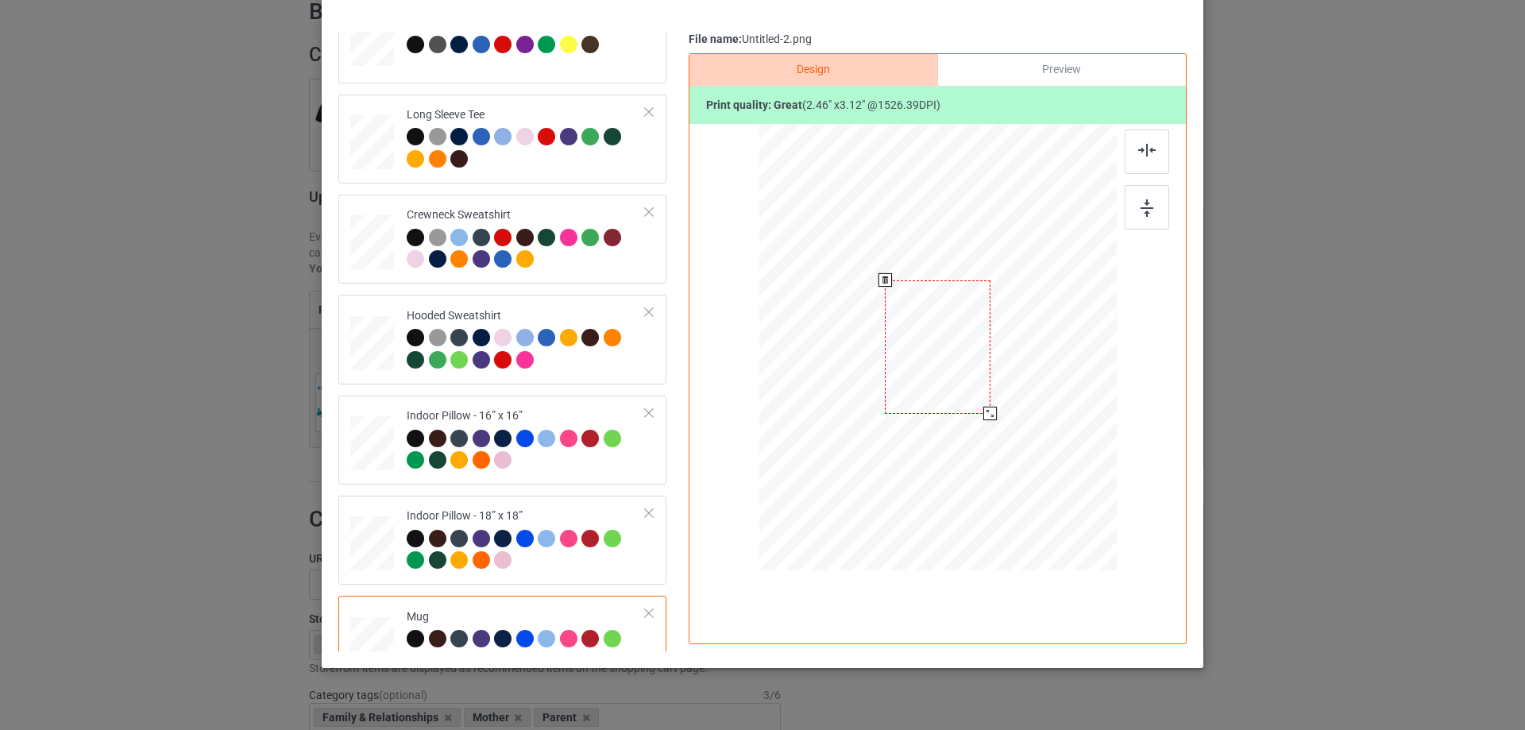
drag, startPoint x: 1039, startPoint y: 485, endPoint x: 1005, endPoint y: 392, distance: 98.3
click at [1005, 392] on div at bounding box center [937, 346] width 357 height 149
drag, startPoint x: 982, startPoint y: 389, endPoint x: 1080, endPoint y: 388, distance: 98.5
click at [1080, 388] on div at bounding box center [1035, 346] width 105 height 133
click at [1134, 216] on div at bounding box center [1147, 207] width 44 height 44
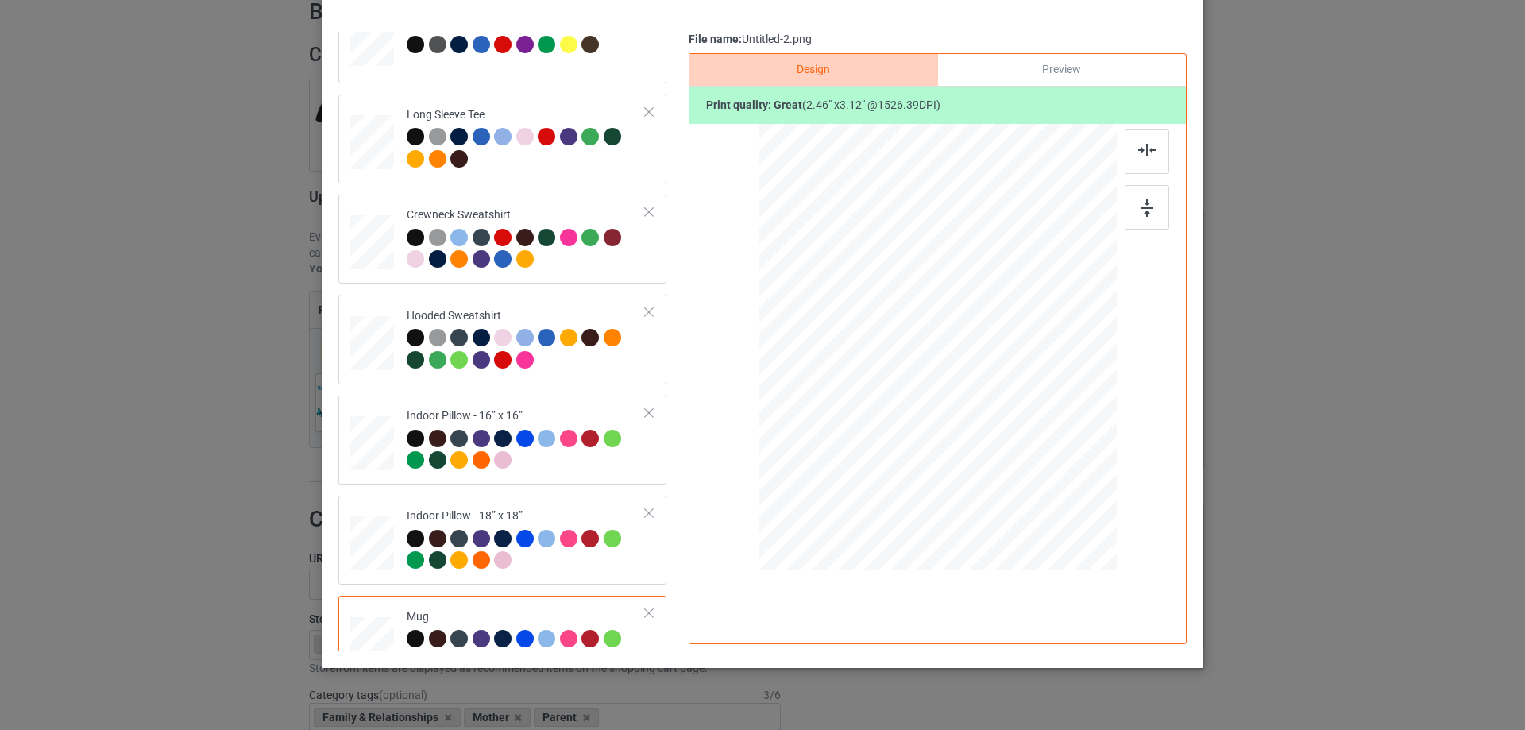
click at [1071, 74] on div "Preview" at bounding box center [1062, 70] width 248 height 32
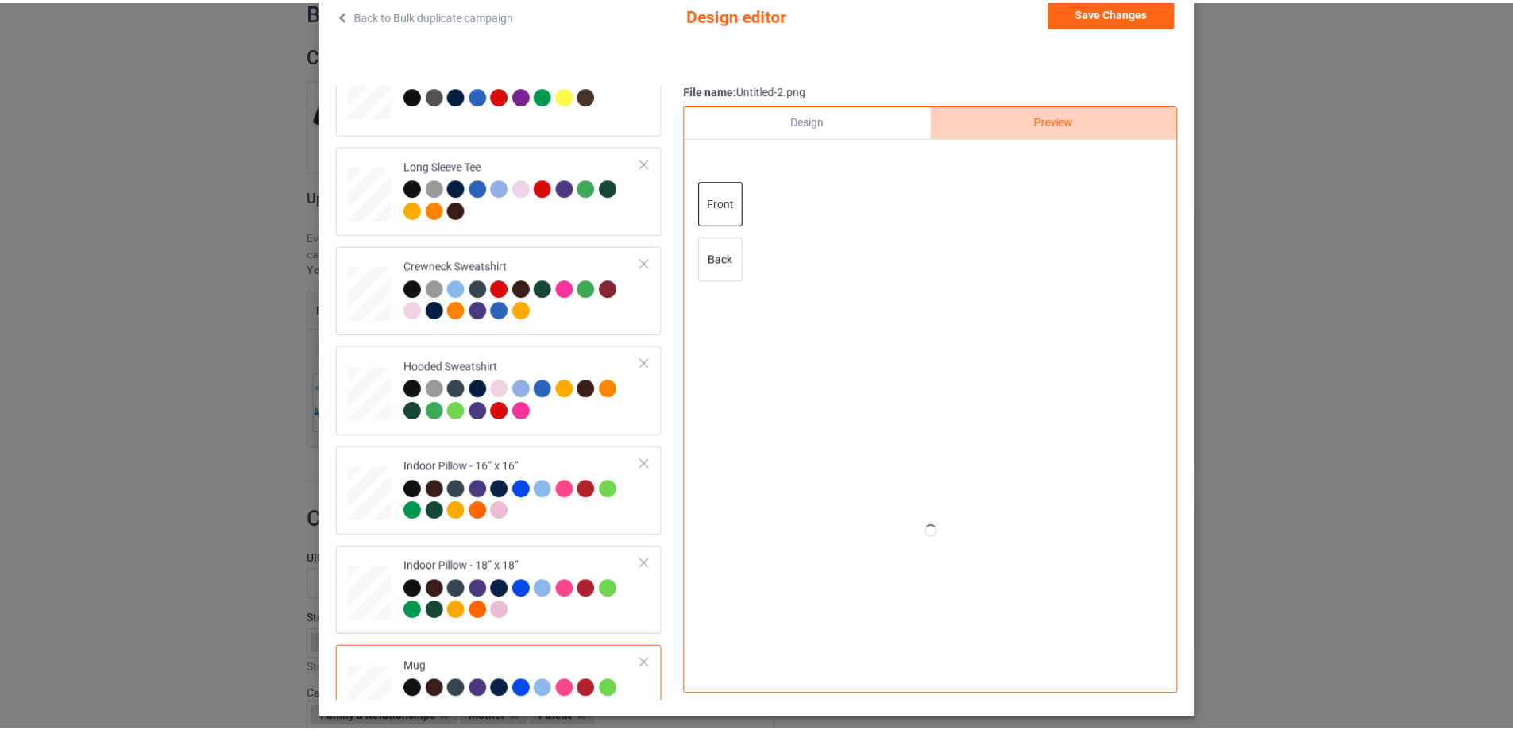
scroll to position [79, 0]
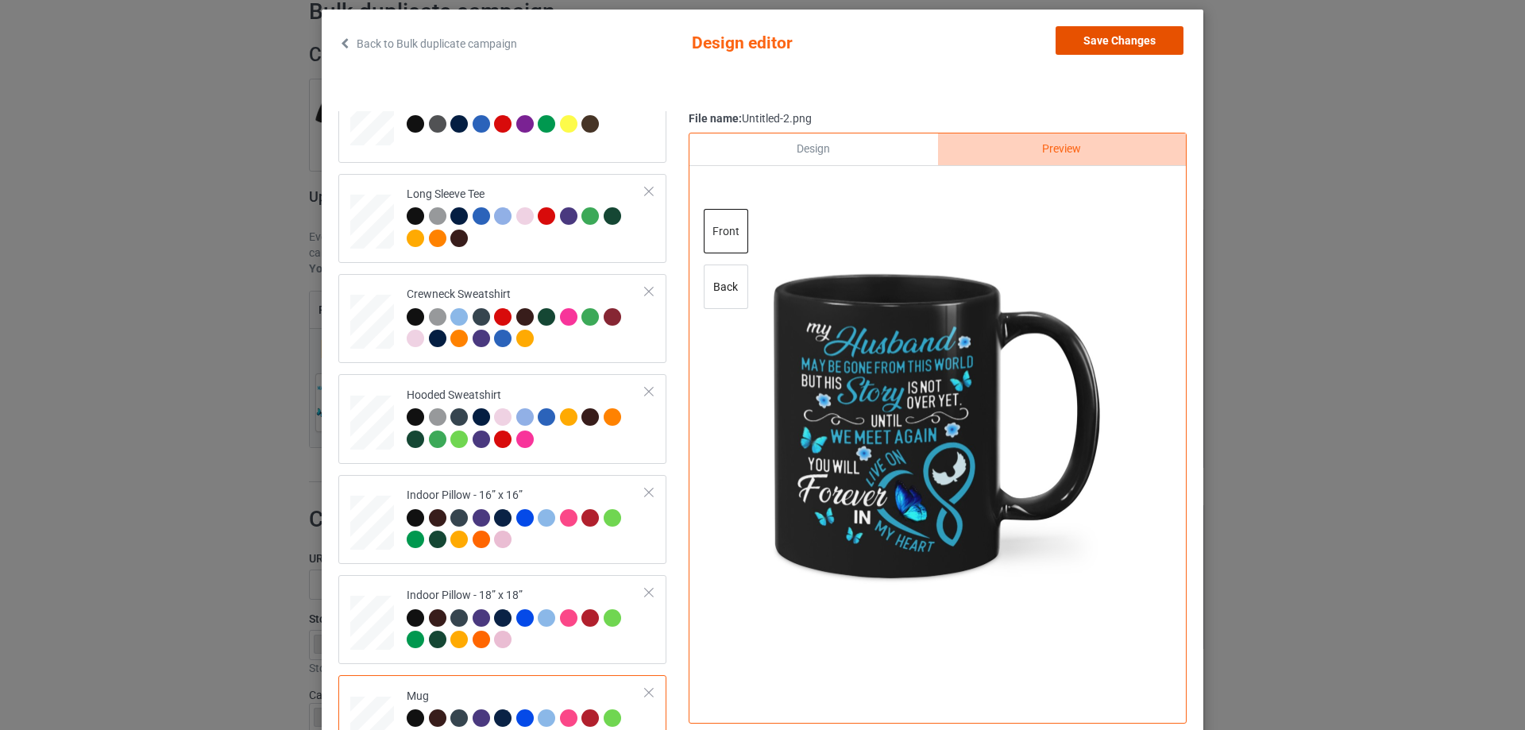
click at [1124, 44] on button "Save Changes" at bounding box center [1120, 40] width 128 height 29
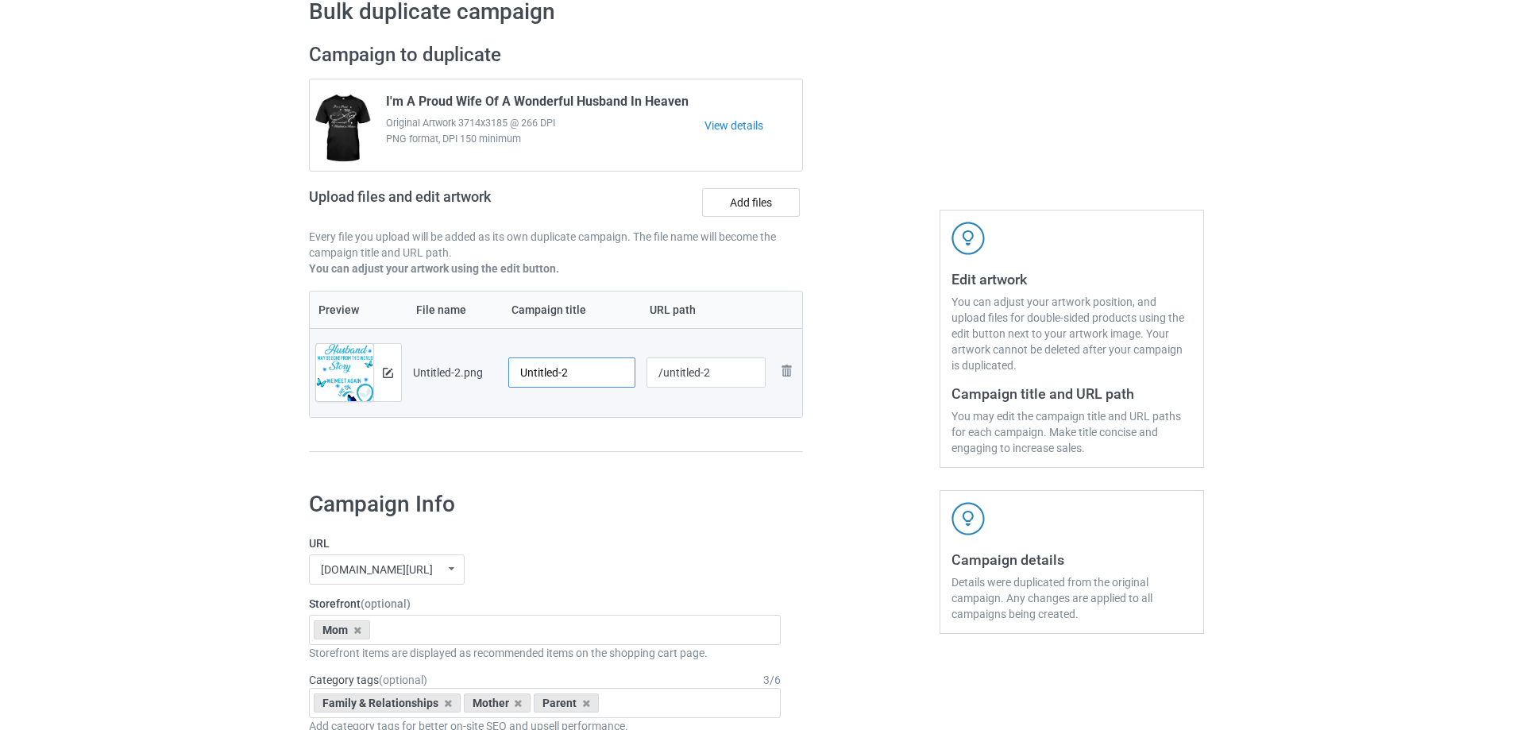
click at [589, 367] on input "Untitled-2" at bounding box center [571, 372] width 127 height 30
paste input "My Husband May Be Gone From This World But His Story Is Not Over Yet"
type input "My Husband May Be Gone From This World But His Story Is Not Over Yet"
click at [620, 446] on div "Preview File name Campaign title URL path Preview and edit artwork Untitled-2.p…" at bounding box center [556, 372] width 494 height 162
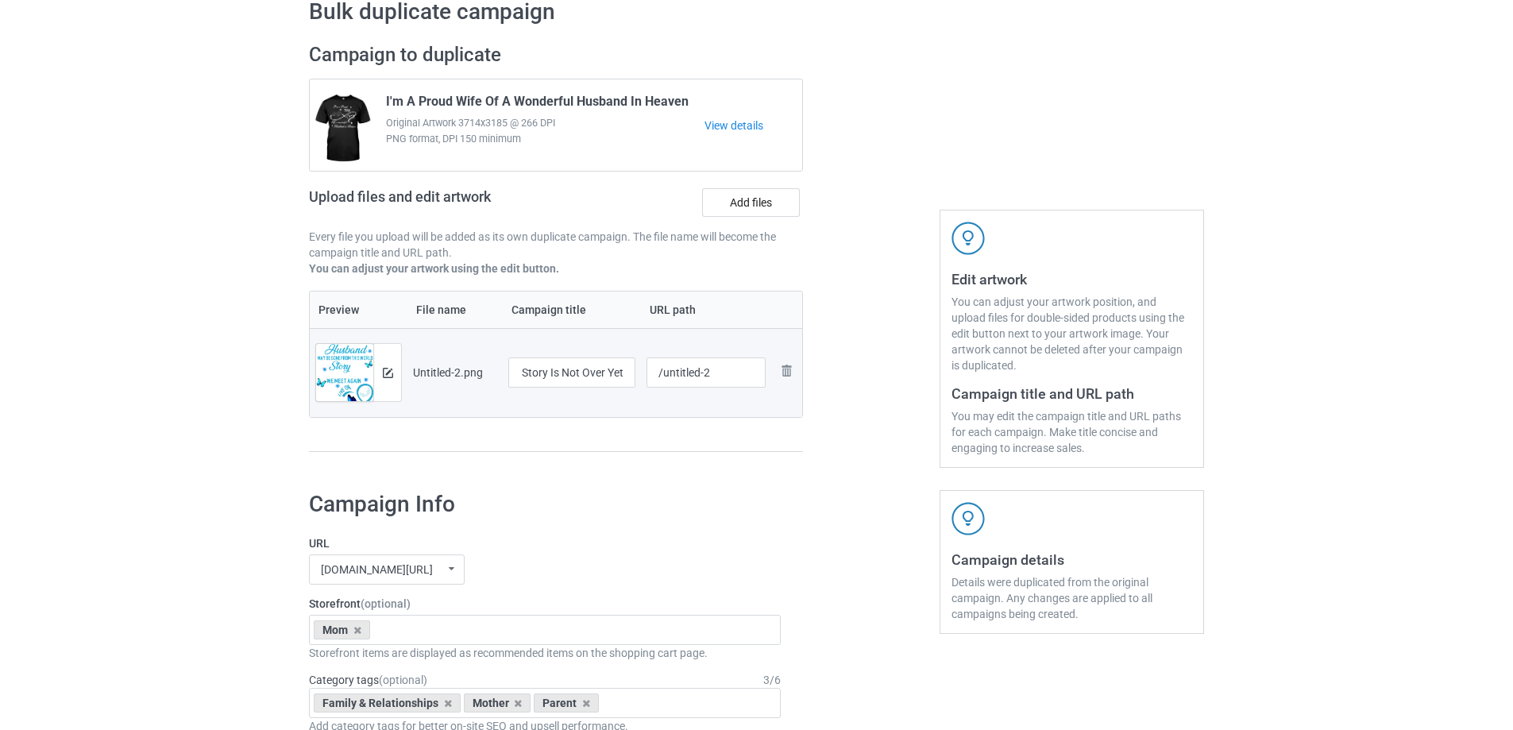
scroll to position [0, 0]
drag, startPoint x: 665, startPoint y: 378, endPoint x: 745, endPoint y: 368, distance: 80.9
click at [745, 368] on input "/untitled-2" at bounding box center [707, 372] width 120 height 30
type input "/hmhm"
click at [795, 421] on div "Preview File name Campaign title URL path Preview and edit artwork Untitled-2.p…" at bounding box center [556, 372] width 494 height 162
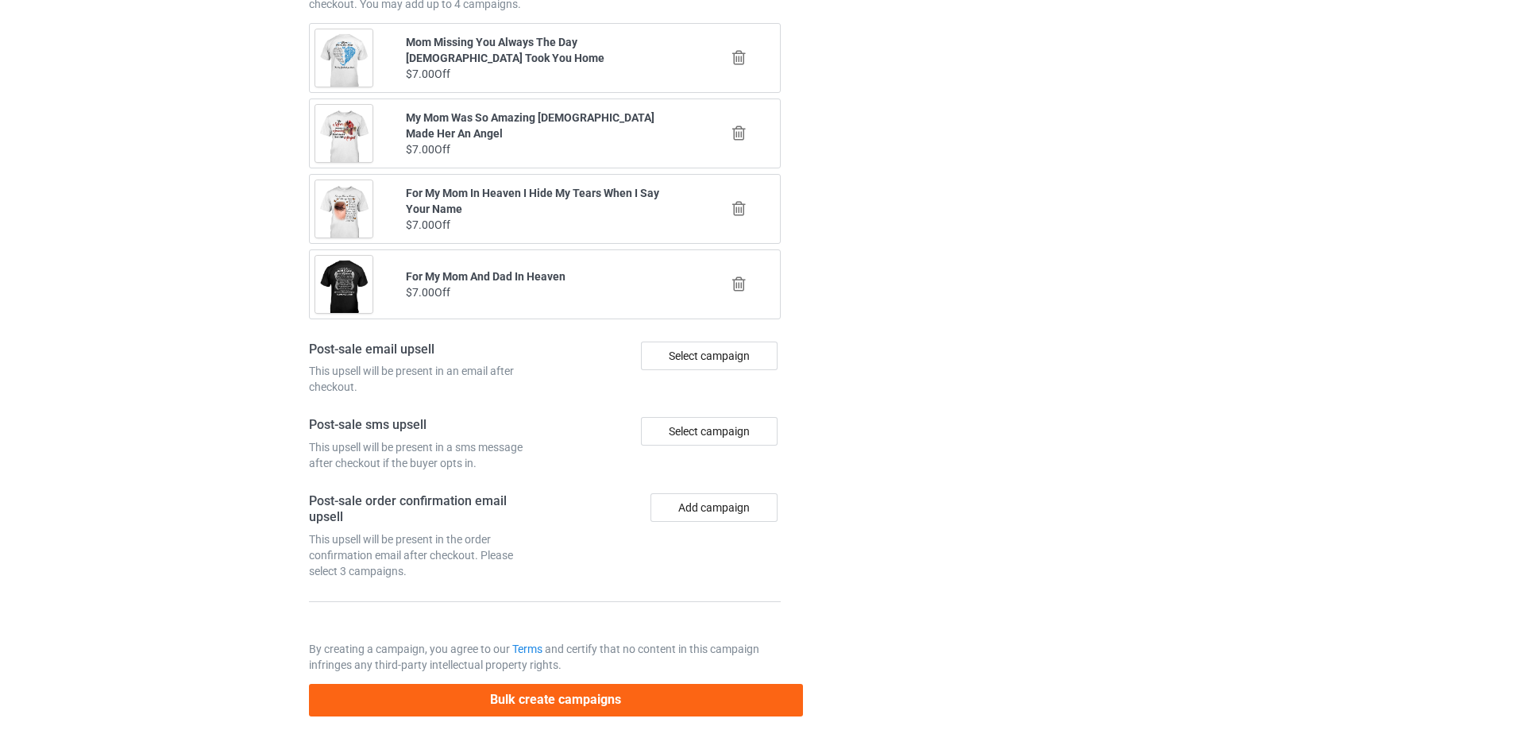
scroll to position [1849, 0]
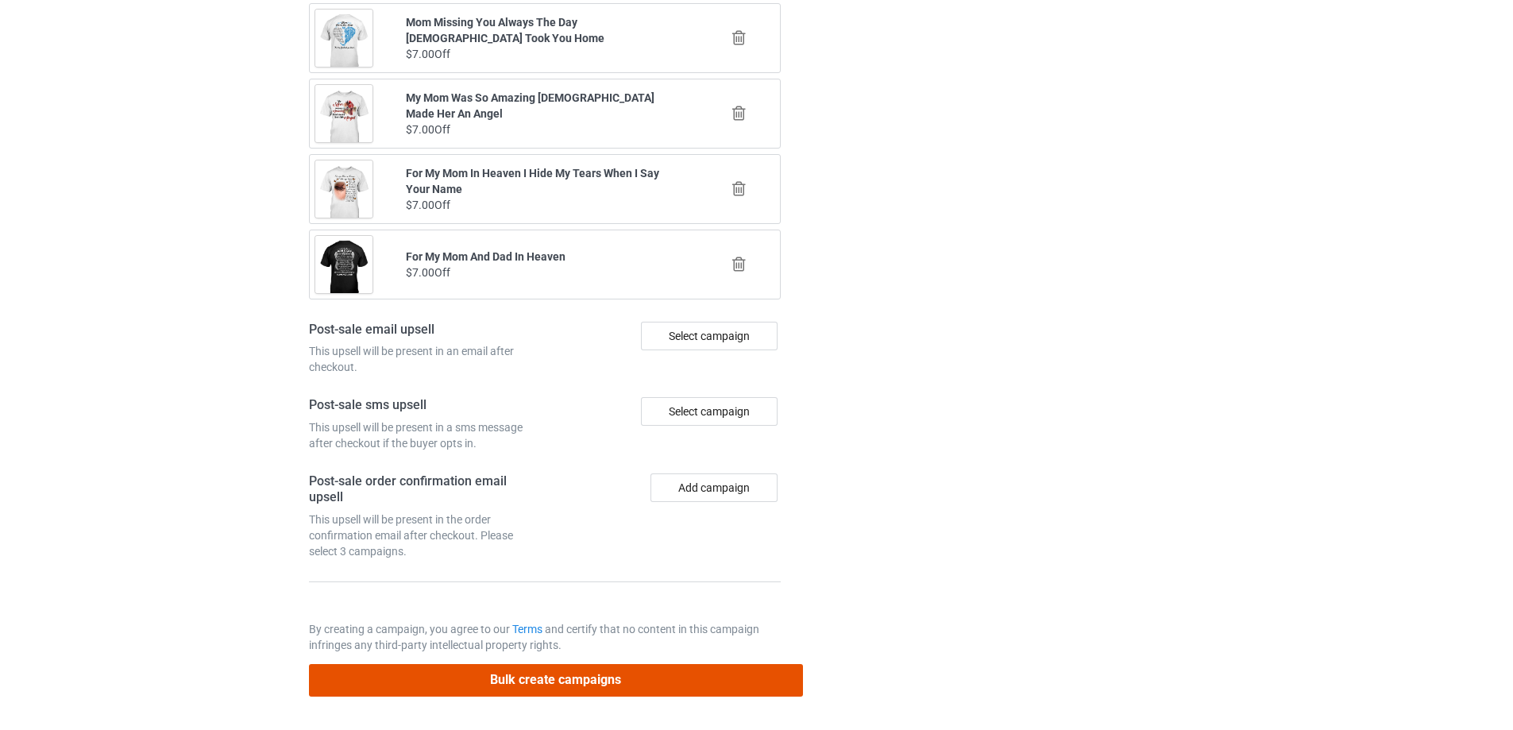
click at [632, 678] on button "Bulk create campaigns" at bounding box center [556, 680] width 494 height 33
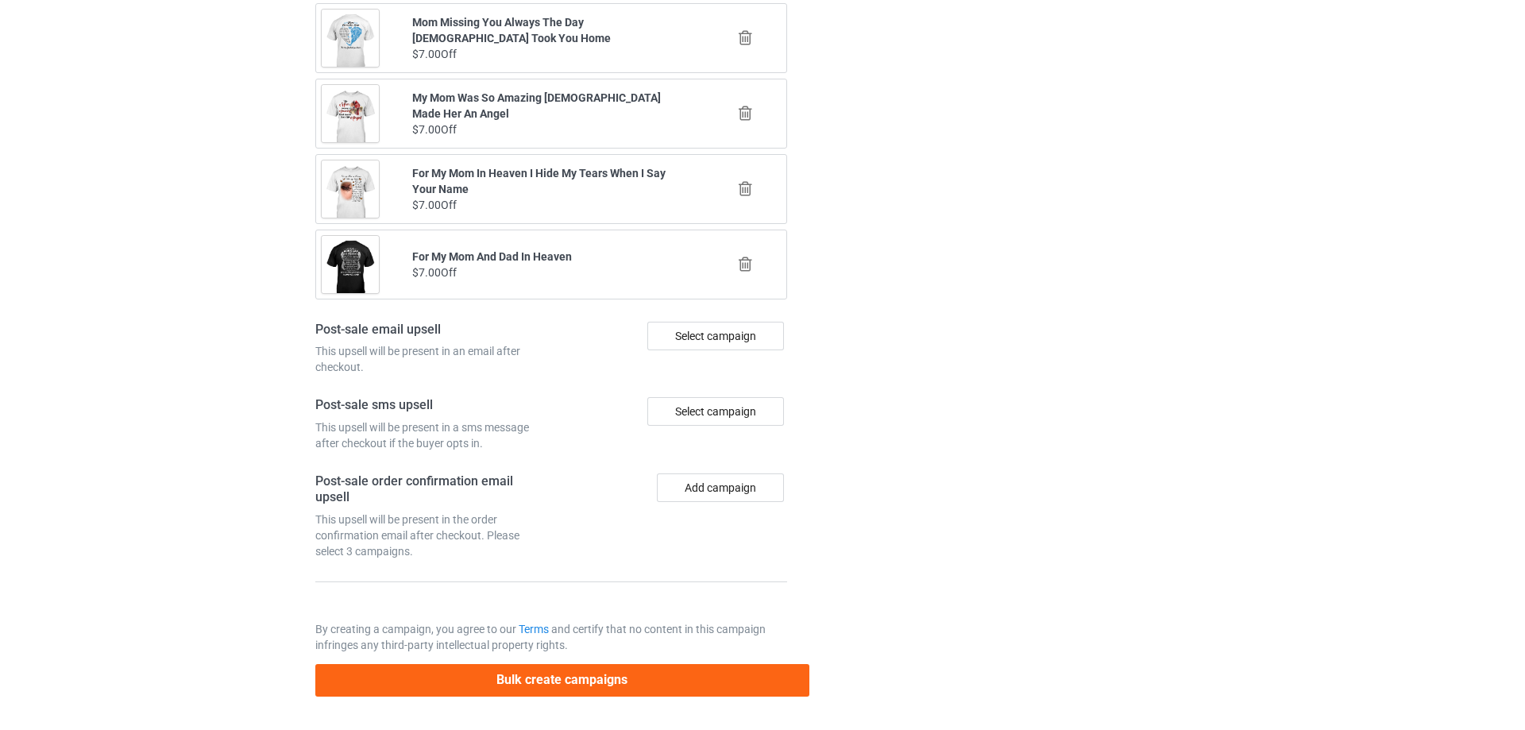
scroll to position [0, 0]
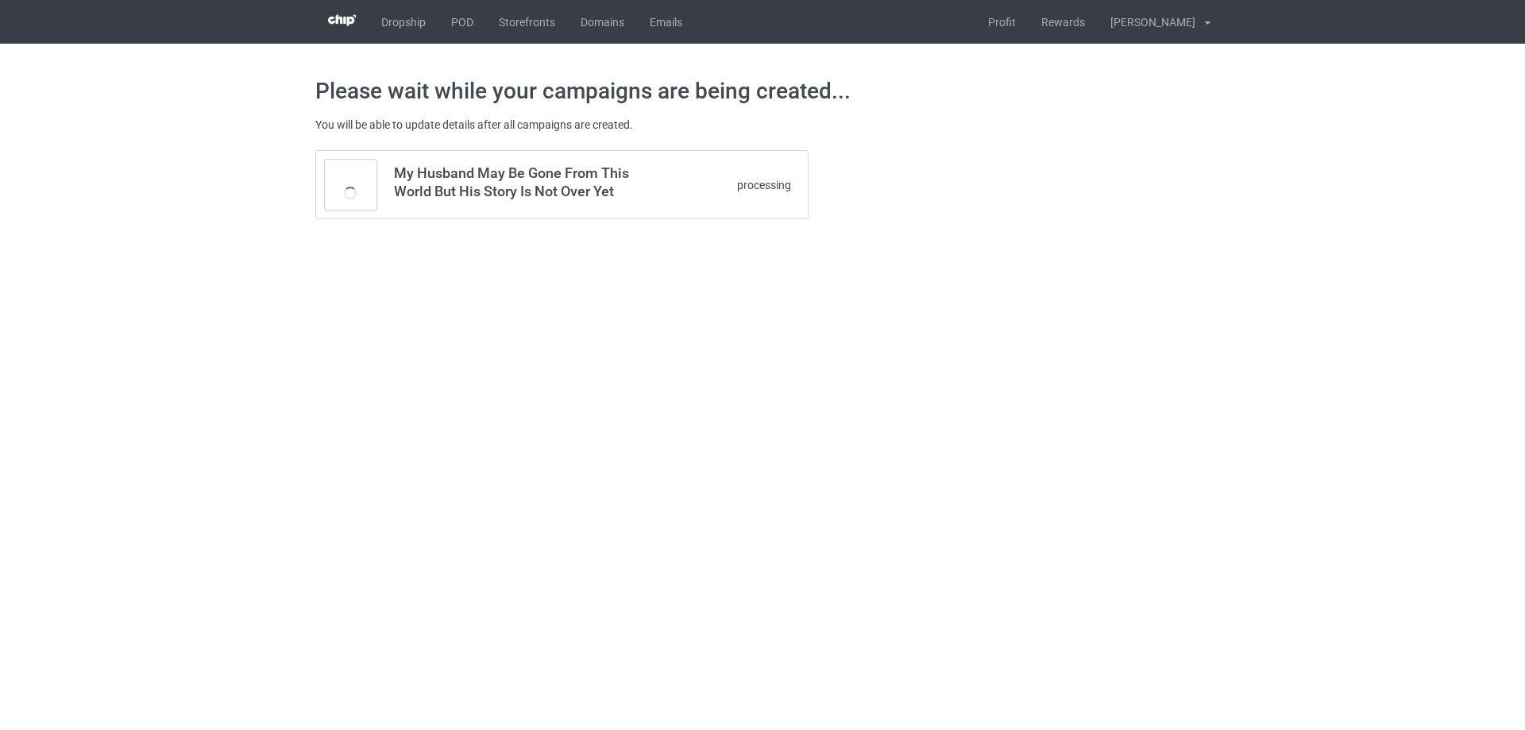
click at [969, 246] on div "Please wait while your campaigns are being created... You will be able to updat…" at bounding box center [762, 148] width 895 height 209
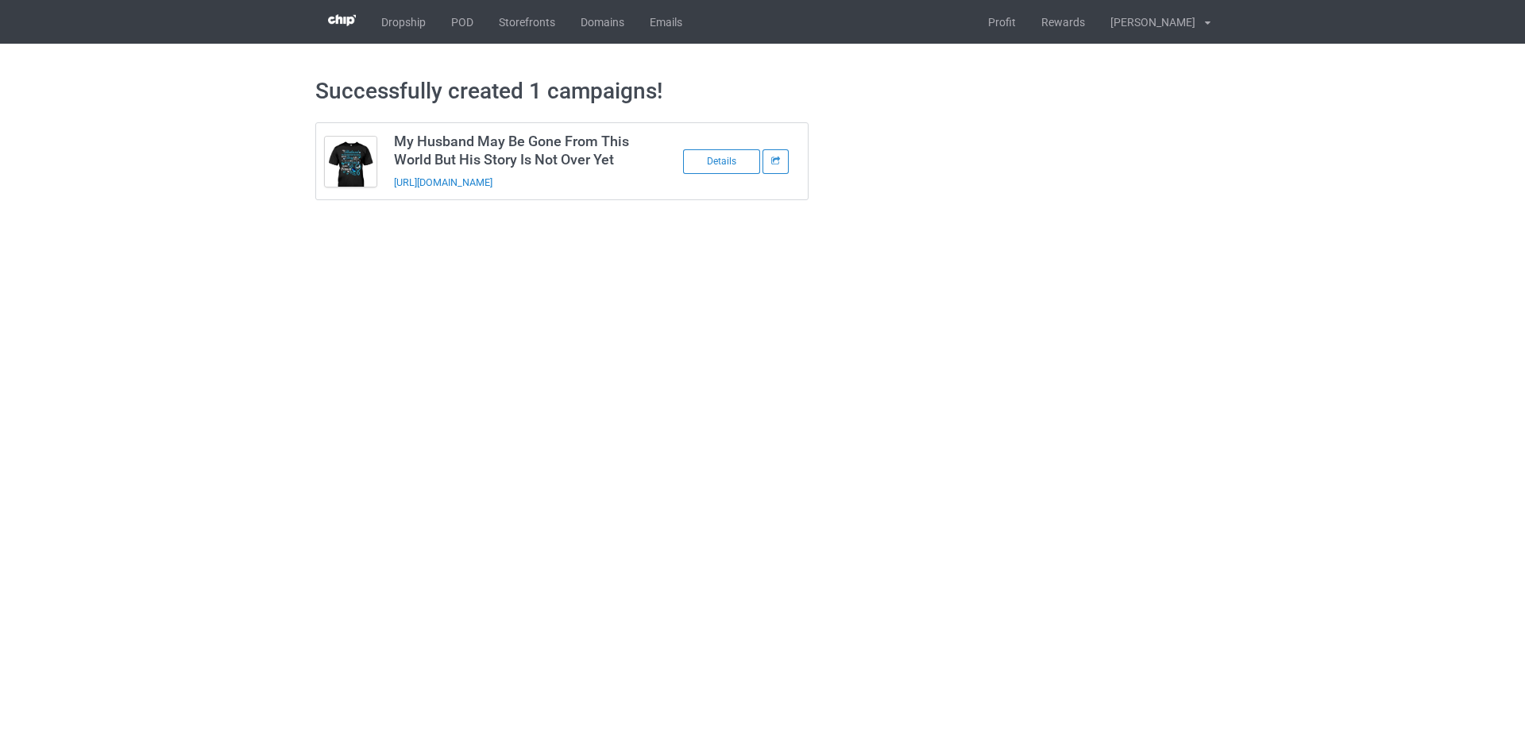
drag, startPoint x: 538, startPoint y: 195, endPoint x: 395, endPoint y: 194, distance: 143.0
click at [395, 194] on td "My Husband May Be Gone From This World But His Story Is Not Over Yet https://ww…" at bounding box center [519, 161] width 269 height 76
copy link "https://www.sendinglovetoheaven.com/hmhm"
drag, startPoint x: 1154, startPoint y: 366, endPoint x: 1082, endPoint y: 33, distance: 341.4
click at [1154, 357] on body "Dropship POD Storefronts Domains Emails Profit Rewards Đỗ Cao Thái Settings Log…" at bounding box center [762, 365] width 1525 height 730
